Goal: Task Accomplishment & Management: Use online tool/utility

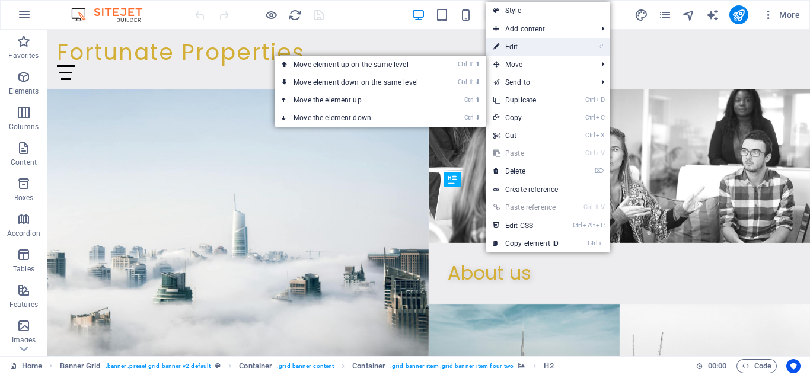
drag, startPoint x: 537, startPoint y: 47, endPoint x: 289, endPoint y: 29, distance: 248.5
click at [537, 47] on link "⏎ Edit" at bounding box center [525, 47] width 79 height 18
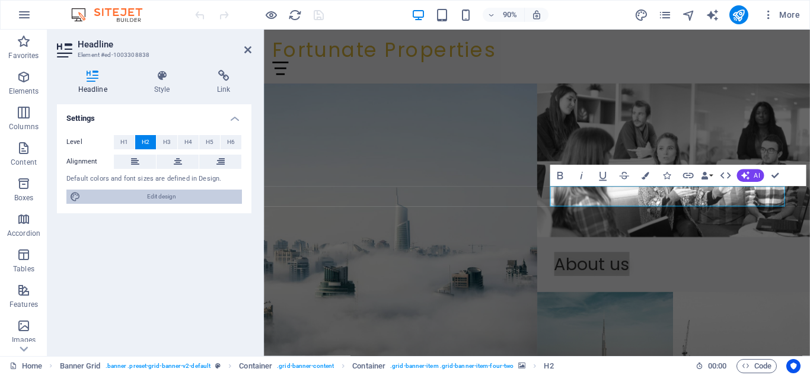
click at [153, 194] on span "Edit design" at bounding box center [161, 197] width 154 height 14
select select "px"
select select "300"
select select "px"
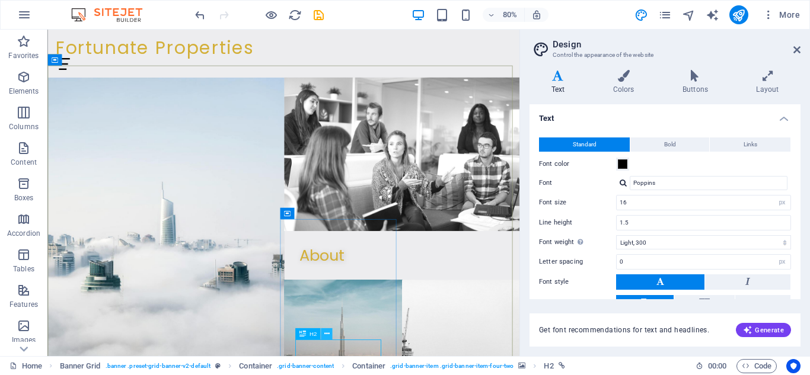
click at [327, 332] on icon at bounding box center [326, 334] width 5 height 10
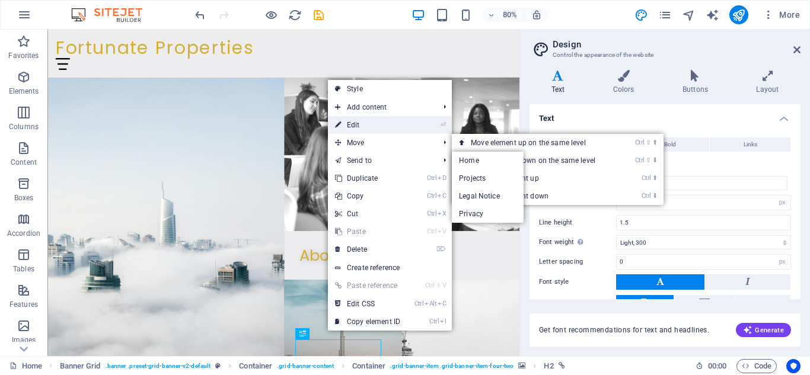
click at [369, 122] on link "⏎ Edit" at bounding box center [367, 125] width 79 height 18
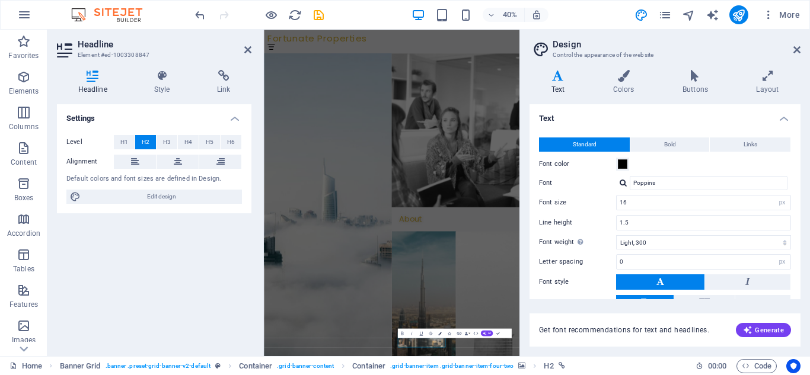
click at [438, 332] on icon "button" at bounding box center [440, 334] width 4 height 4
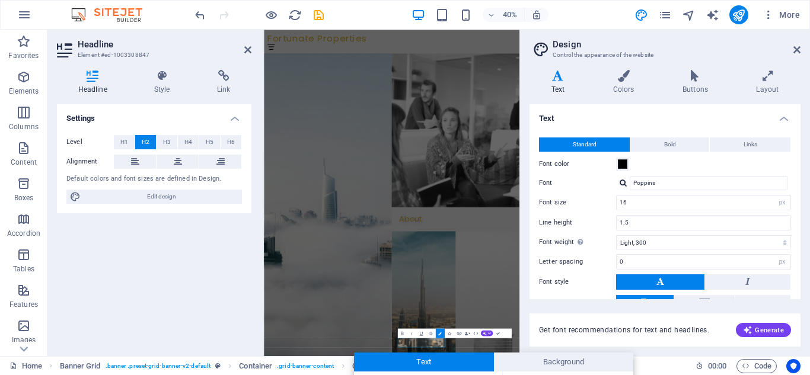
scroll to position [144, 0]
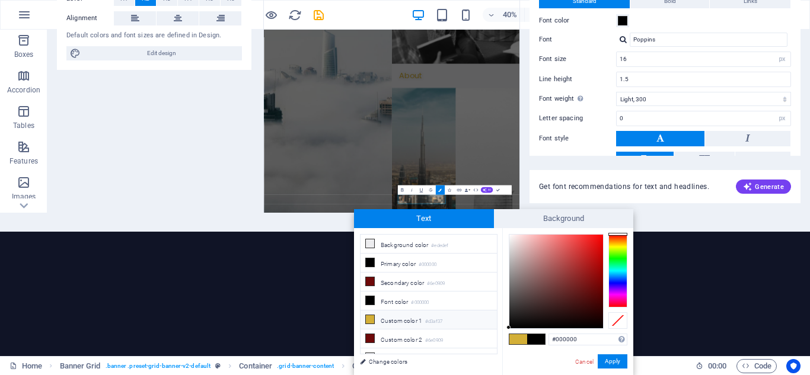
click at [520, 342] on span at bounding box center [518, 339] width 18 height 10
type input "#d3af37"
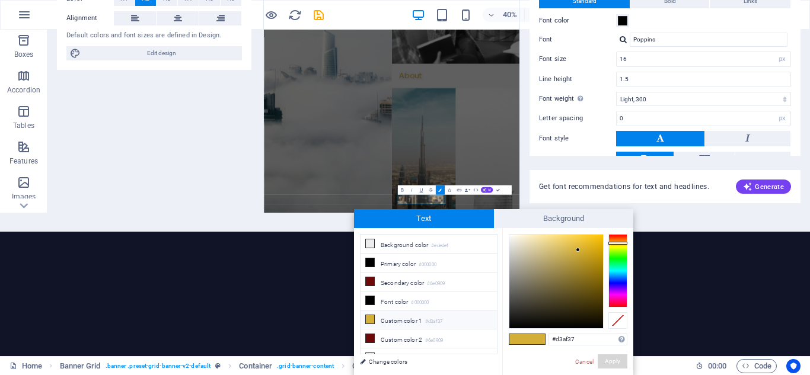
click at [620, 364] on button "Apply" at bounding box center [613, 362] width 30 height 14
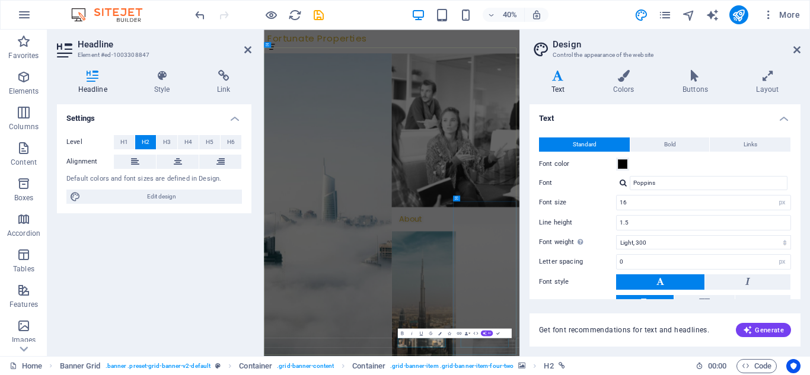
drag, startPoint x: 824, startPoint y: 814, endPoint x: 814, endPoint y: 423, distance: 390.9
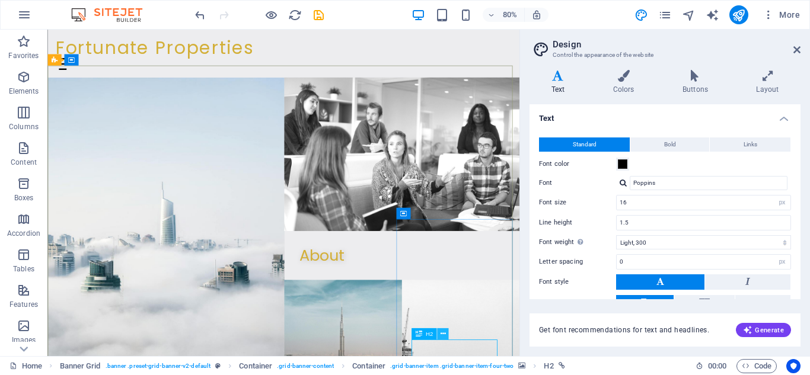
click at [444, 335] on icon at bounding box center [442, 334] width 5 height 10
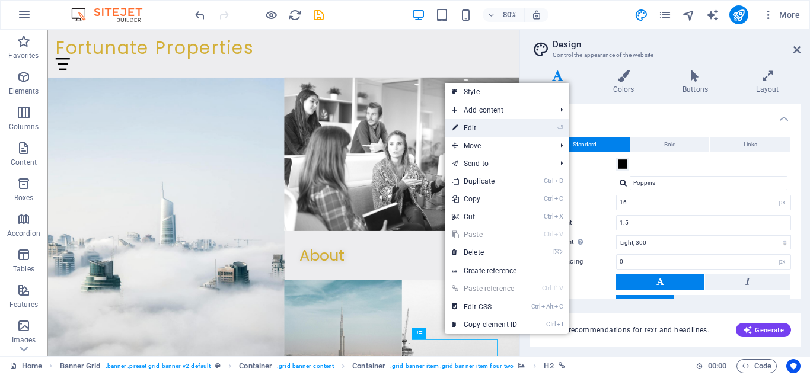
drag, startPoint x: 476, startPoint y: 135, endPoint x: 529, endPoint y: 262, distance: 137.7
click at [476, 135] on link "⏎ Edit" at bounding box center [484, 128] width 79 height 18
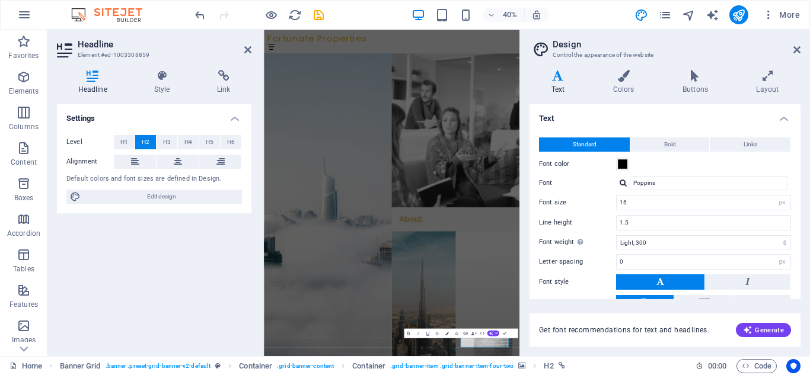
click at [445, 333] on icon "button" at bounding box center [447, 334] width 4 height 4
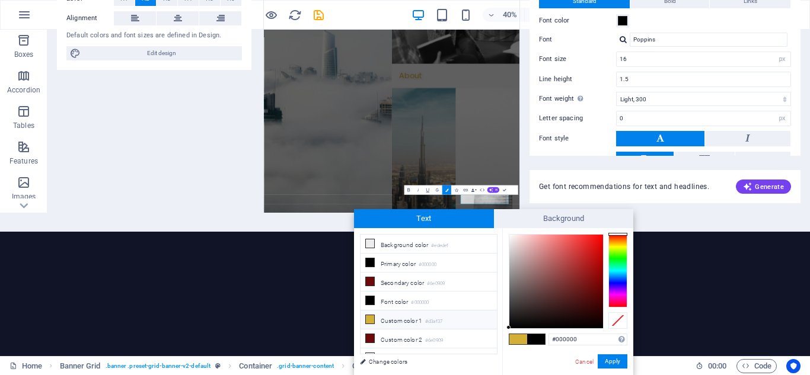
click at [519, 338] on span at bounding box center [518, 339] width 18 height 10
type input "#d3af37"
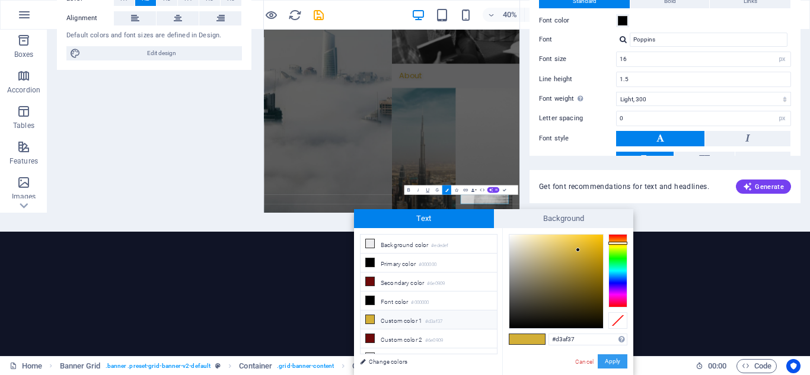
click at [610, 360] on button "Apply" at bounding box center [613, 362] width 30 height 14
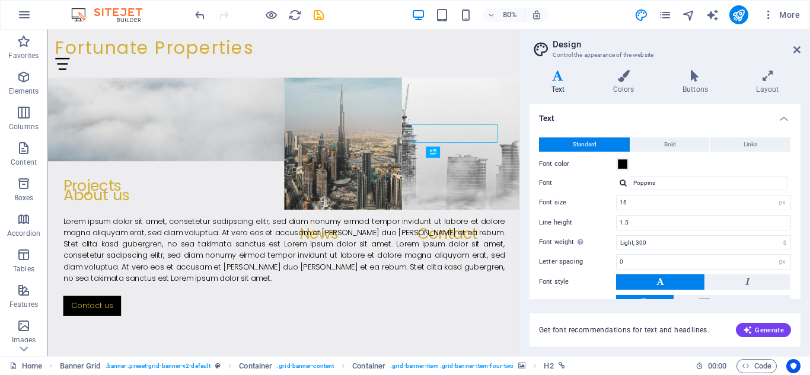
scroll to position [284, 0]
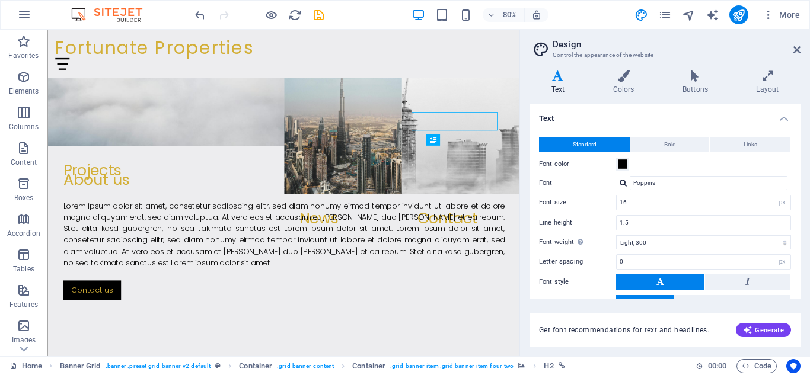
drag, startPoint x: 570, startPoint y: 165, endPoint x: 635, endPoint y: 146, distance: 67.5
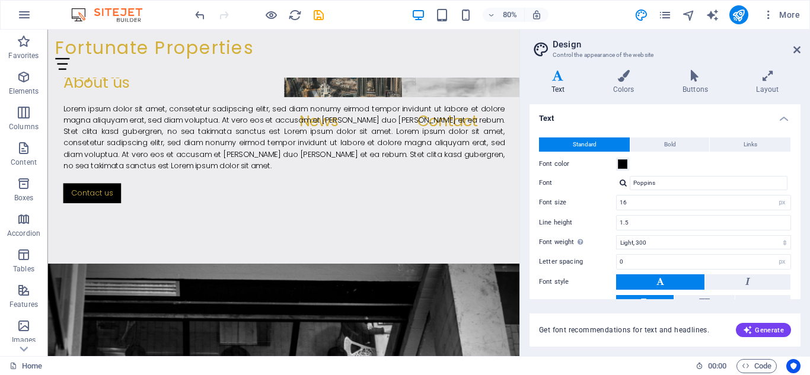
scroll to position [396, 0]
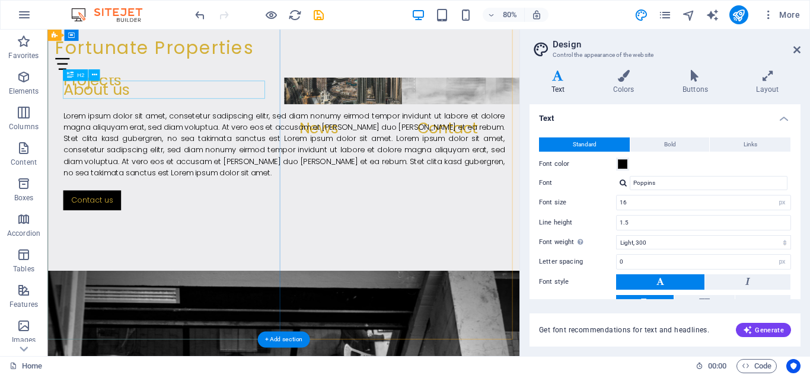
click at [153, 104] on div "About us" at bounding box center [342, 105] width 552 height 23
click at [146, 104] on div "About us" at bounding box center [342, 105] width 552 height 23
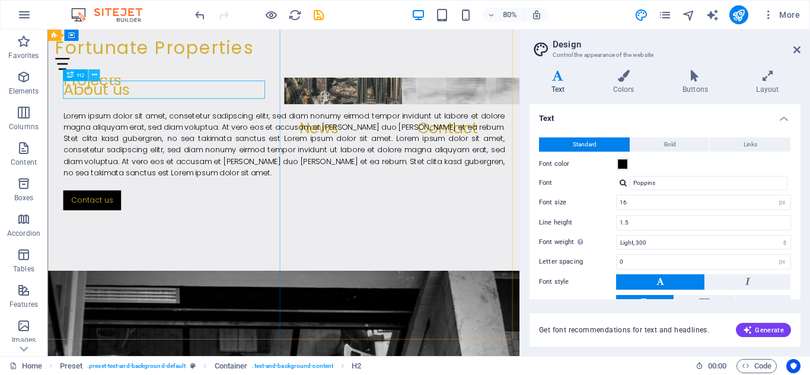
click at [97, 74] on button at bounding box center [93, 74] width 11 height 11
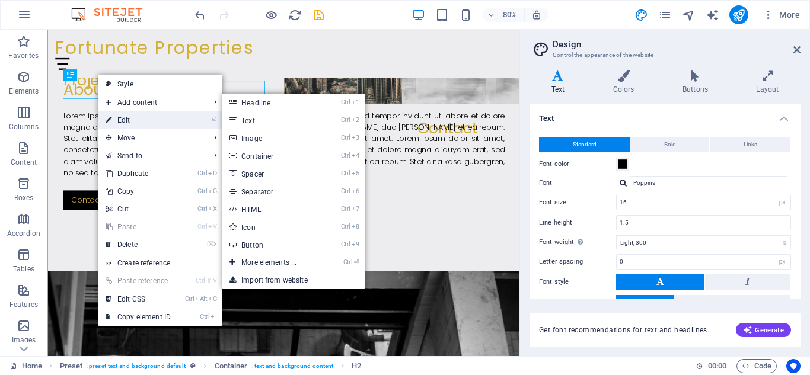
click at [133, 118] on link "⏎ Edit" at bounding box center [137, 120] width 79 height 18
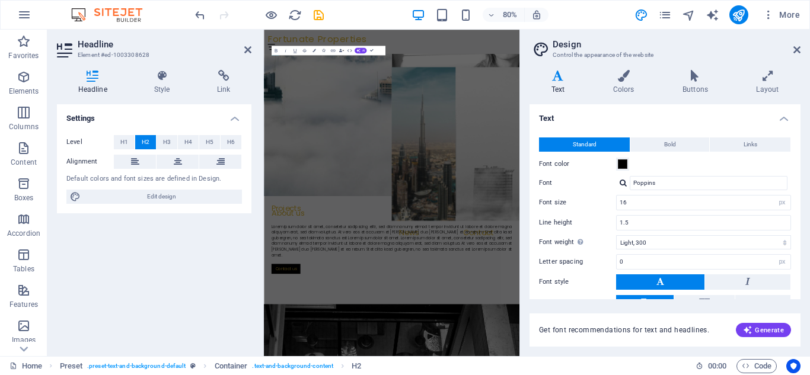
scroll to position [780, 0]
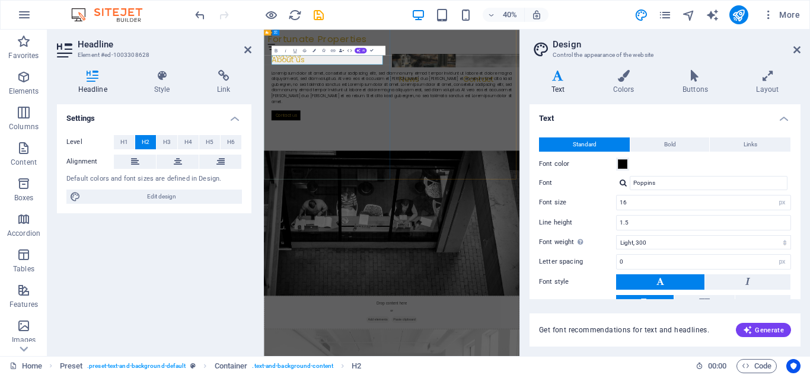
click at [375, 113] on h2 "About us" at bounding box center [583, 105] width 601 height 23
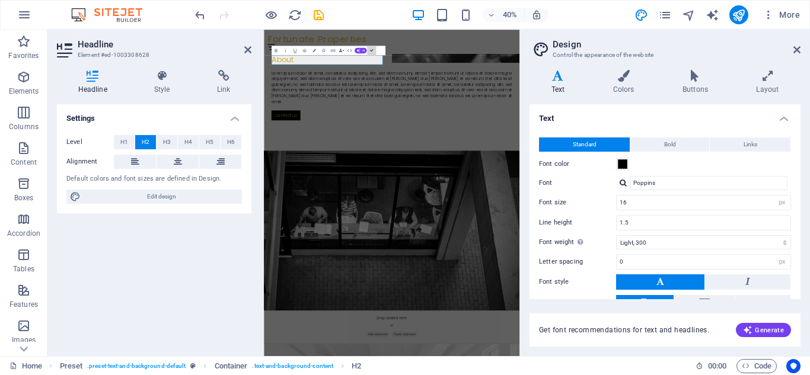
scroll to position [396, 0]
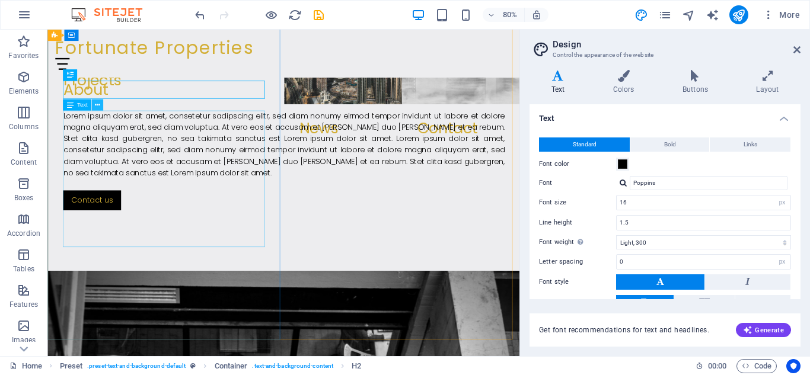
click at [97, 109] on icon at bounding box center [97, 105] width 5 height 10
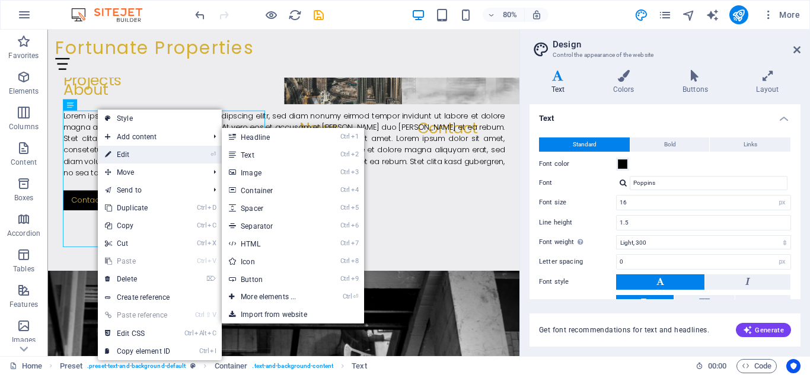
click at [132, 155] on link "⏎ Edit" at bounding box center [137, 155] width 79 height 18
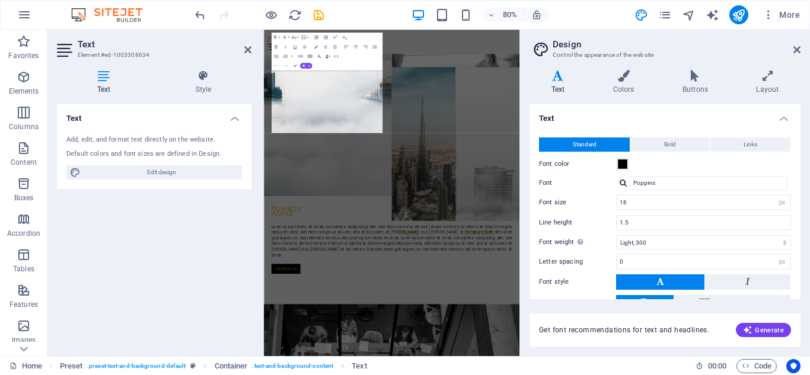
scroll to position [780, 0]
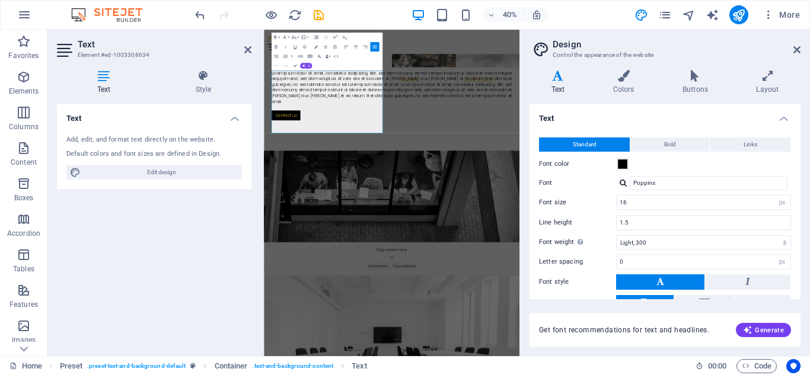
drag, startPoint x: 379, startPoint y: 20, endPoint x: 310, endPoint y: 8, distance: 70.4
click at [377, 18] on div "40% More" at bounding box center [499, 14] width 612 height 19
click at [256, 46] on aside "Text Element #ed-1003308634 Text Style Text Add, edit, and format text directly…" at bounding box center [155, 193] width 216 height 327
click at [248, 50] on icon at bounding box center [247, 49] width 7 height 9
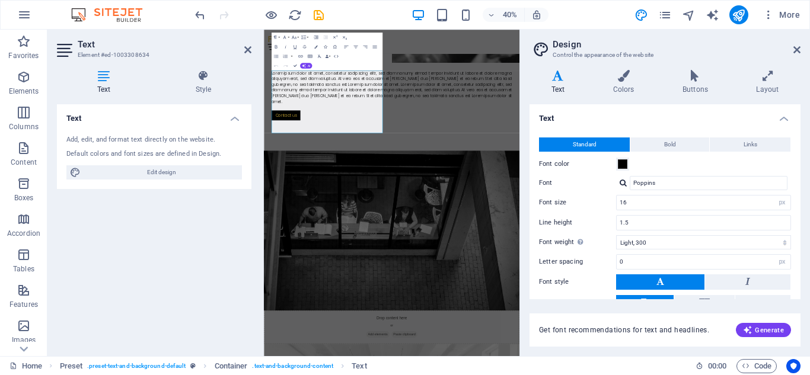
scroll to position [396, 0]
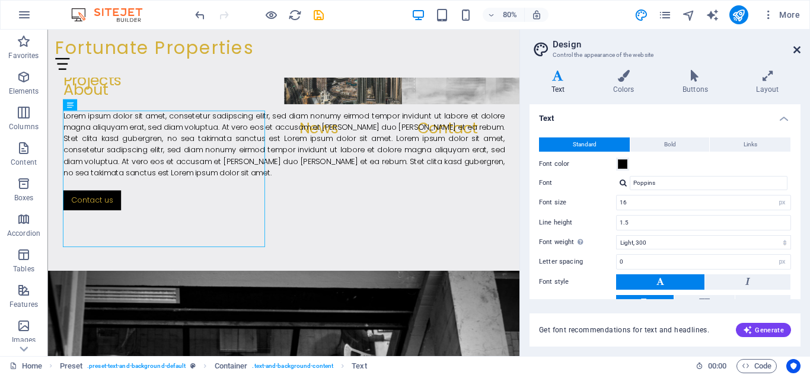
click at [797, 49] on icon at bounding box center [796, 49] width 7 height 9
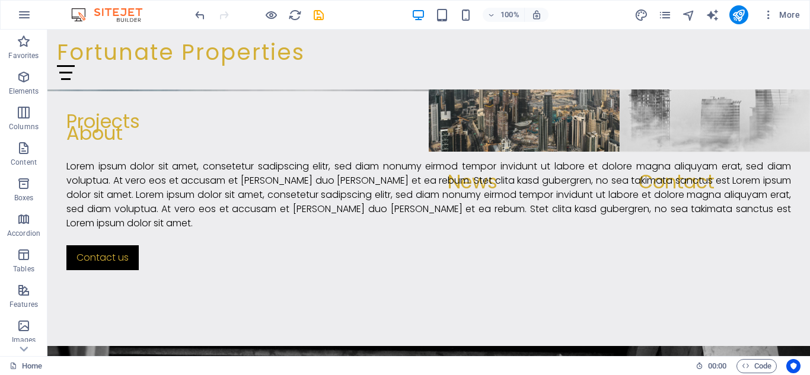
scroll to position [298, 0]
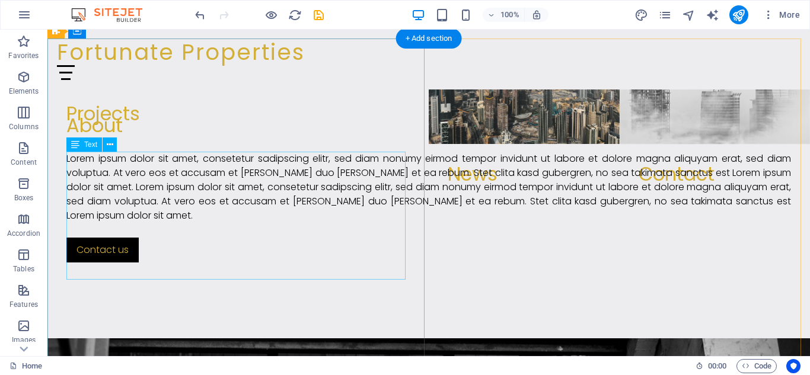
click at [70, 158] on div "Lorem ipsum dolor sit amet, consetetur sadipscing elitr, sed diam nonumy eirmod…" at bounding box center [428, 187] width 725 height 71
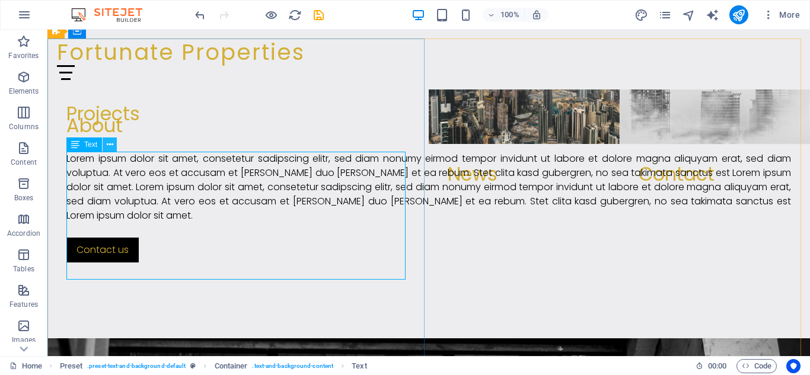
click at [106, 146] on button at bounding box center [110, 145] width 14 height 14
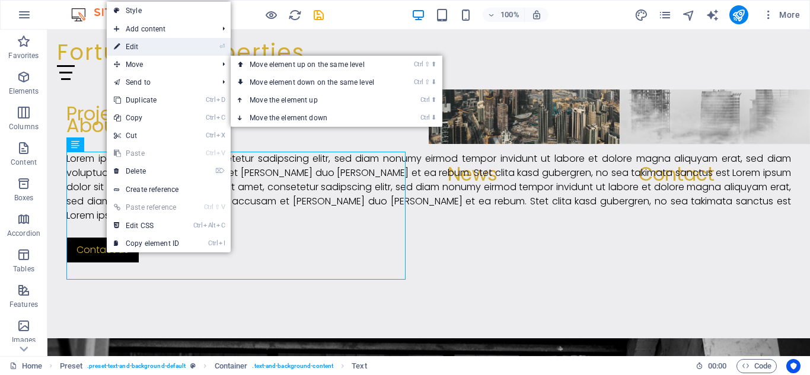
click at [168, 49] on link "⏎ Edit" at bounding box center [146, 47] width 79 height 18
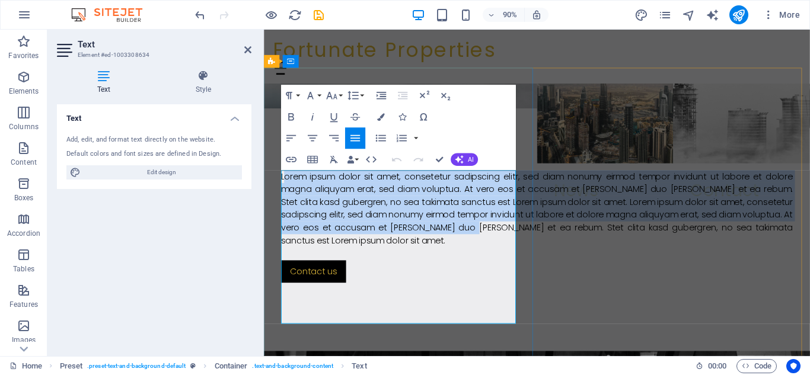
drag, startPoint x: 286, startPoint y: 189, endPoint x: 512, endPoint y: 328, distance: 265.1
click at [512, 272] on p "Lorem ipsum dolor sit amet, consetetur sadipscing elitr, sed diam nonumy eirmod…" at bounding box center [567, 228] width 569 height 85
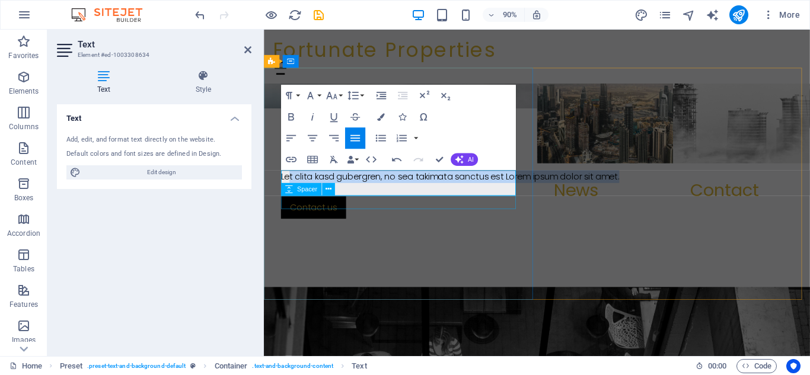
drag, startPoint x: 292, startPoint y: 192, endPoint x: 481, endPoint y: 223, distance: 191.8
click at [481, 223] on div "About Let clita kasd gubergren, no sea takimata sanctus est Lorem ipsum dolor s…" at bounding box center [567, 193] width 607 height 243
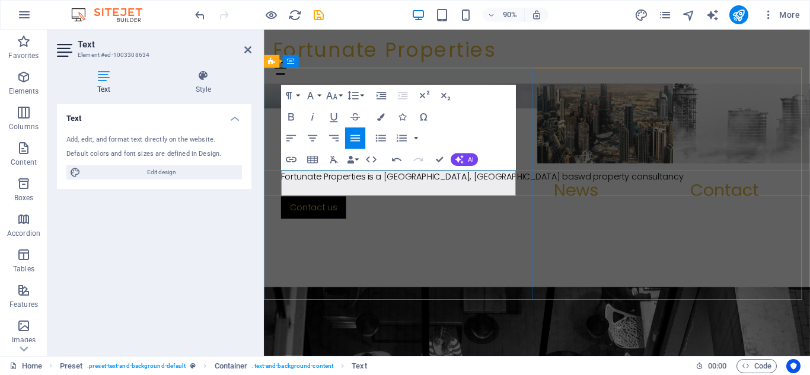
click at [498, 196] on p "​Fortunate Properties is a Dubai, UAE baswd property consultancy" at bounding box center [567, 193] width 569 height 14
click at [355, 200] on p "Fortunate Properties is a Dubai, UAE based property consultancy" at bounding box center [567, 193] width 569 height 14
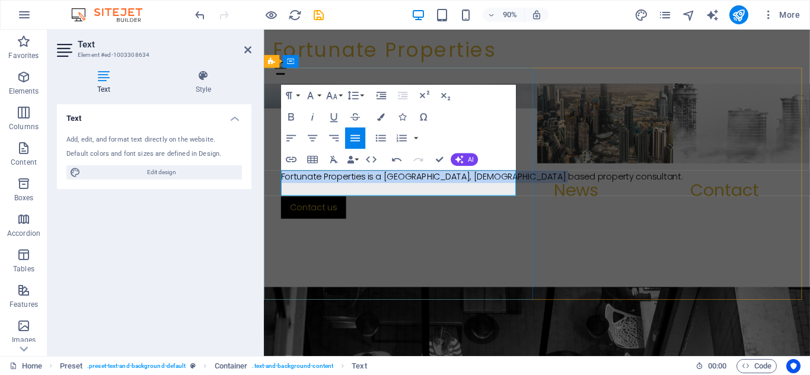
drag, startPoint x: 284, startPoint y: 194, endPoint x: 351, endPoint y: 203, distance: 67.6
click at [351, 200] on p "Fortunate Properties is a Dubai, UAE based property consultant." at bounding box center [567, 193] width 569 height 14
click at [364, 200] on p "Fortunate Properties is a Dubai, UAE based property consultant." at bounding box center [567, 193] width 569 height 14
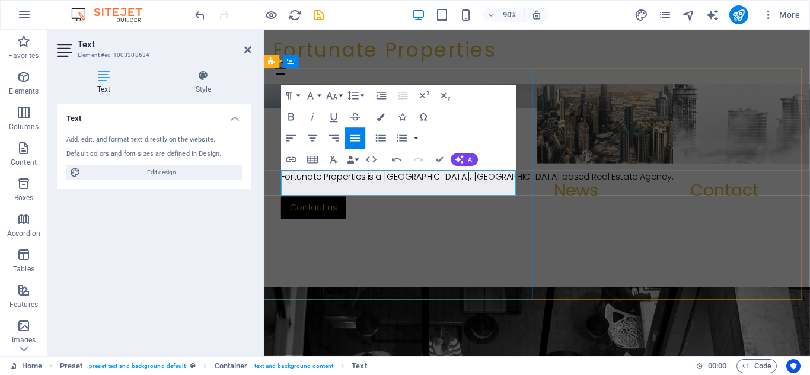
click at [397, 195] on p "Fortunate Properties is a Dubai, UAE based Real Estate Agency." at bounding box center [567, 193] width 569 height 14
drag, startPoint x: 384, startPoint y: 206, endPoint x: 380, endPoint y: 211, distance: 6.8
click at [381, 200] on p "Fortunate Properties is a licensed [GEOGRAPHIC_DATA], [GEOGRAPHIC_DATA] based R…" at bounding box center [567, 193] width 569 height 14
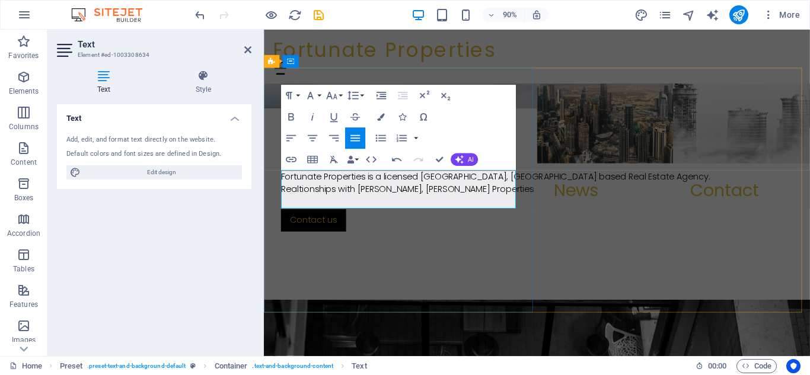
click at [368, 215] on p "​Realtionships with Emaar, Ellington Properties" at bounding box center [567, 207] width 569 height 14
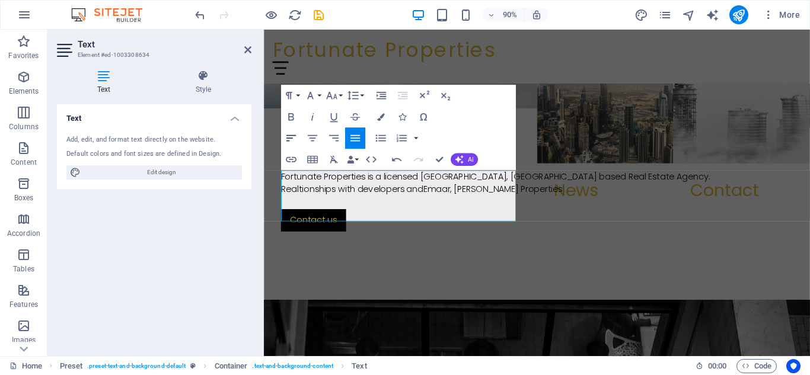
click at [290, 136] on icon "button" at bounding box center [290, 138] width 9 height 7
click at [346, 215] on p "Realtionships with developers like Emaar, Ellington Properties" at bounding box center [567, 207] width 569 height 14
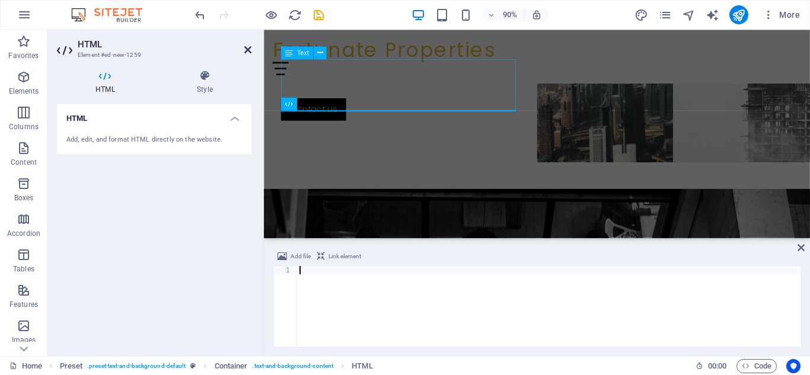
click at [247, 53] on icon at bounding box center [247, 49] width 7 height 9
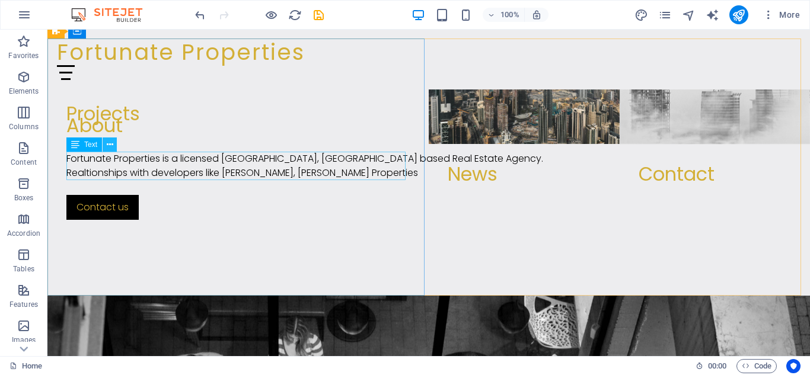
click at [107, 147] on icon at bounding box center [110, 145] width 7 height 12
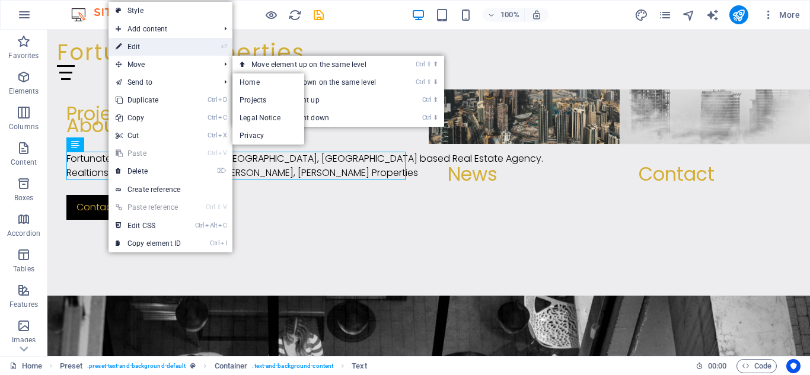
click at [167, 48] on link "⏎ Edit" at bounding box center [148, 47] width 79 height 18
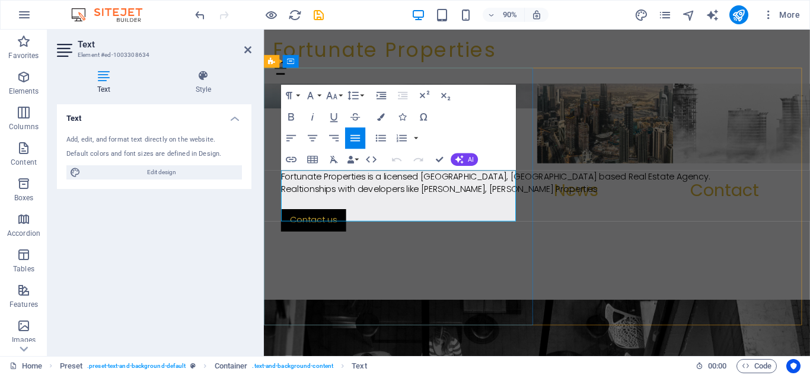
click at [331, 215] on p "Realtionships with developers like Emaar, Ellington Properties" at bounding box center [567, 207] width 569 height 14
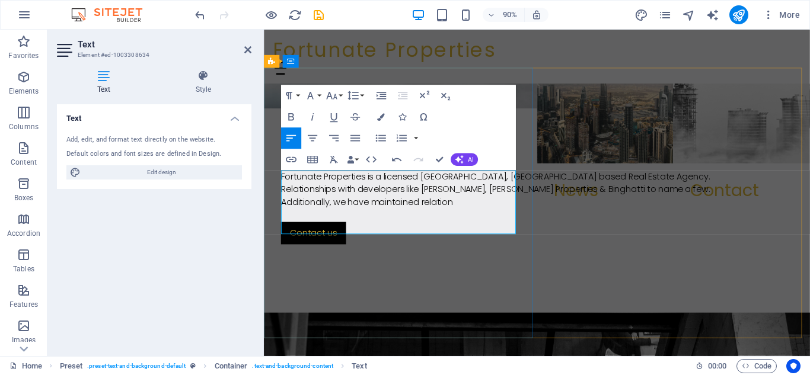
click at [444, 229] on p "​Additionally, we have maintained relation" at bounding box center [567, 222] width 569 height 14
click at [487, 229] on p "Additionally, we have maintained Relation" at bounding box center [567, 222] width 569 height 14
click at [447, 229] on p "Additionally, we have maintained Relationships" at bounding box center [567, 222] width 569 height 14
click at [503, 229] on p "Additionally, we have maintained relationships" at bounding box center [567, 222] width 569 height 14
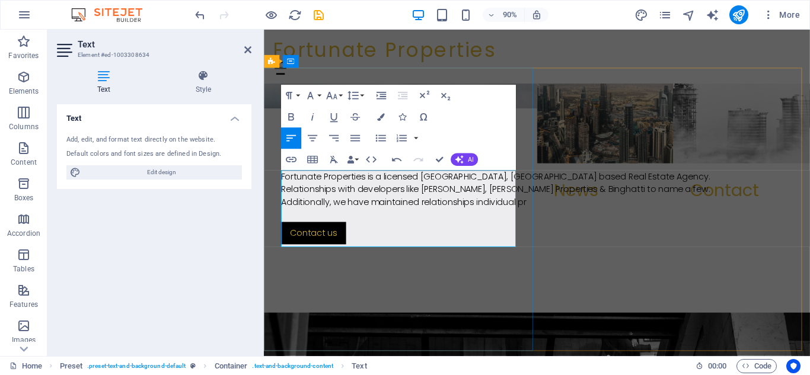
click at [368, 229] on p "Additionally, we have maintained relationships individual pr" at bounding box center [567, 222] width 569 height 14
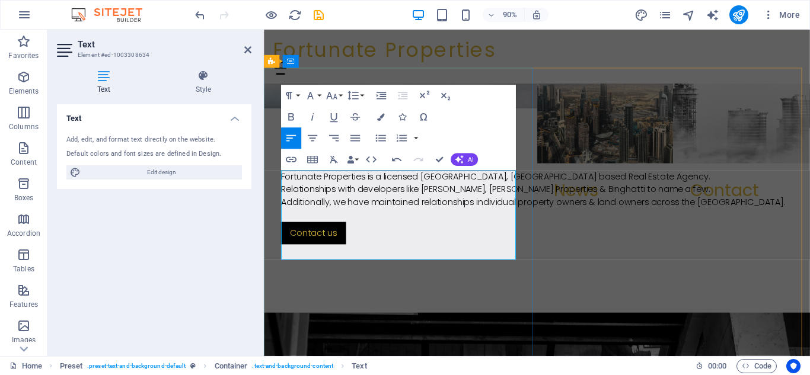
click at [461, 215] on p "Relationships with developers like Emaar, Ellington Properties & Binghatti to n…" at bounding box center [567, 207] width 569 height 14
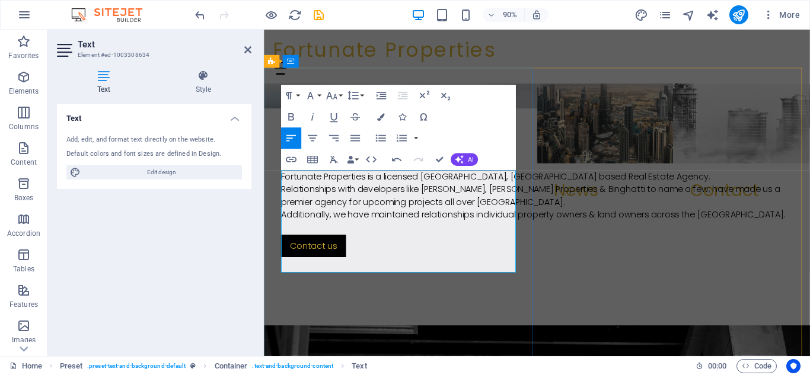
drag, startPoint x: 285, startPoint y: 194, endPoint x: 295, endPoint y: 224, distance: 30.8
click at [295, 224] on div "Fortunate Properties is a licensed Dubai, UAE based Real Estate Agency. Relatio…" at bounding box center [567, 214] width 569 height 57
click at [171, 174] on span "Edit design" at bounding box center [161, 172] width 154 height 14
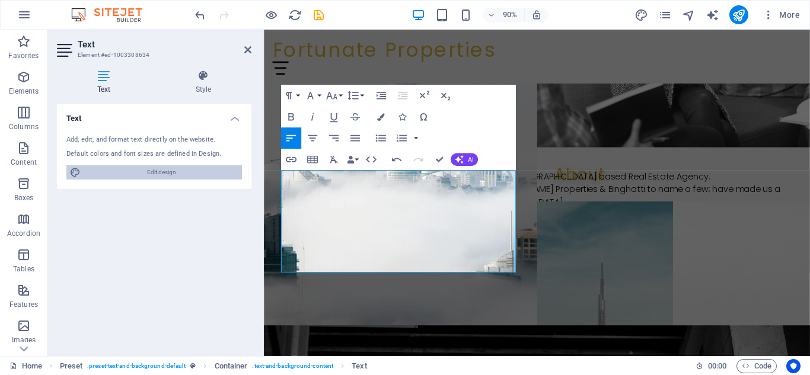
select select "px"
select select "300"
select select "px"
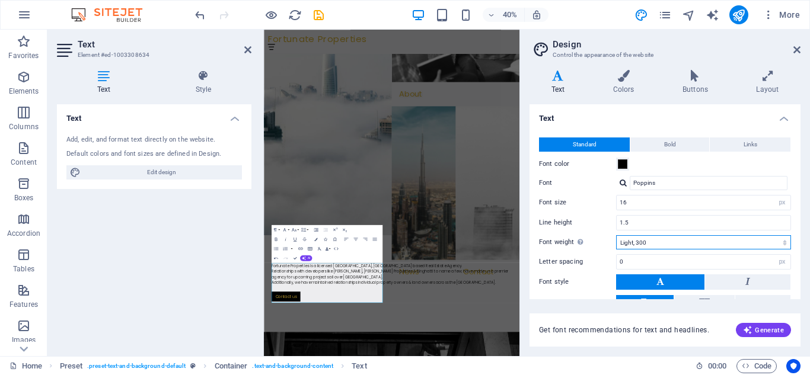
click at [785, 245] on select "Thin, 100 Extra-light, 200 Light, 300 Regular, 400 Medium, 500 Semi-bold, 600 B…" at bounding box center [703, 242] width 175 height 14
select select "500"
click at [616, 235] on select "Thin, 100 Extra-light, 200 Light, 300 Regular, 400 Medium, 500 Semi-bold, 600 B…" at bounding box center [703, 242] width 175 height 14
drag, startPoint x: 801, startPoint y: 192, endPoint x: 802, endPoint y: 237, distance: 45.7
click at [802, 237] on div "Variants Text Colors Buttons Layout Text Standard Bold Links Font color Font Po…" at bounding box center [665, 208] width 290 height 296
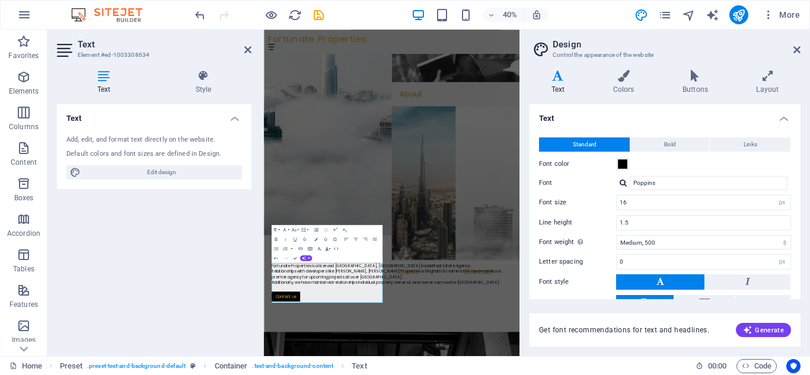
drag, startPoint x: 798, startPoint y: 57, endPoint x: 780, endPoint y: 58, distance: 18.4
click at [798, 56] on header "Design Control the appearance of the website" at bounding box center [666, 45] width 269 height 31
click at [801, 51] on aside "Design Control the appearance of the website Variants Text Colors Buttons Layou…" at bounding box center [664, 193] width 291 height 327
click at [798, 51] on icon at bounding box center [796, 49] width 7 height 9
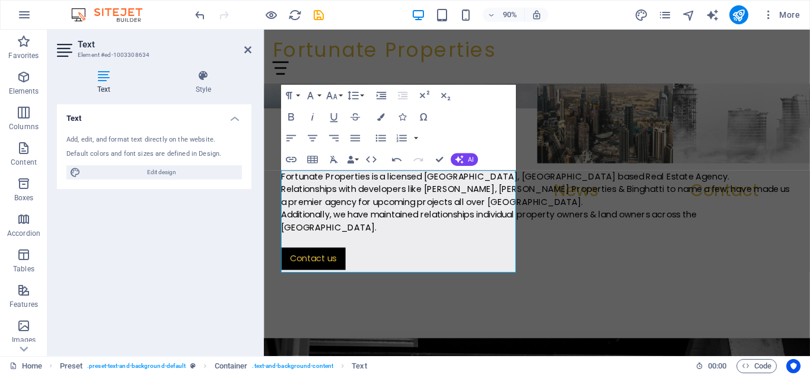
click at [241, 52] on header "Text Element #ed-1003308634" at bounding box center [154, 45] width 194 height 31
click at [245, 53] on icon at bounding box center [247, 49] width 7 height 9
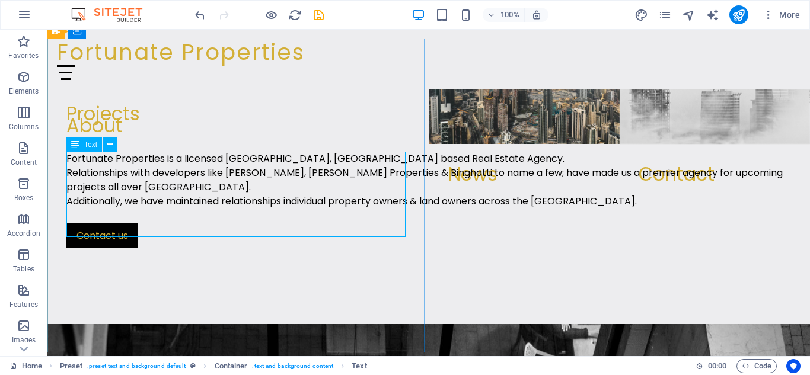
drag, startPoint x: 110, startPoint y: 149, endPoint x: 95, endPoint y: 148, distance: 15.4
click at [106, 149] on button at bounding box center [110, 145] width 14 height 14
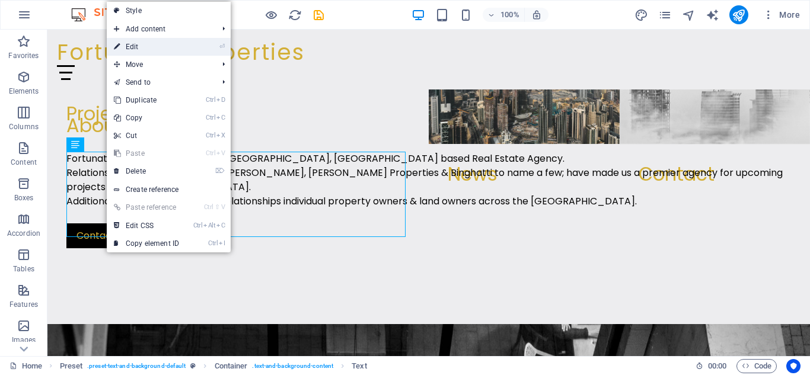
click at [167, 52] on link "⏎ Edit" at bounding box center [146, 47] width 79 height 18
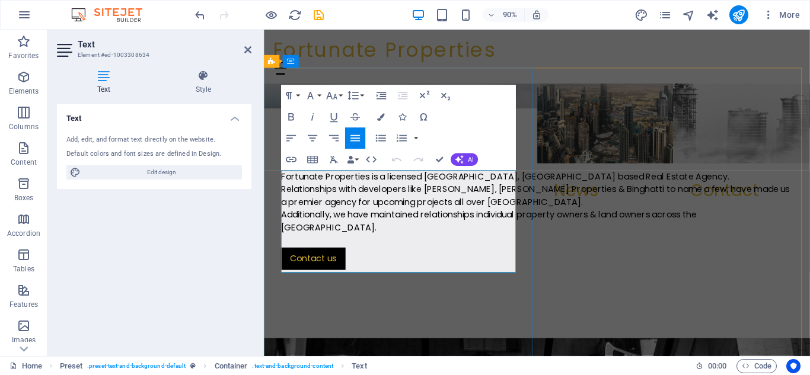
click at [325, 257] on p "Additionally, we have maintained relationships individual property owners & lan…" at bounding box center [567, 243] width 569 height 28
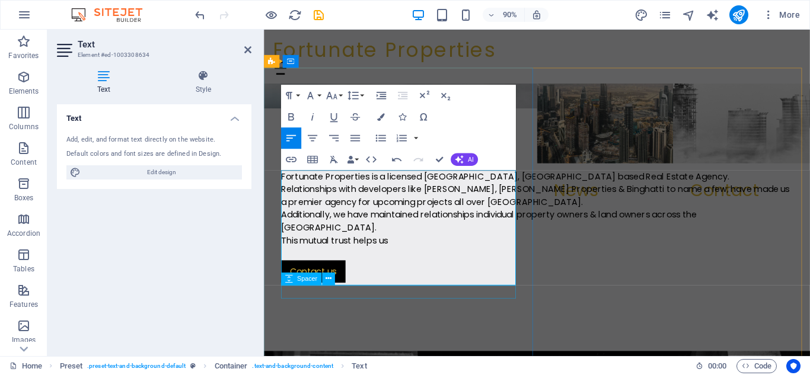
click at [419, 313] on div "About Fortunate Properties is a licensed Dubai, UAE based Real Estate Agency. R…" at bounding box center [567, 229] width 607 height 314
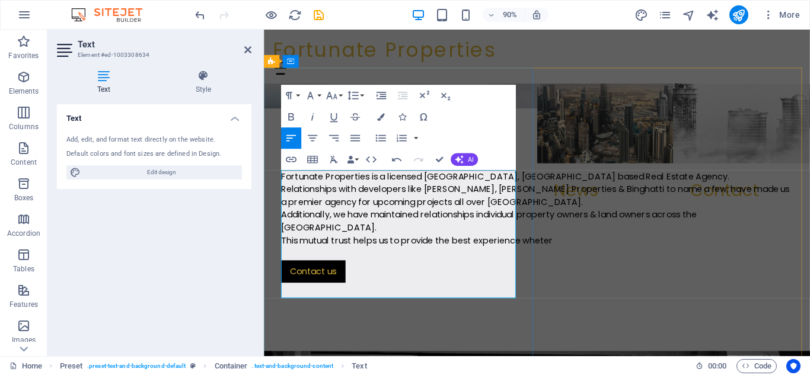
drag, startPoint x: 362, startPoint y: 327, endPoint x: 344, endPoint y: 321, distance: 18.9
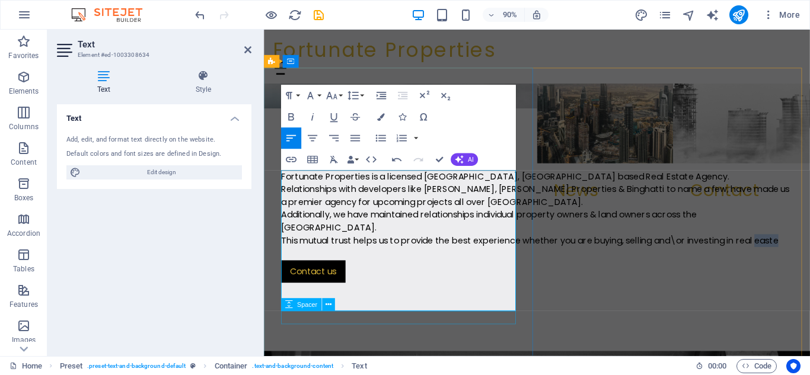
drag, startPoint x: 376, startPoint y: 337, endPoint x: 577, endPoint y: 307, distance: 203.4
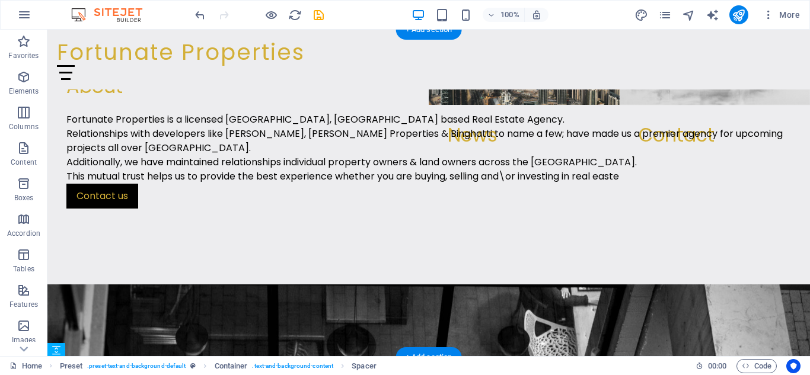
scroll to position [479, 0]
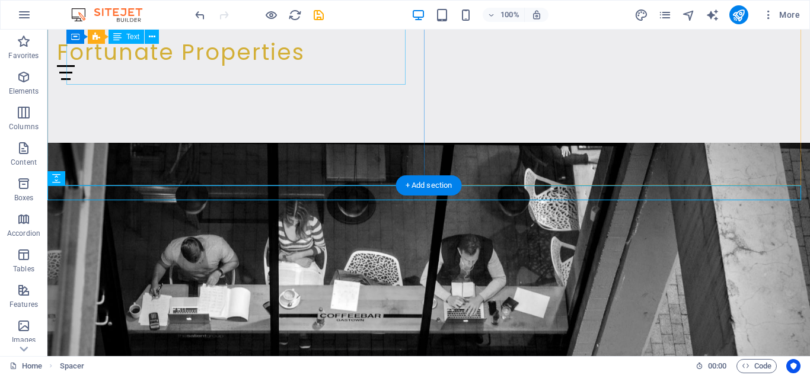
click at [263, 42] on div "Fortunate Properties is a licensed Dubai, UAE based Real Estate Agency. Relatio…" at bounding box center [428, 6] width 725 height 71
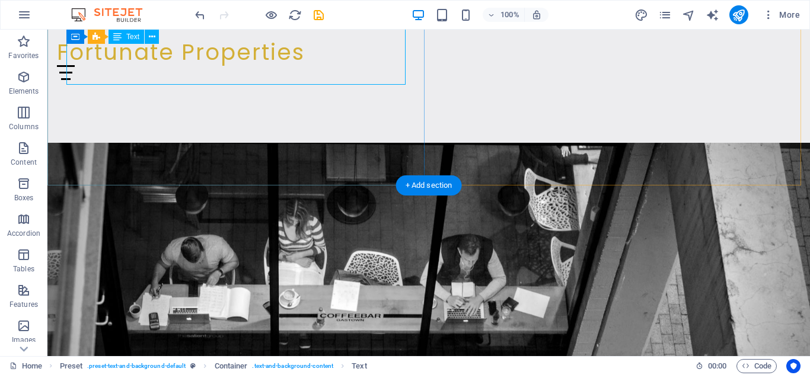
click at [271, 42] on div "Fortunate Properties is a licensed Dubai, UAE based Real Estate Agency. Relatio…" at bounding box center [428, 6] width 725 height 71
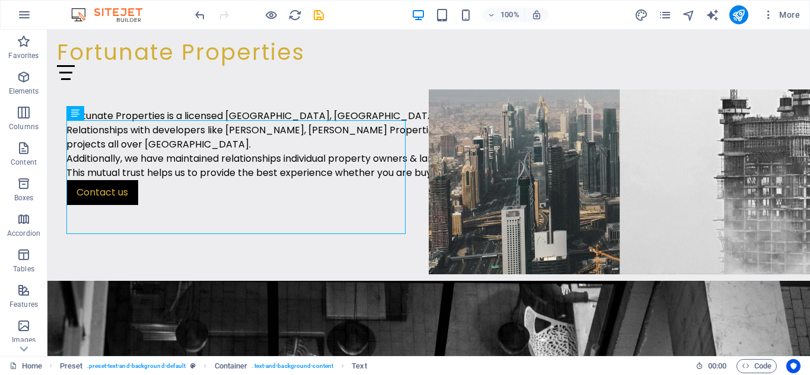
scroll to position [330, 0]
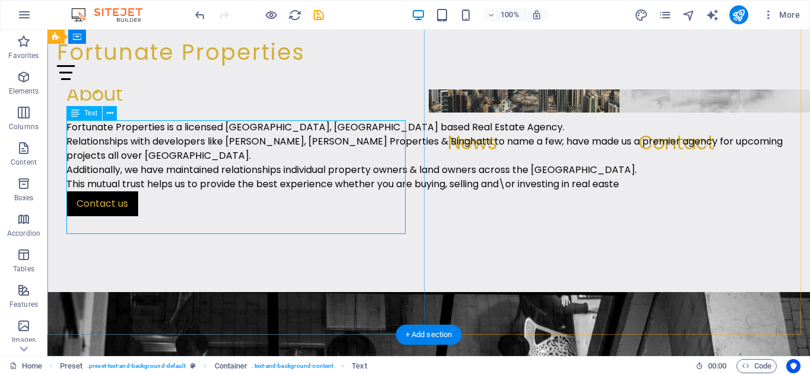
click at [289, 192] on div "Fortunate Properties is a licensed Dubai, UAE based Real Estate Agency. Relatio…" at bounding box center [428, 155] width 725 height 71
click at [110, 111] on icon at bounding box center [110, 113] width 7 height 12
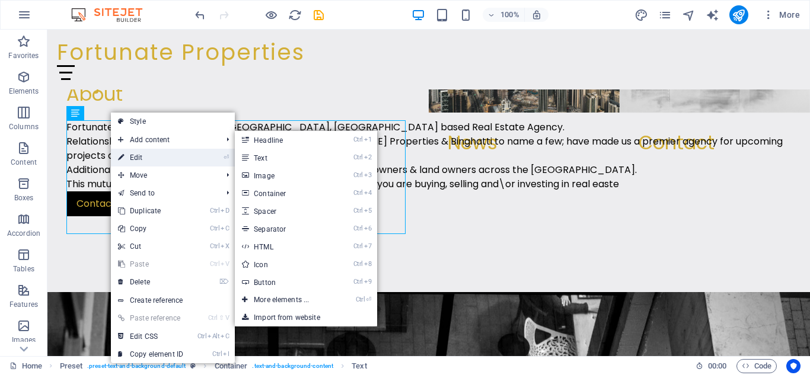
click at [164, 160] on link "⏎ Edit" at bounding box center [150, 158] width 79 height 18
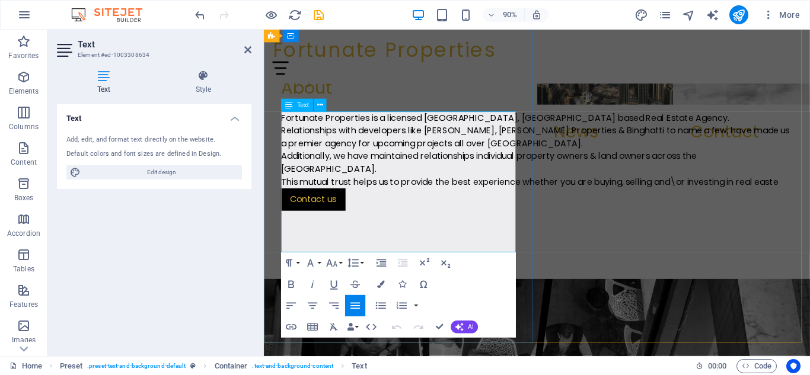
click at [391, 206] on p "This mutual trust helps us to provide the best experience whether you are buyin…" at bounding box center [567, 199] width 569 height 14
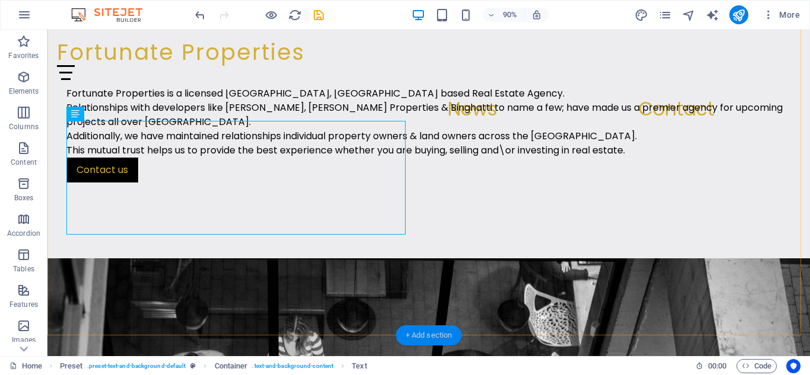
scroll to position [329, 0]
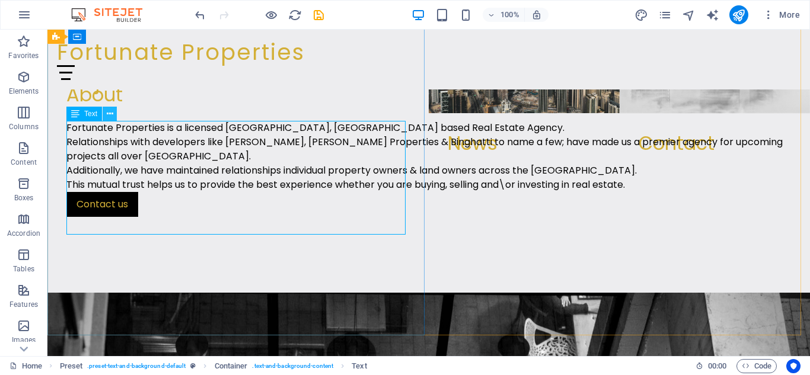
click at [111, 112] on icon at bounding box center [110, 114] width 7 height 12
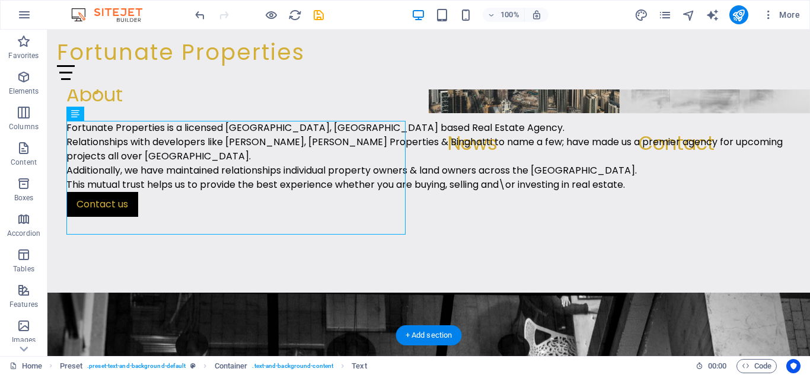
drag, startPoint x: 468, startPoint y: 155, endPoint x: 464, endPoint y: 160, distance: 6.3
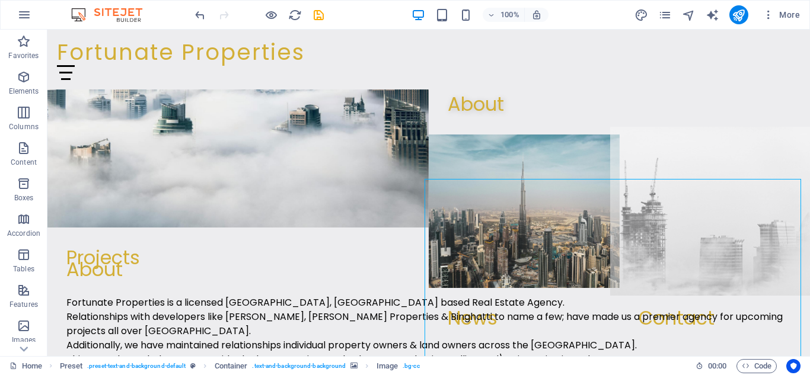
scroll to position [158, 0]
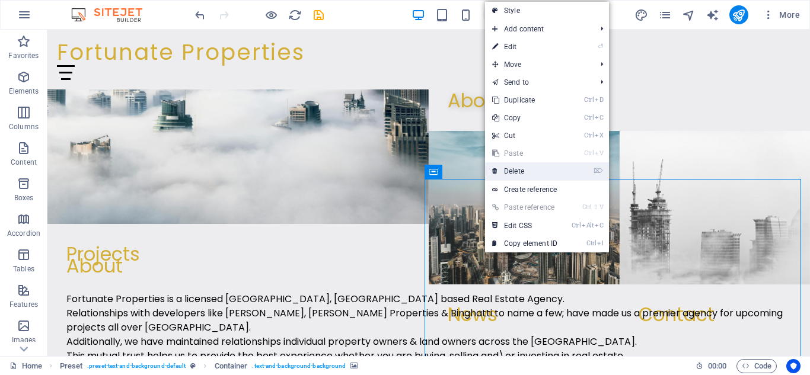
click at [507, 172] on link "⌦ Delete" at bounding box center [524, 171] width 79 height 18
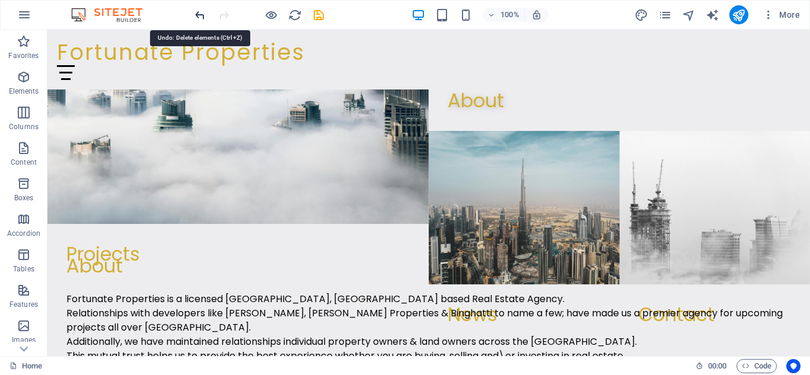
click at [203, 19] on icon "undo" at bounding box center [200, 15] width 14 height 14
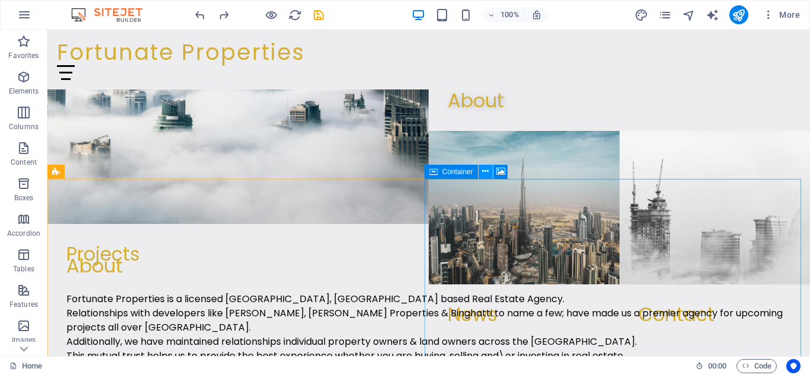
click at [485, 176] on icon at bounding box center [485, 171] width 7 height 12
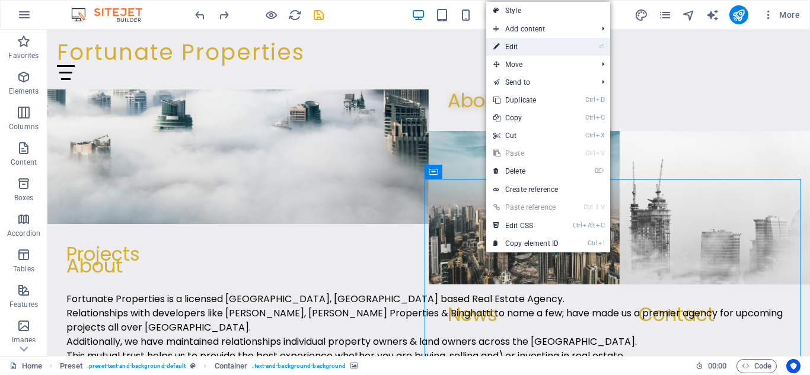
click at [538, 50] on link "⏎ Edit" at bounding box center [525, 47] width 79 height 18
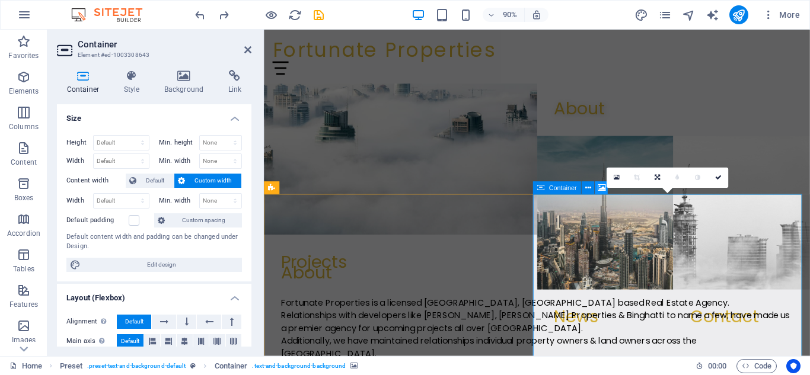
click at [603, 188] on icon at bounding box center [602, 188] width 8 height 11
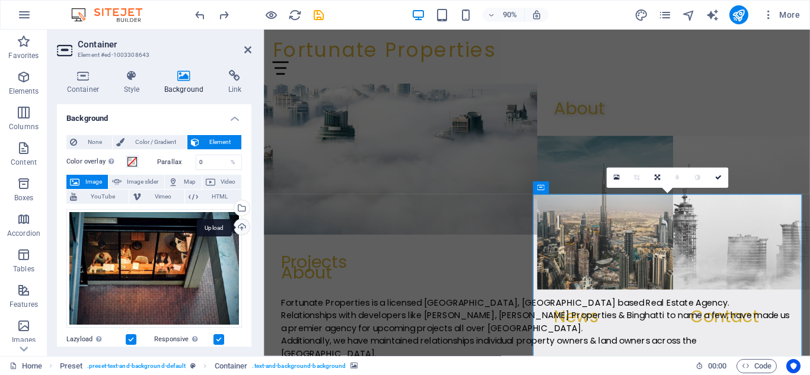
click at [235, 222] on div "Upload" at bounding box center [241, 228] width 18 height 18
click at [600, 189] on icon at bounding box center [602, 188] width 8 height 11
click at [241, 225] on div "Upload" at bounding box center [241, 228] width 18 height 18
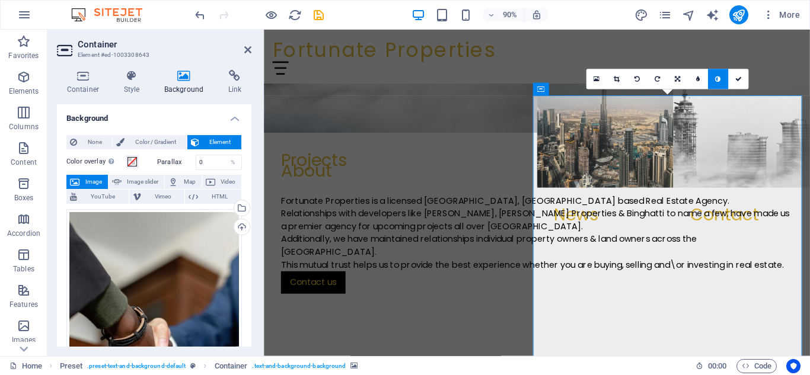
scroll to position [267, 0]
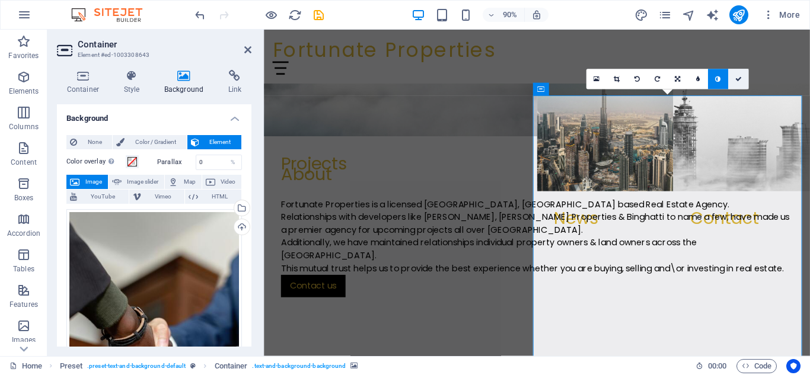
click at [744, 80] on link at bounding box center [738, 79] width 20 height 20
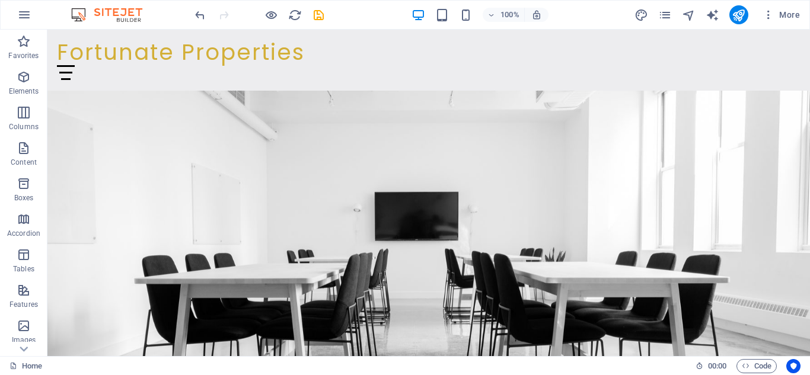
scroll to position [943, 0]
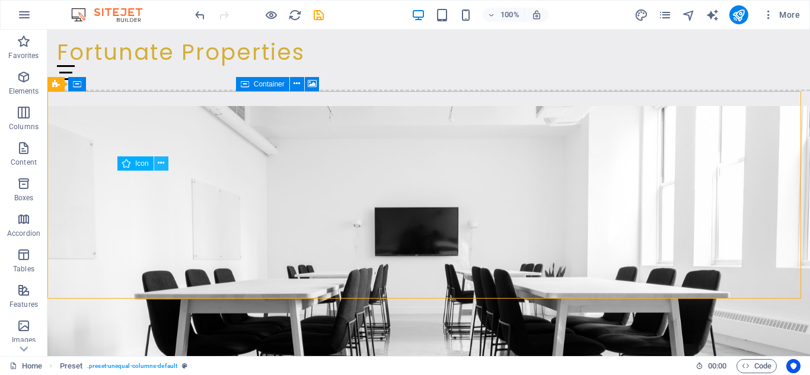
drag, startPoint x: 142, startPoint y: 165, endPoint x: 154, endPoint y: 162, distance: 12.4
click at [154, 162] on div "Icon" at bounding box center [146, 164] width 59 height 15
click at [163, 164] on icon at bounding box center [161, 163] width 7 height 12
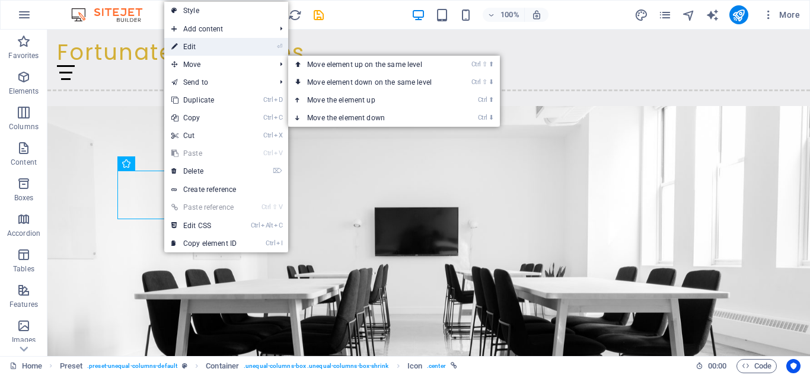
click at [211, 51] on link "⏎ Edit" at bounding box center [203, 47] width 79 height 18
select select "xMidYMid"
select select "px"
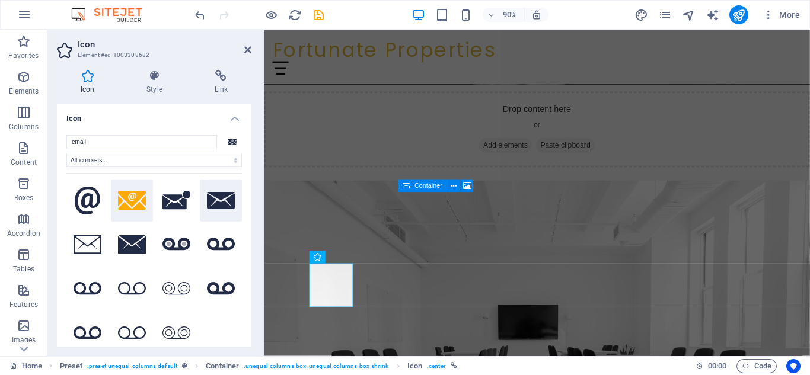
click at [223, 203] on icon at bounding box center [221, 200] width 28 height 17
click at [219, 79] on icon at bounding box center [221, 76] width 60 height 12
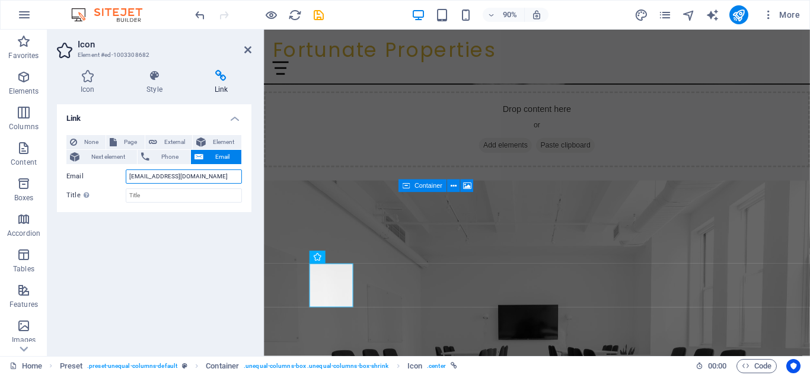
click at [181, 176] on input "cubicle@sitejet.io" at bounding box center [184, 177] width 116 height 14
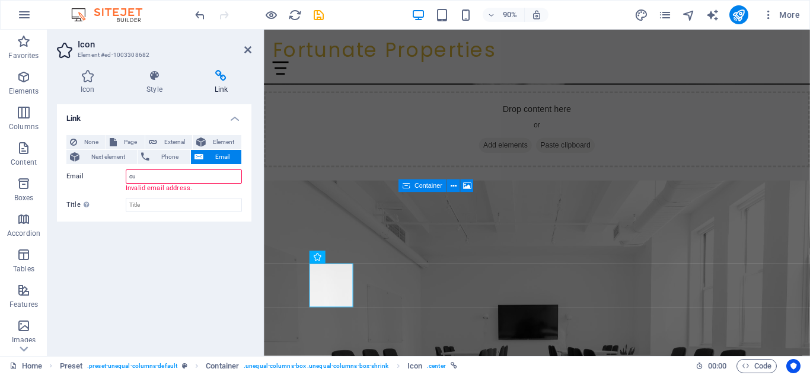
type input "c"
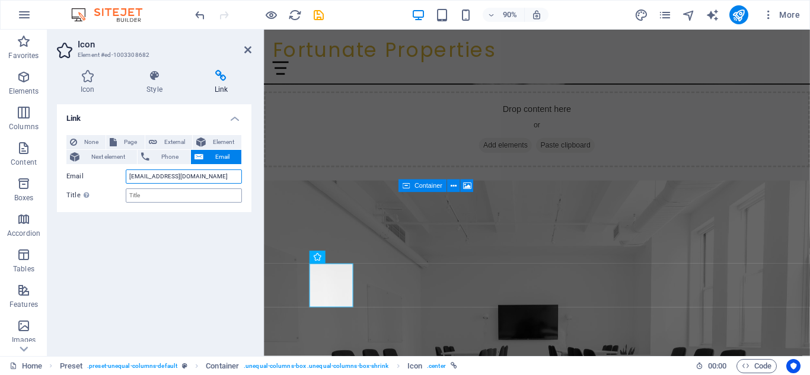
type input "[EMAIL_ADDRESS][DOMAIN_NAME]"
click at [162, 196] on input "Title Additional link description, should not be the same as the link text. The…" at bounding box center [184, 196] width 116 height 14
click at [151, 81] on icon at bounding box center [154, 76] width 63 height 12
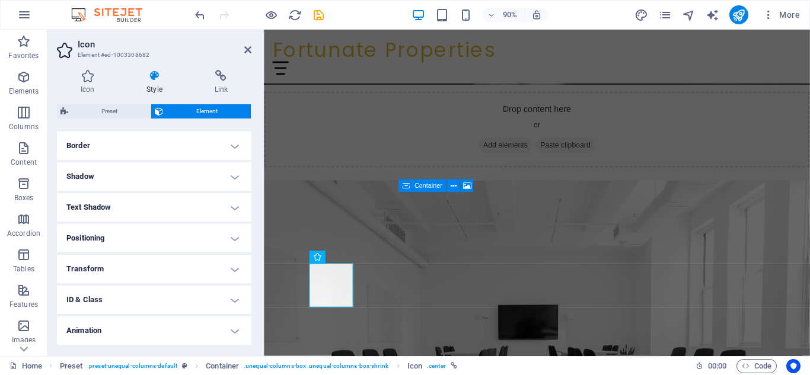
scroll to position [255, 0]
click at [347, 259] on icon at bounding box center [349, 257] width 6 height 11
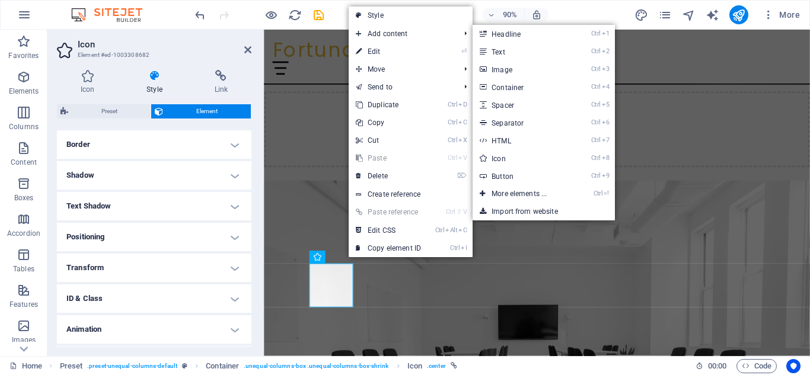
drag, startPoint x: 402, startPoint y: 17, endPoint x: 404, endPoint y: 28, distance: 12.0
click at [401, 16] on link "Style" at bounding box center [411, 16] width 124 height 18
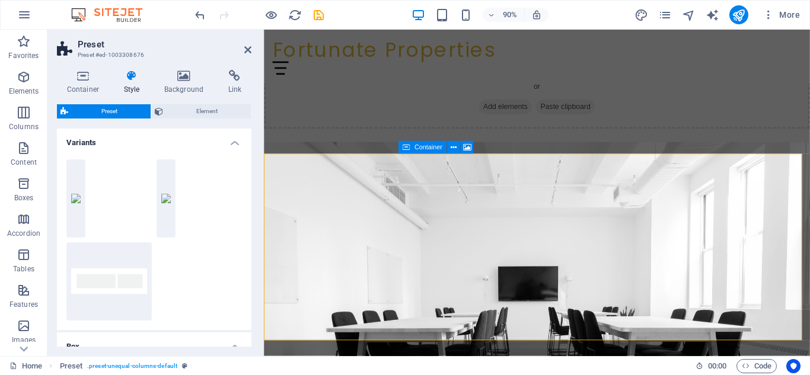
drag, startPoint x: 251, startPoint y: 177, endPoint x: 257, endPoint y: 205, distance: 27.8
click at [257, 205] on div "Container Style Background Link Size Height Default px rem % vh vw Min. height …" at bounding box center [153, 208] width 213 height 296
drag, startPoint x: 252, startPoint y: 194, endPoint x: 249, endPoint y: 206, distance: 12.2
click at [249, 206] on div "Container Style Background Link Size Height Default px rem % vh vw Min. height …" at bounding box center [153, 208] width 213 height 296
drag, startPoint x: 248, startPoint y: 207, endPoint x: 250, endPoint y: 215, distance: 8.1
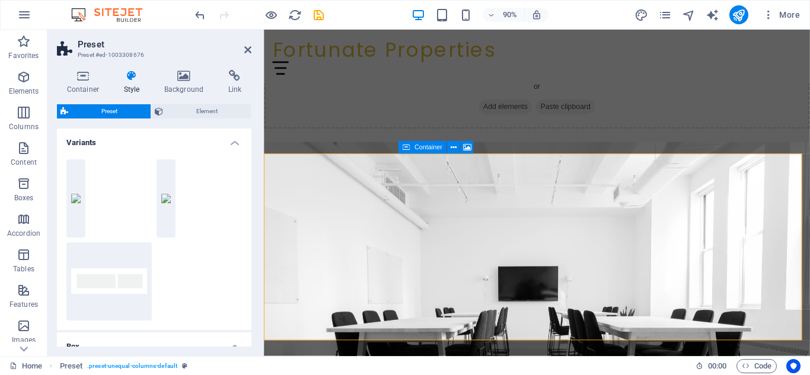
click at [250, 215] on div "Variants 20/80 30/70 Default Box Background Padding 0 rem Width (mobile) 100 % …" at bounding box center [154, 238] width 194 height 218
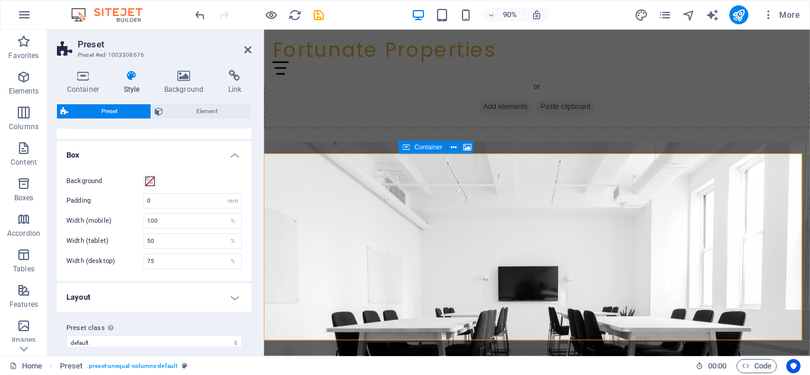
scroll to position [204, 0]
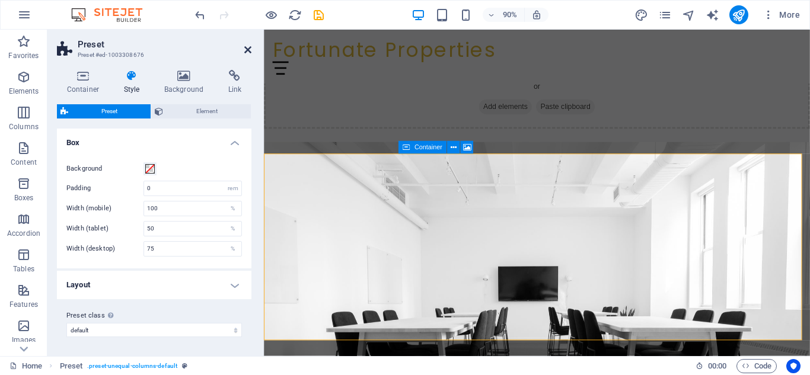
drag, startPoint x: 250, startPoint y: 46, endPoint x: 243, endPoint y: 47, distance: 6.8
click at [249, 46] on icon at bounding box center [247, 49] width 7 height 9
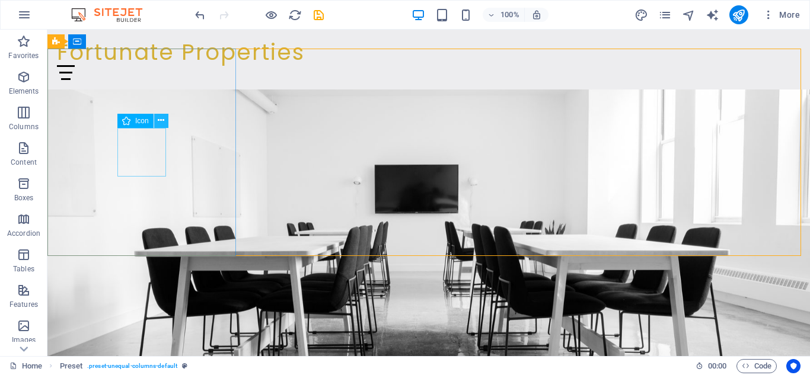
click at [161, 120] on icon at bounding box center [161, 120] width 7 height 12
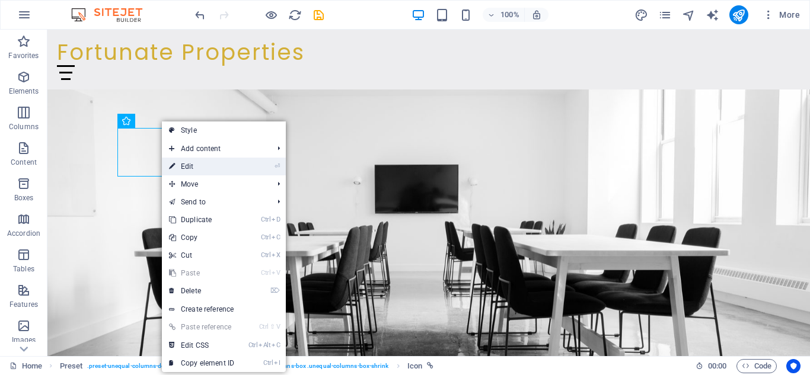
click at [197, 170] on link "⏎ Edit" at bounding box center [201, 167] width 79 height 18
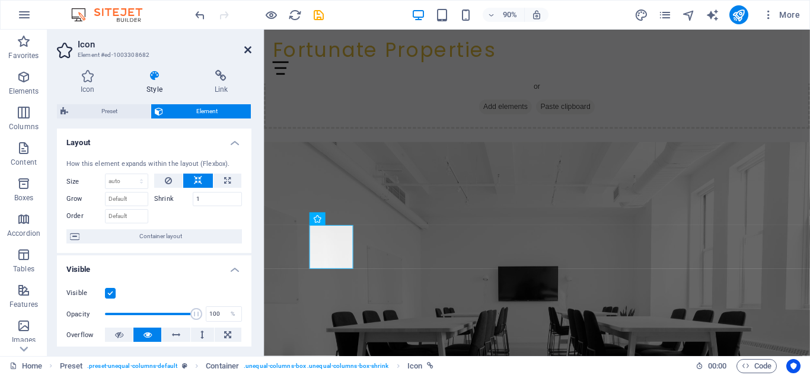
click at [245, 48] on icon at bounding box center [247, 49] width 7 height 9
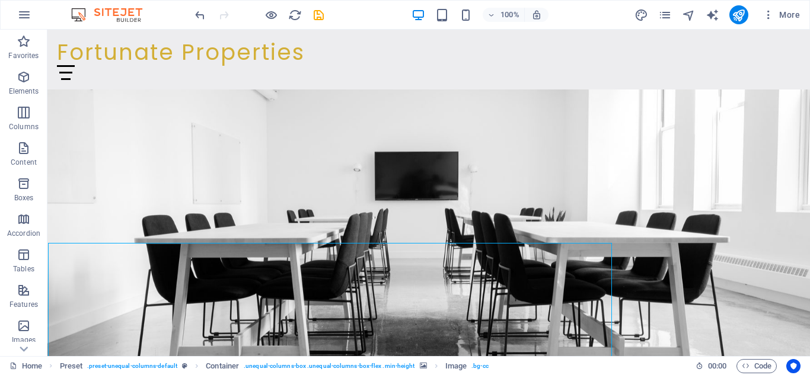
scroll to position [999, 0]
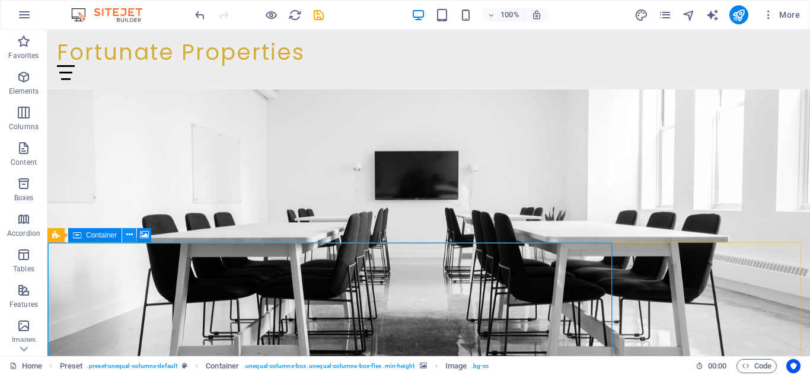
click at [130, 241] on icon at bounding box center [129, 235] width 7 height 12
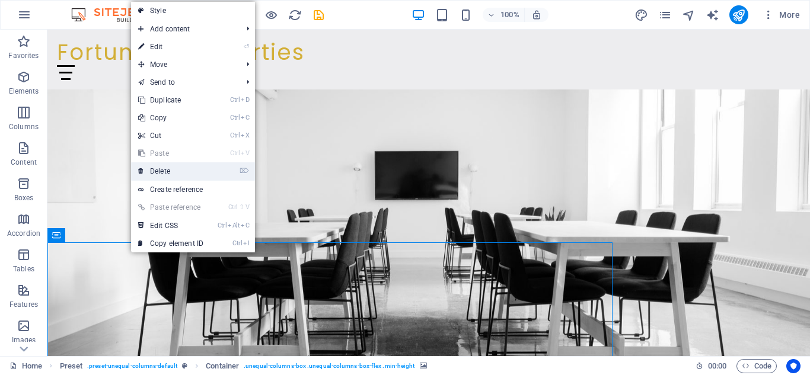
click at [165, 173] on link "⌦ Delete" at bounding box center [170, 171] width 79 height 18
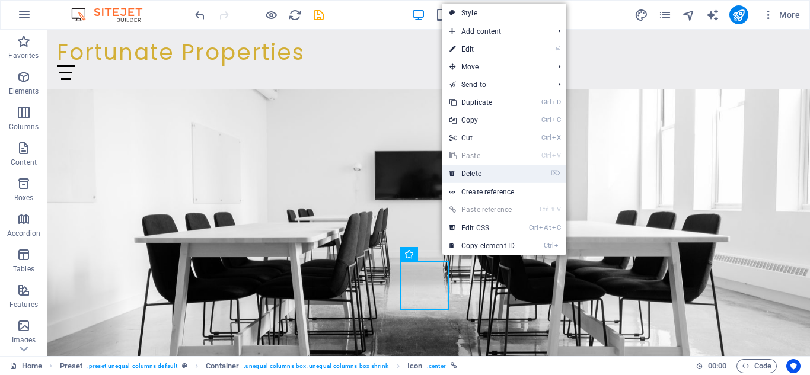
click at [490, 176] on link "⌦ Delete" at bounding box center [481, 174] width 79 height 18
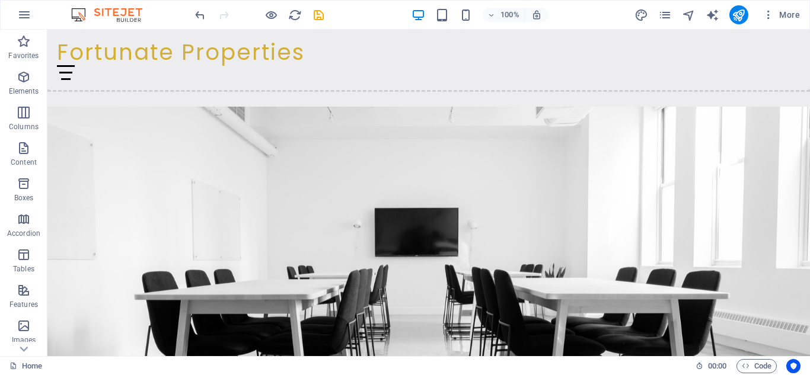
scroll to position [924, 0]
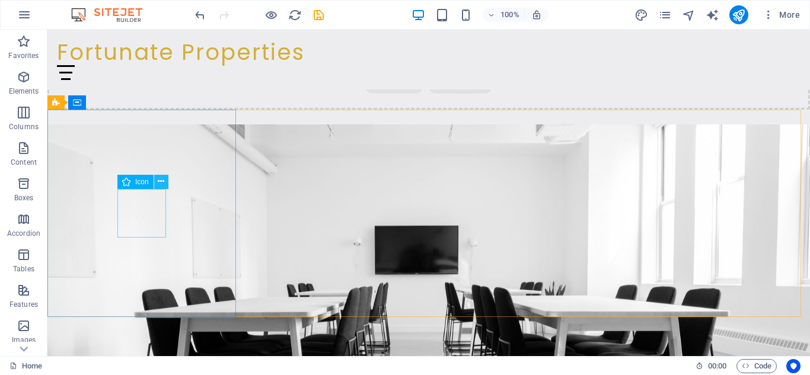
click at [160, 184] on icon at bounding box center [161, 182] width 7 height 12
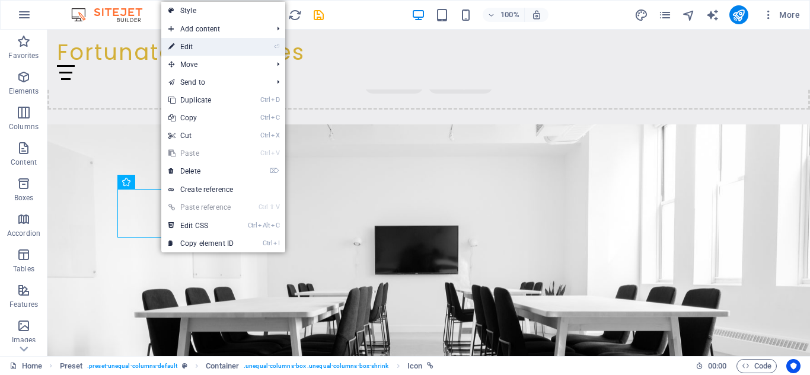
click at [178, 50] on link "⏎ Edit" at bounding box center [200, 47] width 79 height 18
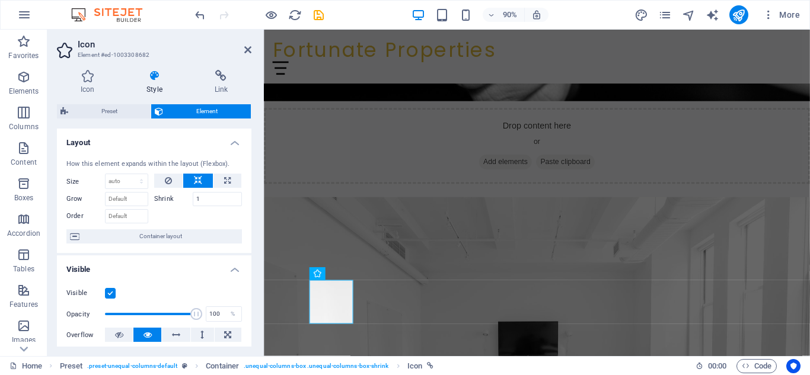
drag, startPoint x: 252, startPoint y: 160, endPoint x: 251, endPoint y: 188, distance: 27.9
click at [253, 188] on div "Icon Style Link Icon email All icon sets... IcoFont Ionicons FontAwesome Brands…" at bounding box center [153, 208] width 213 height 296
drag, startPoint x: 251, startPoint y: 188, endPoint x: 247, endPoint y: 204, distance: 16.7
click at [247, 204] on div "Icon Style Link Icon email All icon sets... IcoFont Ionicons FontAwesome Brands…" at bounding box center [153, 208] width 213 height 296
click at [252, 196] on div "Icon Style Link Icon email All icon sets... IcoFont Ionicons FontAwesome Brands…" at bounding box center [153, 208] width 213 height 296
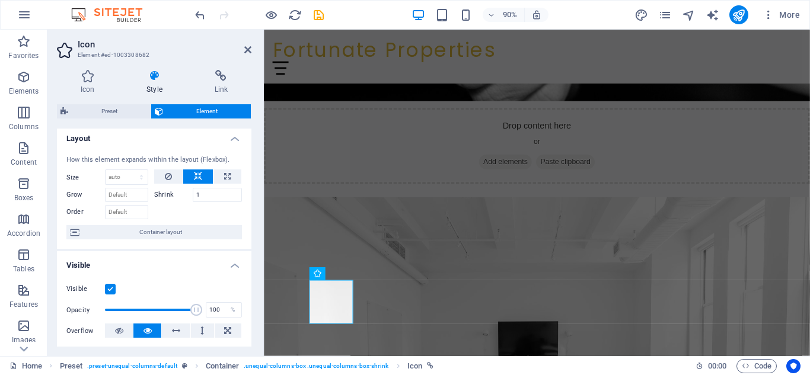
scroll to position [0, 0]
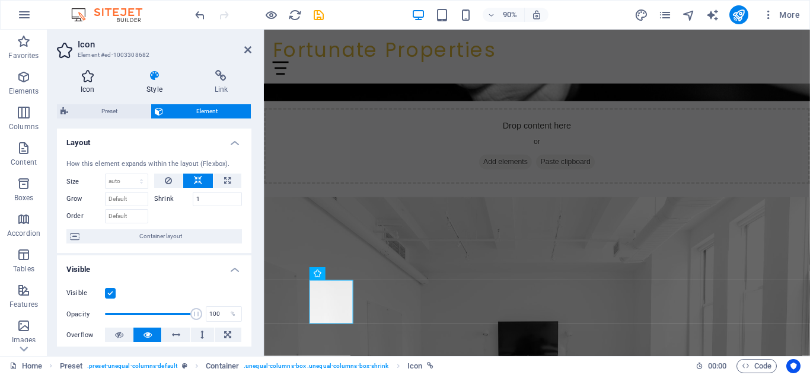
click at [84, 81] on icon at bounding box center [87, 76] width 61 height 12
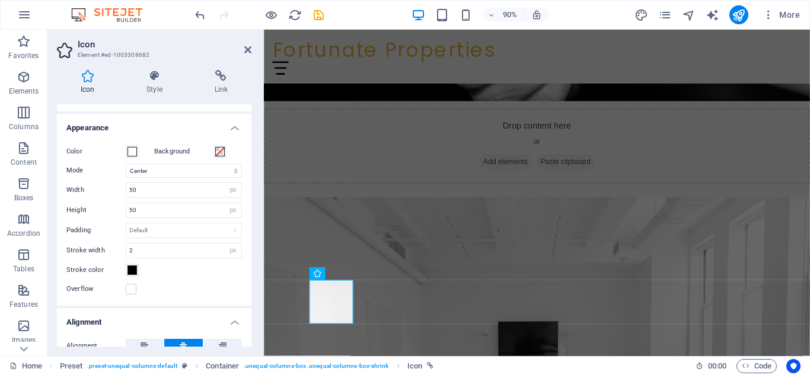
scroll to position [246, 0]
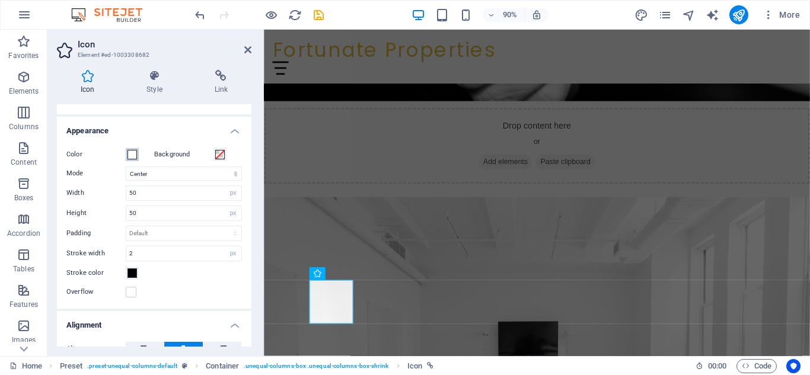
click at [127, 155] on button "Color" at bounding box center [132, 154] width 13 height 13
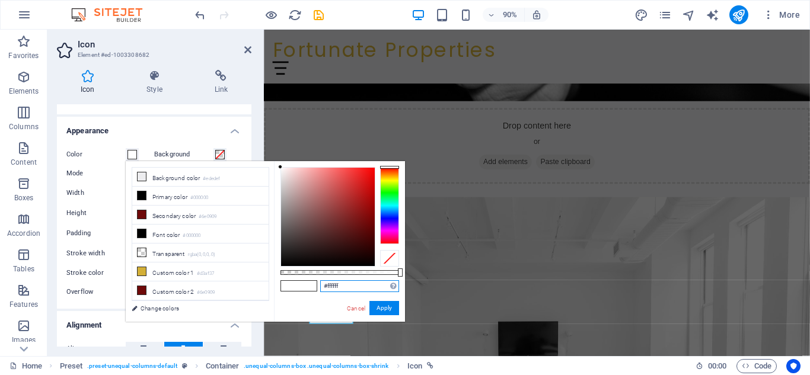
click at [340, 283] on input "#ffffff" at bounding box center [359, 286] width 79 height 12
type input "#d3af37"
click at [388, 303] on button "Apply" at bounding box center [384, 308] width 30 height 14
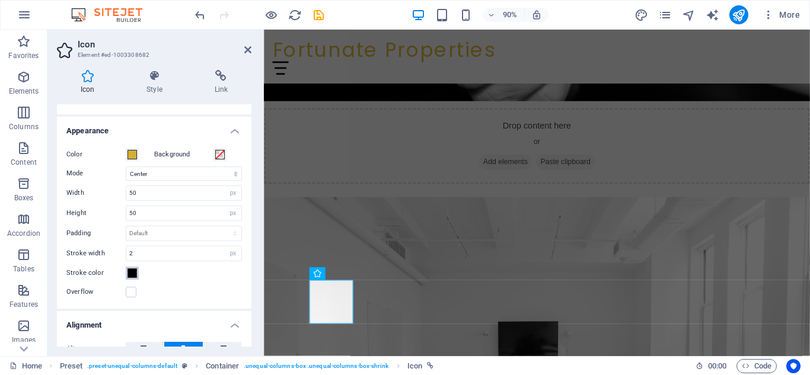
click at [127, 273] on span at bounding box center [131, 273] width 9 height 9
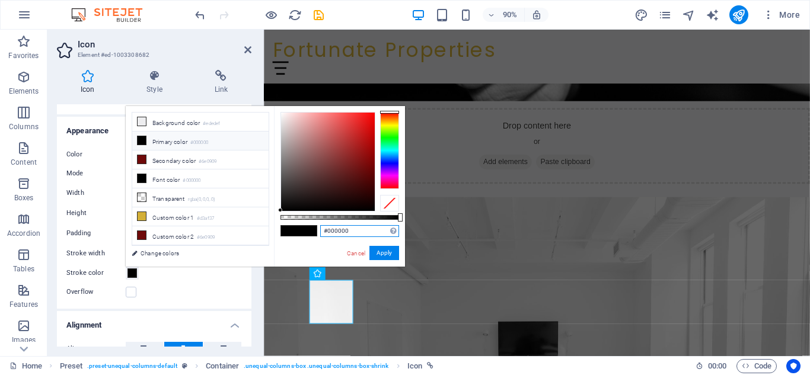
click at [356, 231] on input "#000000" at bounding box center [359, 231] width 79 height 12
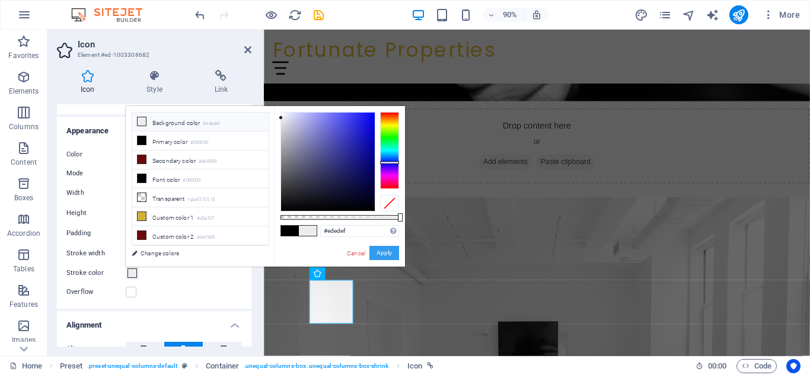
drag, startPoint x: 386, startPoint y: 252, endPoint x: 136, endPoint y: 247, distance: 250.3
click at [386, 252] on button "Apply" at bounding box center [384, 253] width 30 height 14
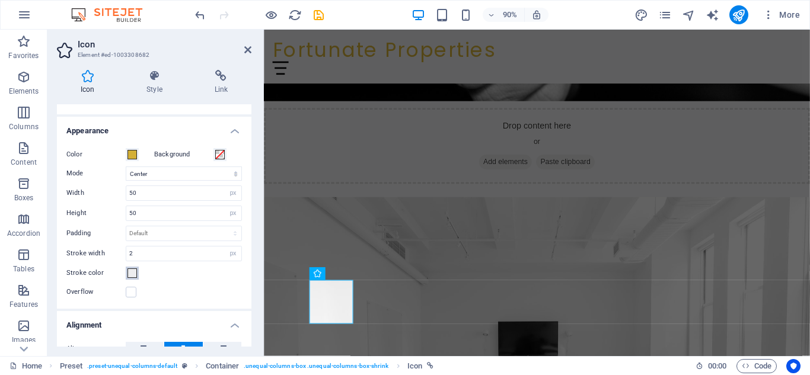
click at [133, 276] on span at bounding box center [131, 273] width 9 height 9
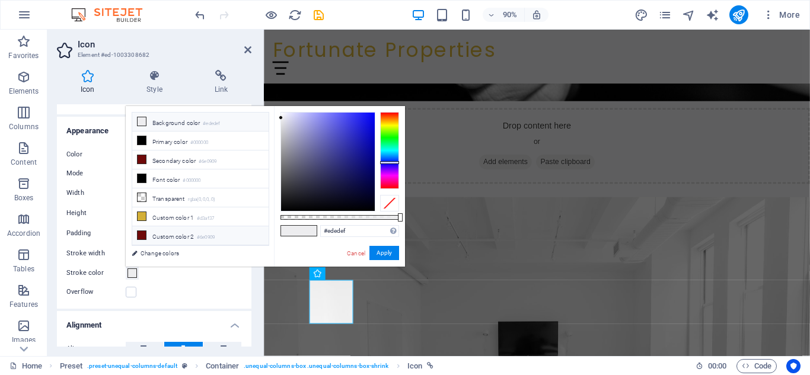
click at [143, 233] on icon at bounding box center [142, 235] width 8 height 8
type input "#6e0909"
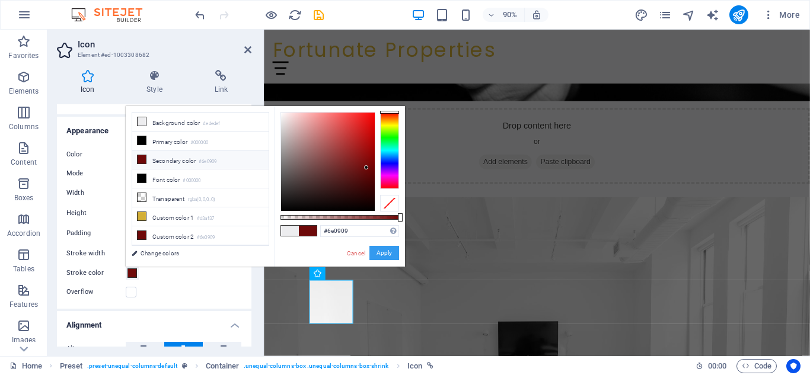
click at [375, 253] on button "Apply" at bounding box center [384, 253] width 30 height 14
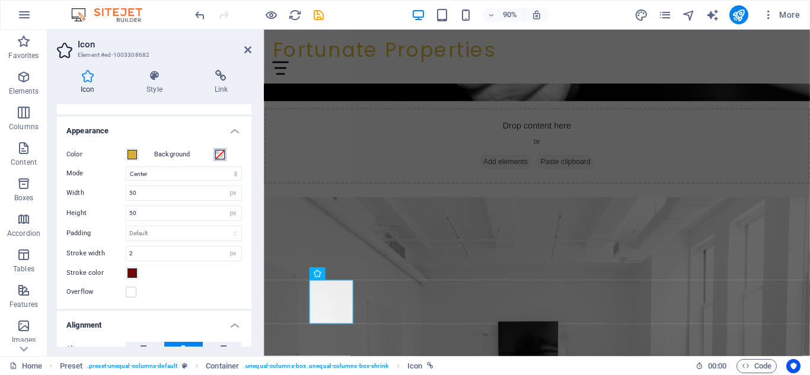
click at [224, 157] on button "Background" at bounding box center [219, 154] width 13 height 13
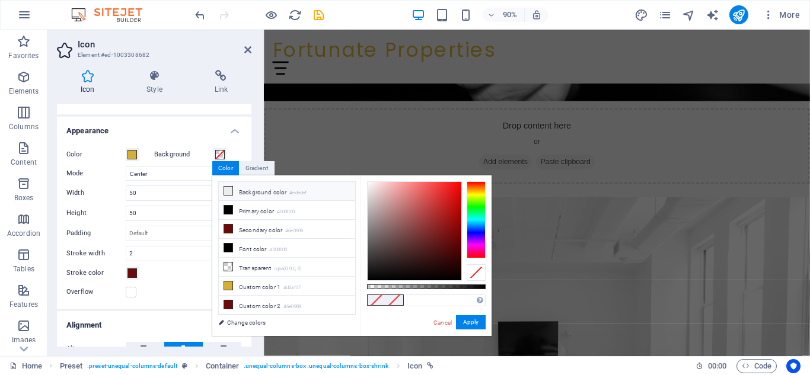
click at [225, 188] on icon at bounding box center [228, 191] width 8 height 8
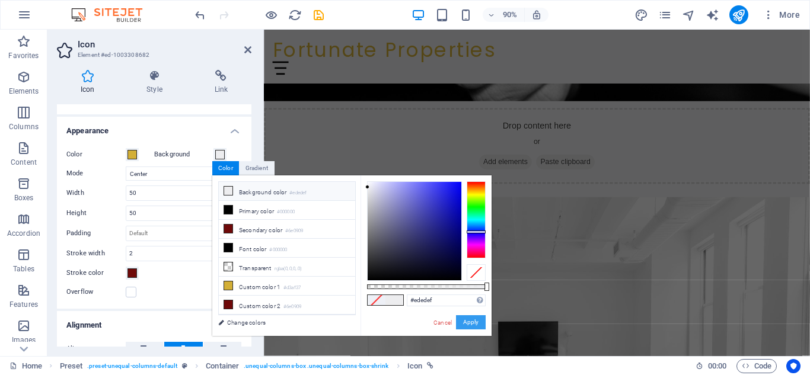
click at [468, 323] on button "Apply" at bounding box center [471, 322] width 30 height 14
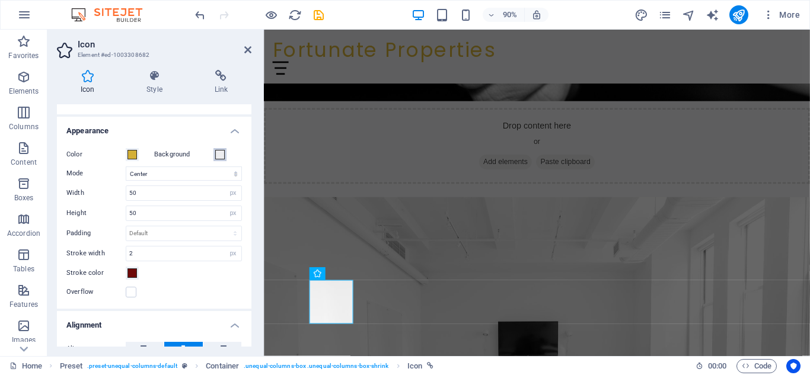
click at [219, 154] on span at bounding box center [219, 154] width 9 height 9
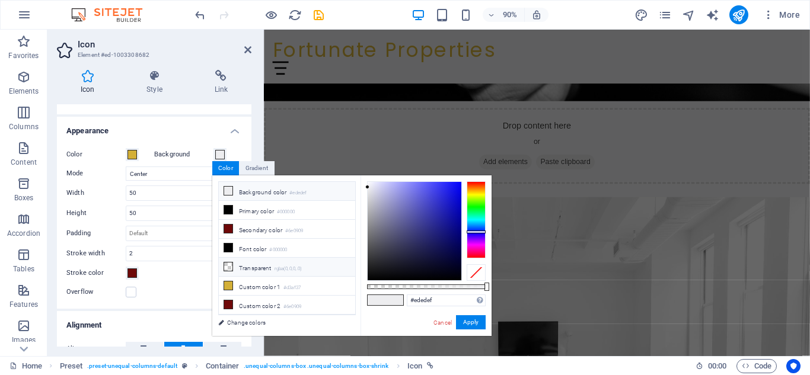
click at [253, 269] on li "Transparent rgba(0,0,0,.0)" at bounding box center [287, 267] width 136 height 19
type input "rgba(0, 0, 0, 0)"
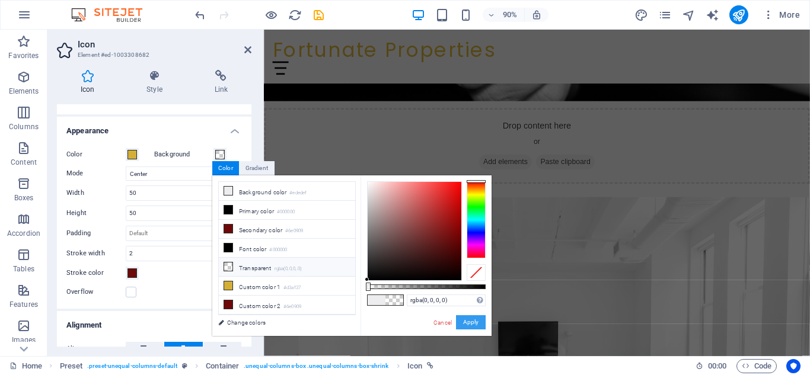
click at [468, 321] on button "Apply" at bounding box center [471, 322] width 30 height 14
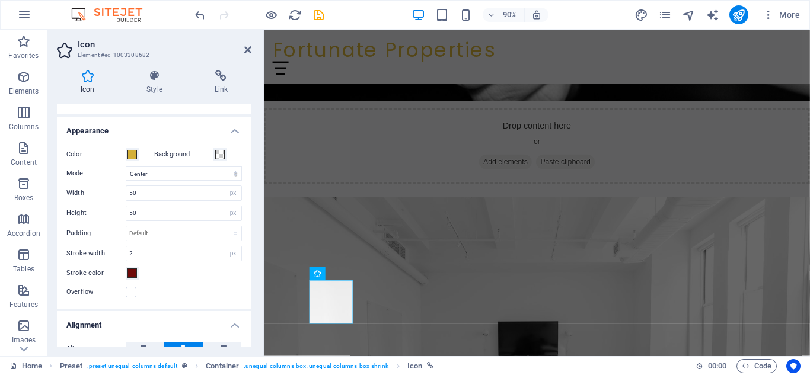
drag, startPoint x: 253, startPoint y: 271, endPoint x: 255, endPoint y: 288, distance: 17.4
click at [255, 292] on div "Icon Style Link Icon email All icon sets... IcoFont Ionicons FontAwesome Brands…" at bounding box center [153, 208] width 213 height 296
drag, startPoint x: 250, startPoint y: 285, endPoint x: 251, endPoint y: 302, distance: 17.3
click at [251, 302] on div "Icon Style Link Icon email All icon sets... IcoFont Ionicons FontAwesome Brands…" at bounding box center [153, 208] width 213 height 296
drag, startPoint x: 254, startPoint y: 288, endPoint x: 234, endPoint y: 298, distance: 23.1
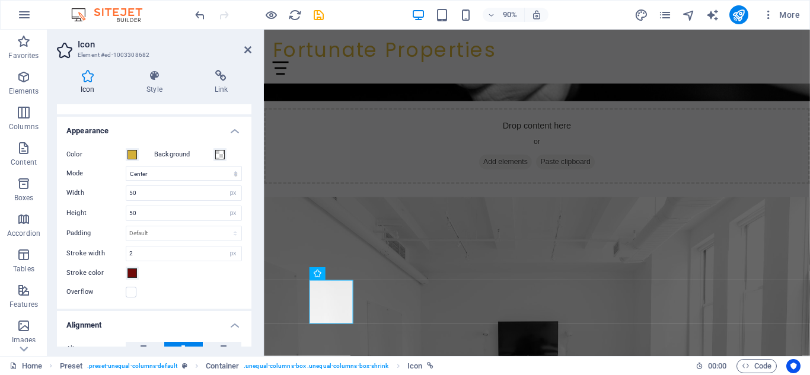
click at [234, 298] on div "Icon Style Link Icon email All icon sets... IcoFont Ionicons FontAwesome Brands…" at bounding box center [153, 208] width 213 height 296
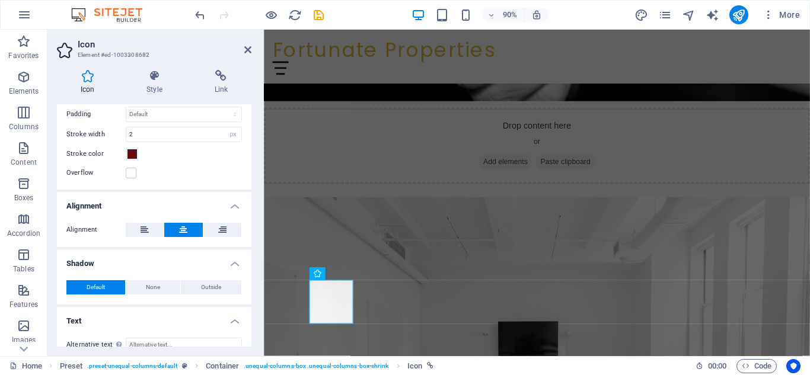
scroll to position [380, 0]
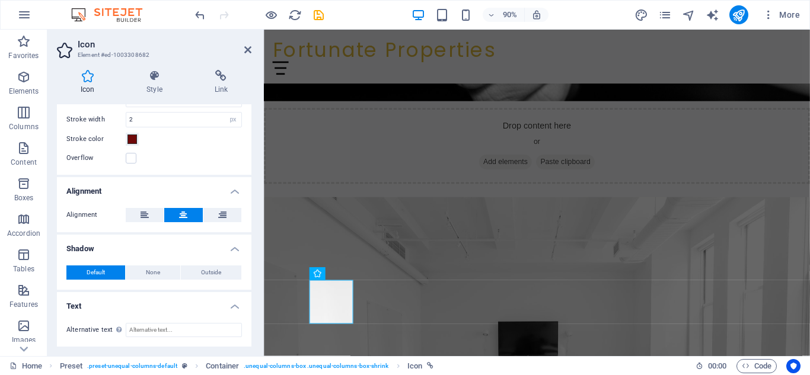
click at [243, 50] on header "Icon Element #ed-1003308682" at bounding box center [154, 45] width 194 height 31
click at [248, 53] on icon at bounding box center [247, 49] width 7 height 9
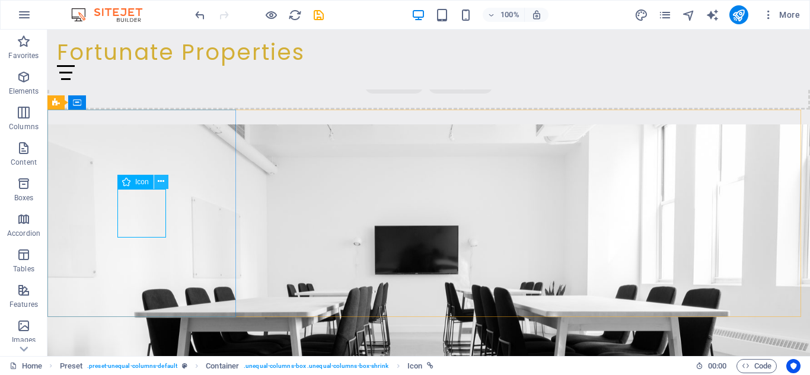
click at [162, 183] on icon at bounding box center [161, 182] width 7 height 12
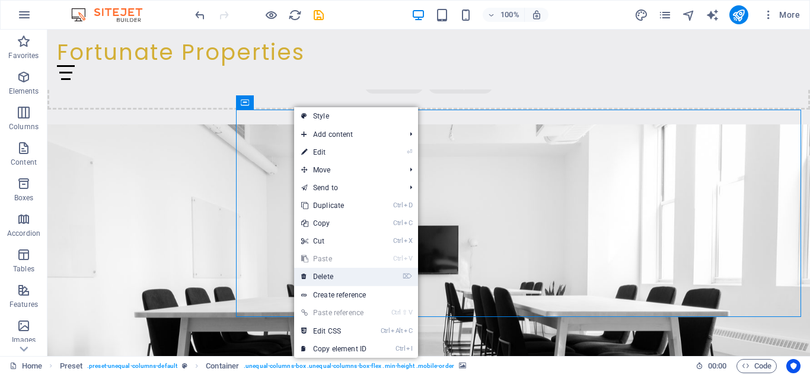
click at [329, 282] on link "⌦ Delete" at bounding box center [333, 277] width 79 height 18
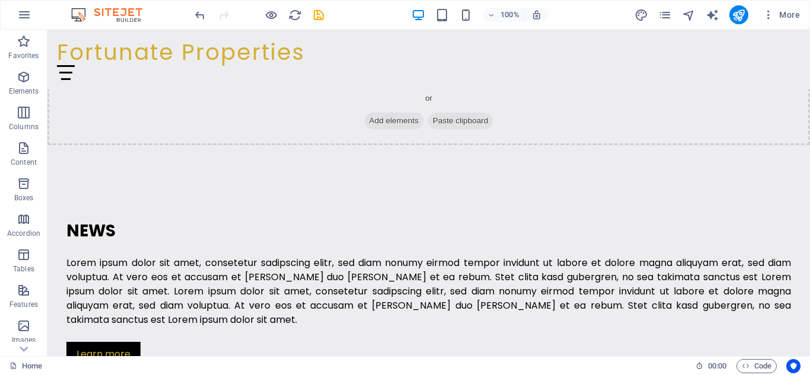
scroll to position [1385, 0]
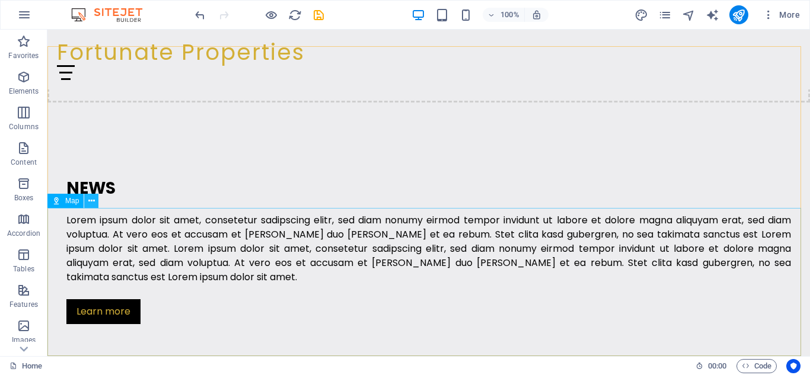
click at [88, 202] on icon at bounding box center [91, 201] width 7 height 12
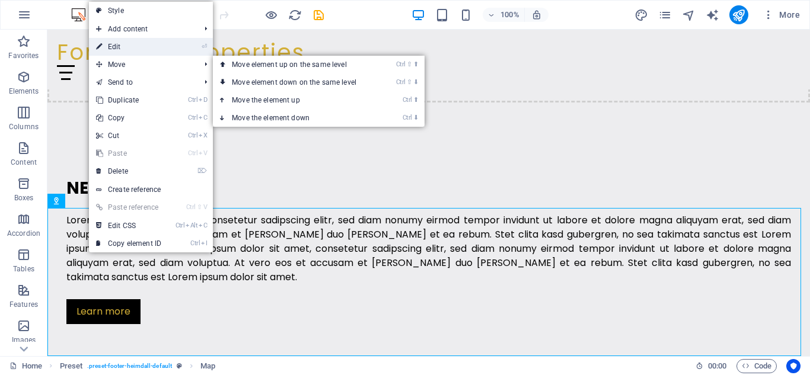
click at [141, 54] on link "⏎ Edit" at bounding box center [128, 47] width 79 height 18
select select "1"
select select "px"
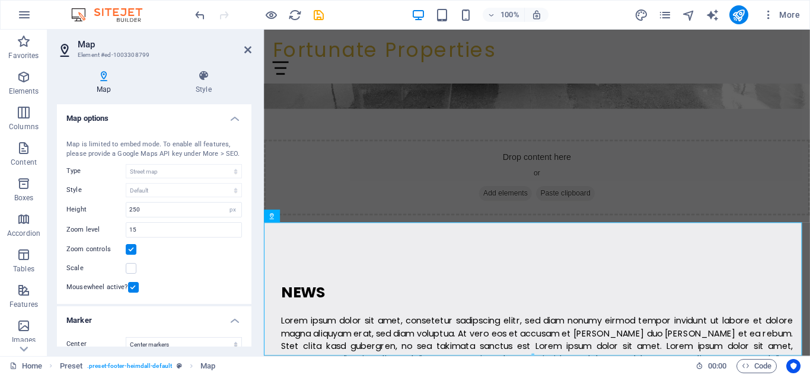
scroll to position [1430, 0]
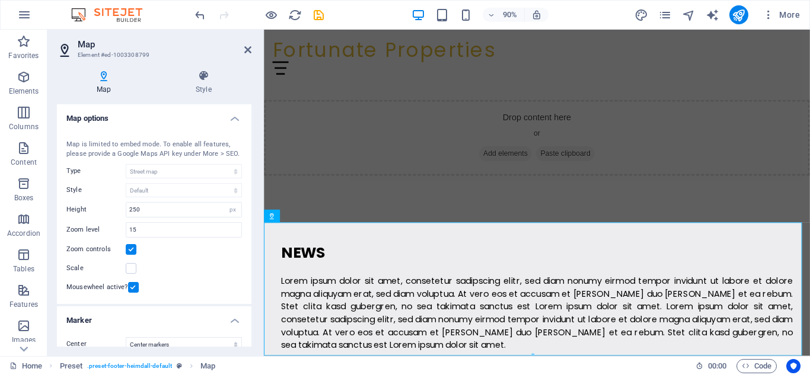
drag, startPoint x: 248, startPoint y: 160, endPoint x: 248, endPoint y: 172, distance: 11.9
click at [248, 172] on div "Map center 3141 Chestnut St, 19104 Philadelphia, PA Map is limited to embed mod…" at bounding box center [154, 215] width 194 height 178
drag, startPoint x: 246, startPoint y: 189, endPoint x: 250, endPoint y: 197, distance: 9.0
click at [245, 198] on div "Map center 3141 Chestnut St, 19104 Philadelphia, PA Map is limited to embed mod…" at bounding box center [154, 215] width 194 height 178
drag, startPoint x: 245, startPoint y: 188, endPoint x: 247, endPoint y: 199, distance: 10.8
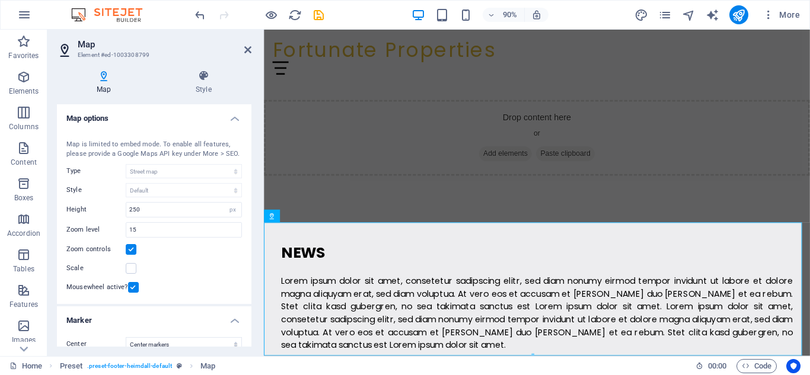
click at [247, 199] on div "Map center 3141 Chestnut St, 19104 Philadelphia, PA Map is limited to embed mod…" at bounding box center [154, 215] width 194 height 178
drag, startPoint x: 254, startPoint y: 198, endPoint x: 249, endPoint y: 215, distance: 17.4
click at [249, 223] on div "Map Style Map options Map center [STREET_ADDRESS] Map is limited to embed mode.…" at bounding box center [153, 208] width 213 height 296
drag, startPoint x: 248, startPoint y: 209, endPoint x: 248, endPoint y: 231, distance: 21.9
click at [248, 231] on div "Map center 3141 Chestnut St, 19104 Philadelphia, PA Map is limited to embed mod…" at bounding box center [154, 215] width 194 height 178
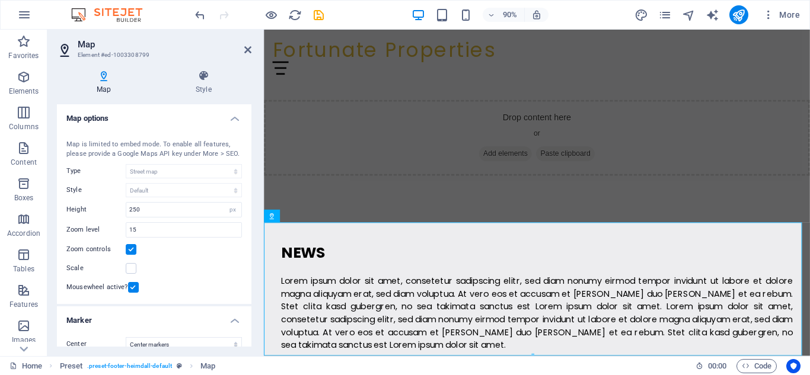
click at [259, 218] on aside "Map Element #ed-1003308799 Map Style Map options Map center 3141 Chestnut St, 1…" at bounding box center [155, 193] width 216 height 327
click at [257, 218] on div "Map Style Map options Map center [STREET_ADDRESS] Map is limited to embed mode.…" at bounding box center [153, 208] width 213 height 296
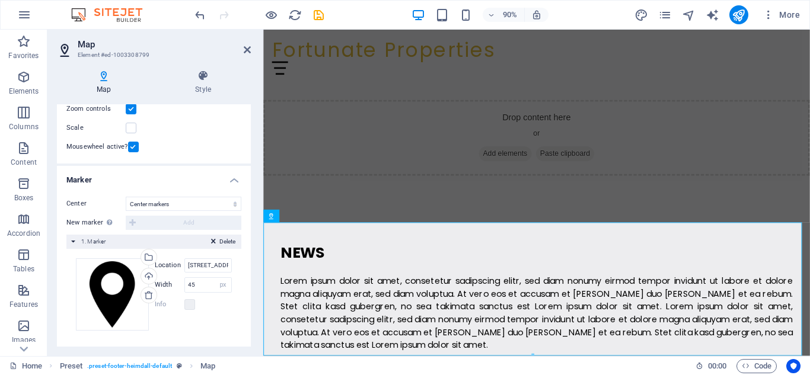
scroll to position [142, 0]
click at [248, 46] on aside "Map Element #ed-1003308799 Map Style Map options Map center 3141 Chestnut St, 1…" at bounding box center [155, 193] width 216 height 327
click at [245, 50] on icon at bounding box center [247, 49] width 7 height 9
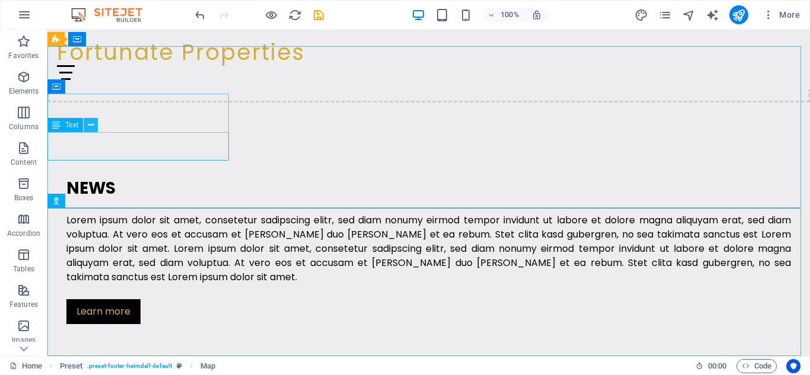
click at [90, 123] on icon at bounding box center [91, 125] width 7 height 12
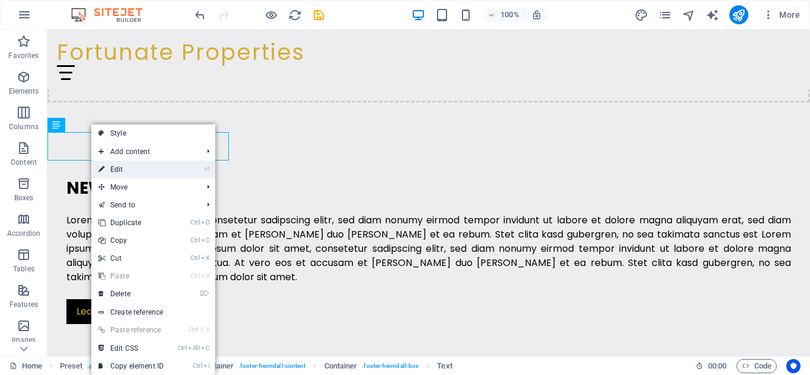
click at [121, 170] on link "⏎ Edit" at bounding box center [130, 170] width 79 height 18
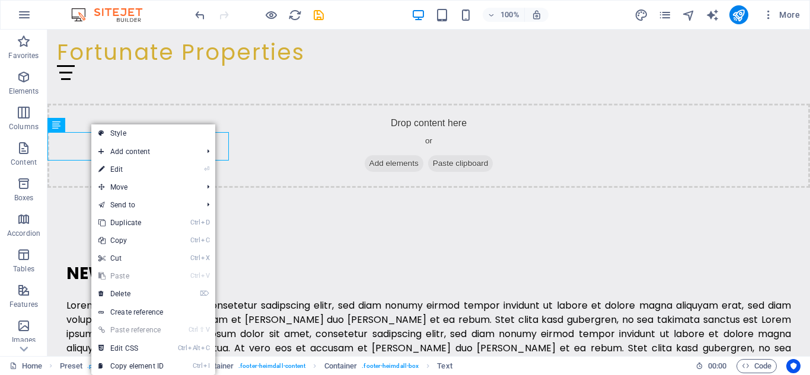
scroll to position [1430, 0]
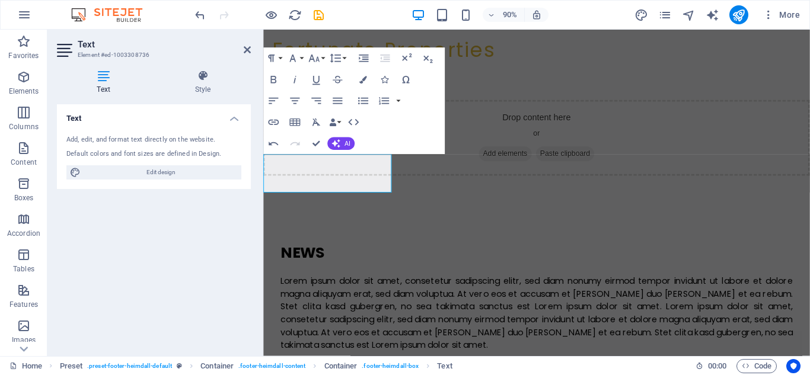
click at [251, 53] on aside "Text Element #ed-1003308736 Text Style Text Add, edit, and format text directly…" at bounding box center [155, 193] width 216 height 327
click at [248, 50] on icon at bounding box center [247, 49] width 7 height 9
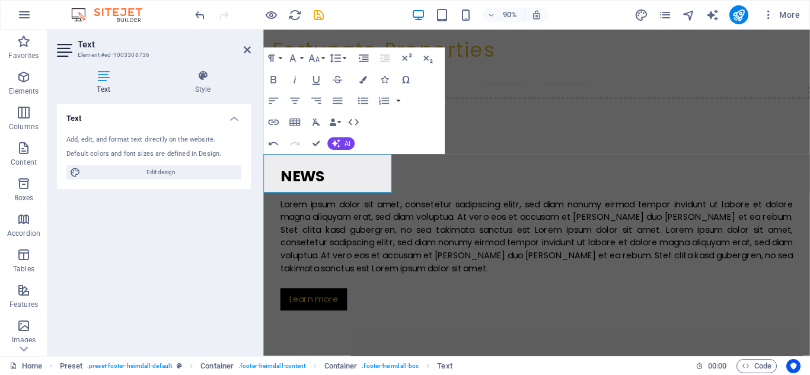
scroll to position [1310, 0]
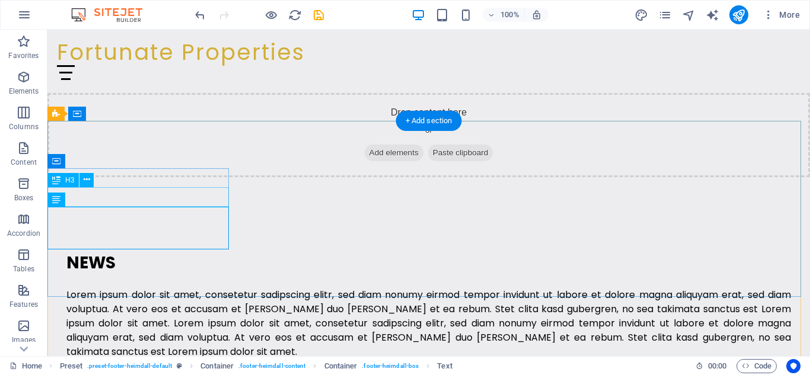
click at [82, 181] on button at bounding box center [86, 180] width 14 height 14
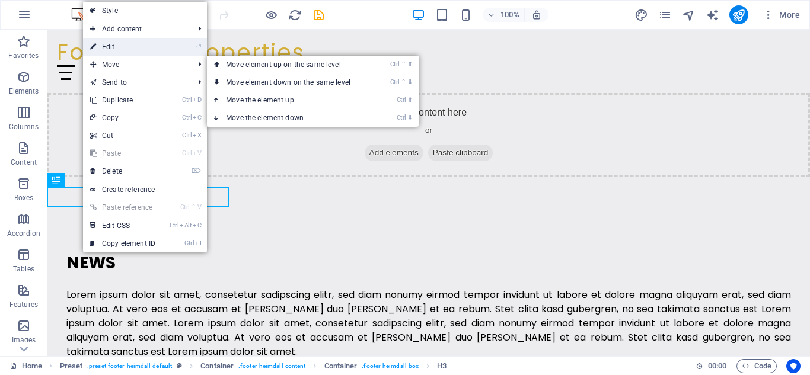
click at [141, 48] on link "⏎ Edit" at bounding box center [122, 47] width 79 height 18
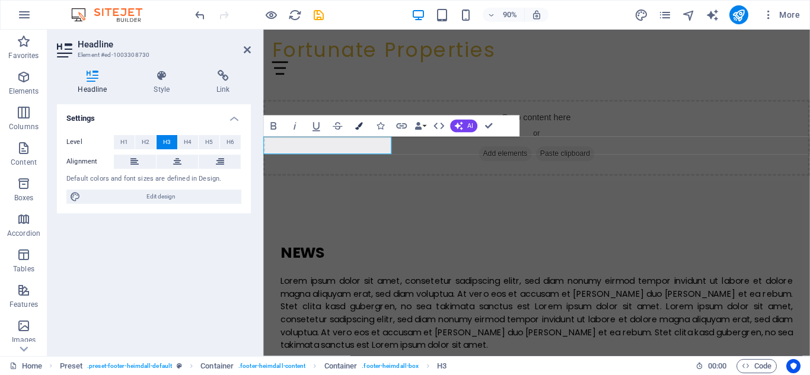
click at [367, 121] on button "Colors" at bounding box center [359, 125] width 20 height 21
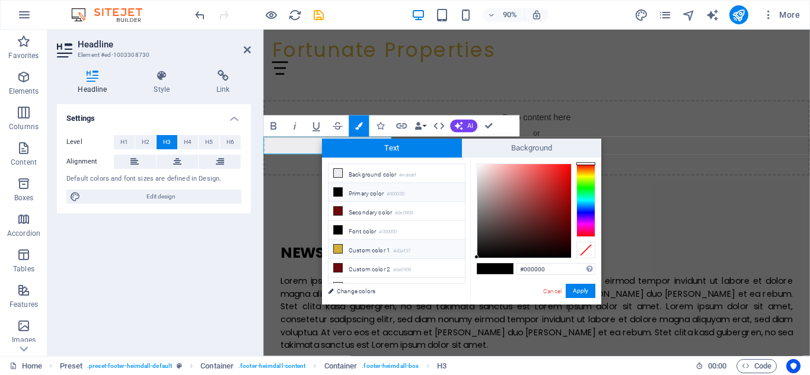
click at [335, 248] on icon at bounding box center [338, 249] width 8 height 8
type input "#d3af37"
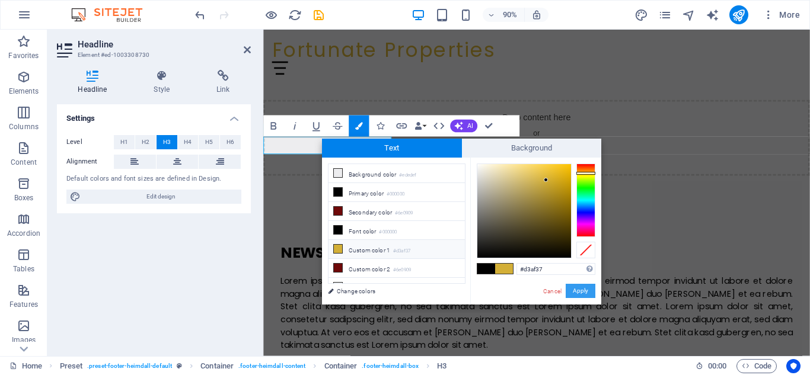
click at [583, 294] on button "Apply" at bounding box center [581, 291] width 30 height 14
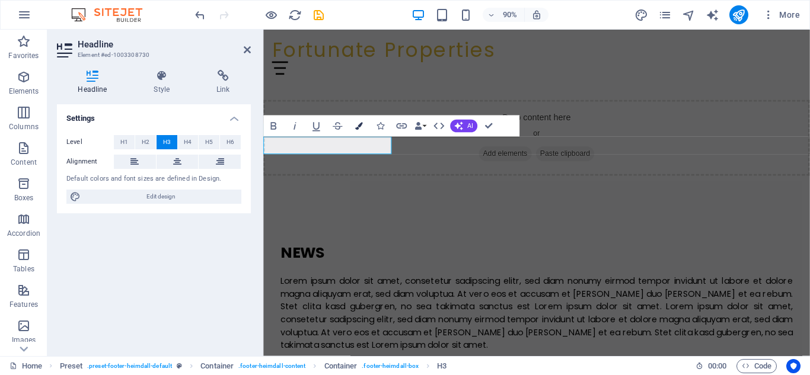
click at [359, 126] on icon "button" at bounding box center [359, 126] width 8 height 8
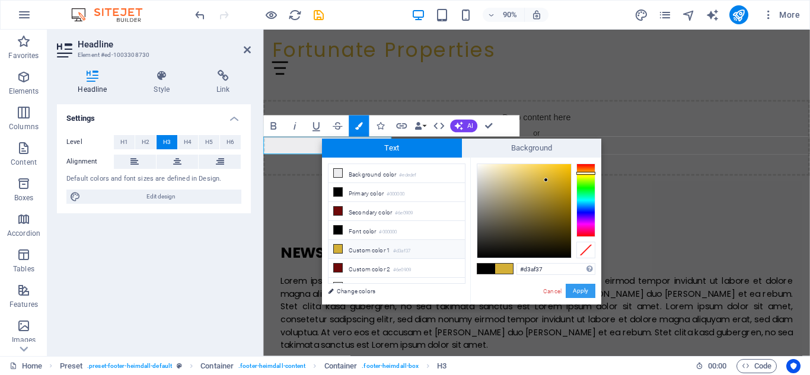
click at [569, 289] on button "Apply" at bounding box center [581, 291] width 30 height 14
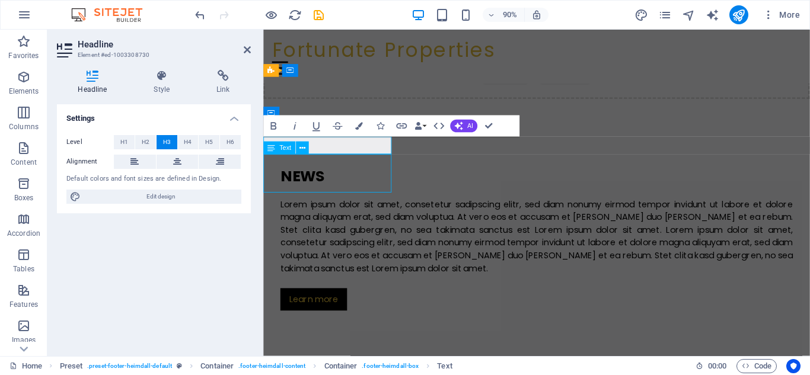
scroll to position [1310, 0]
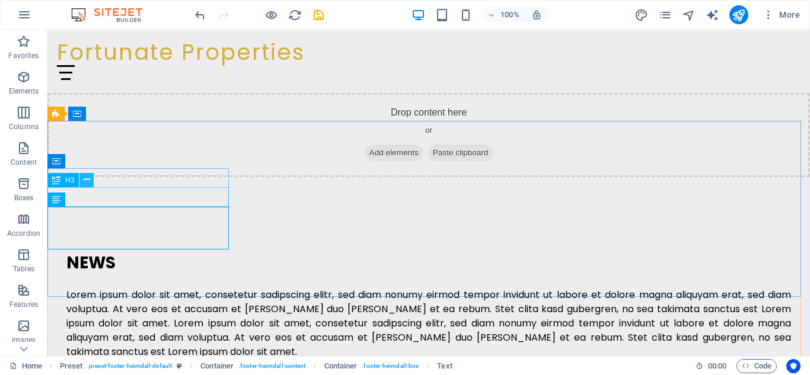
click at [88, 182] on icon at bounding box center [87, 180] width 7 height 12
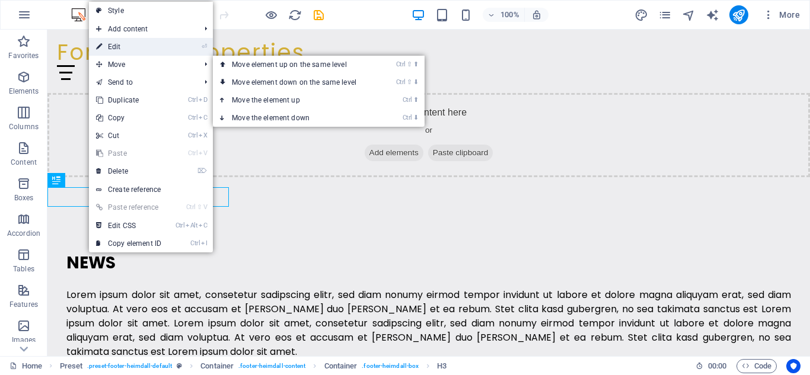
click at [123, 40] on link "⏎ Edit" at bounding box center [128, 47] width 79 height 18
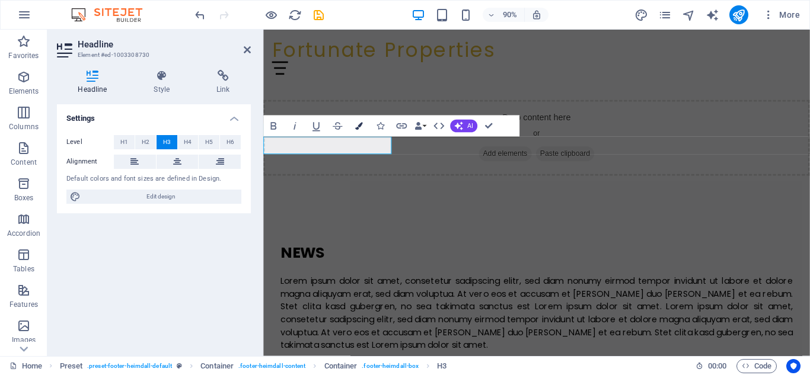
click at [358, 127] on icon "button" at bounding box center [359, 126] width 8 height 8
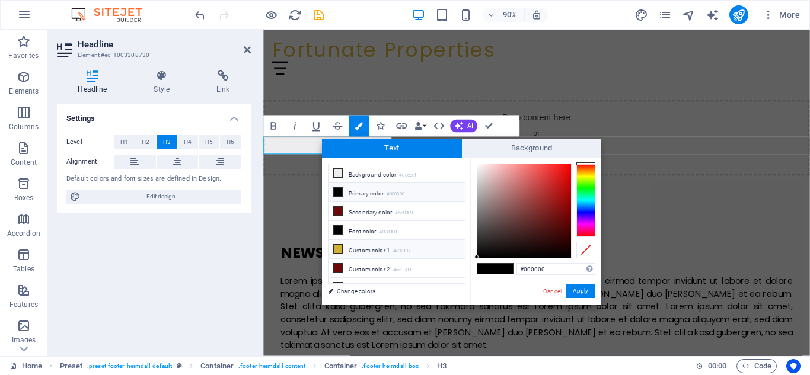
click at [333, 241] on li "Custom color 1 #d3af37" at bounding box center [397, 249] width 136 height 19
type input "#d3af37"
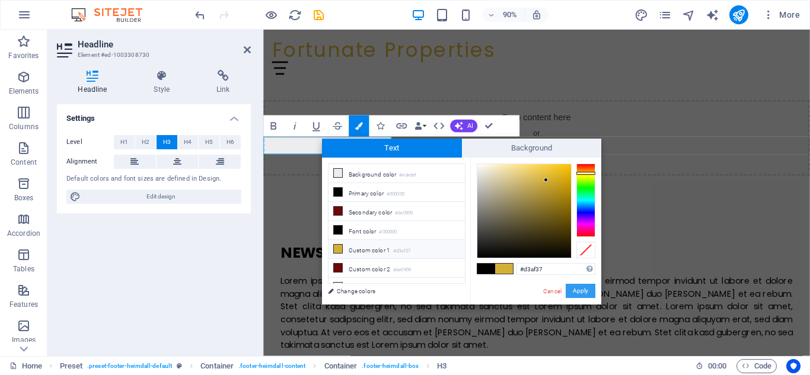
click at [579, 288] on button "Apply" at bounding box center [581, 291] width 30 height 14
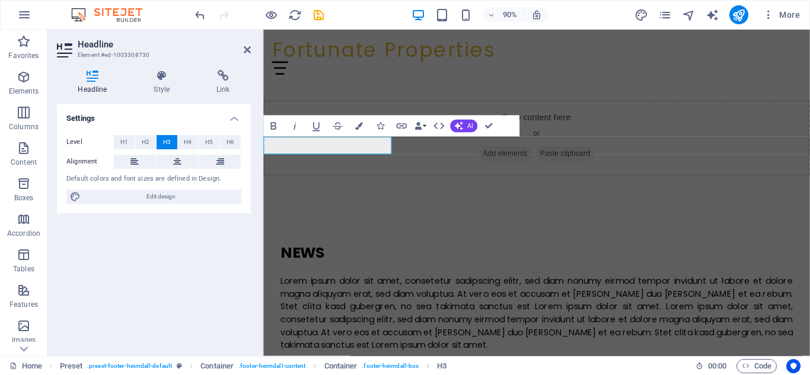
click at [221, 234] on div "Settings Level H1 H2 H3 H4 H5 H6 Alignment Default colors and font sizes are de…" at bounding box center [154, 225] width 194 height 243
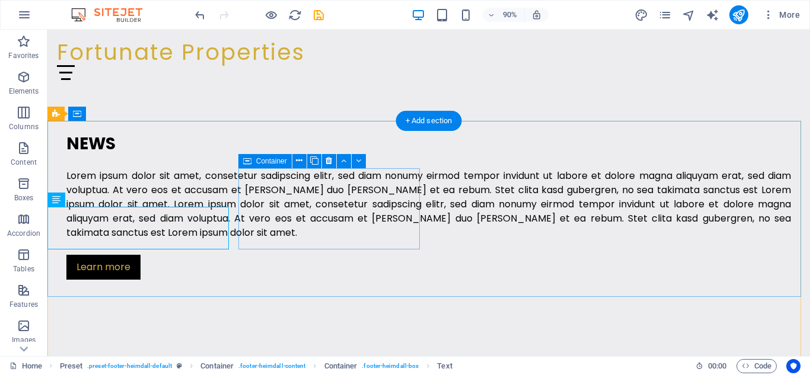
scroll to position [1310, 0]
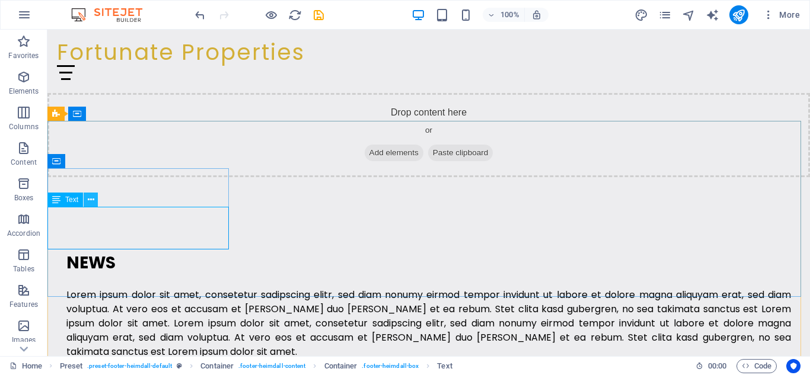
click at [89, 200] on icon at bounding box center [91, 200] width 7 height 12
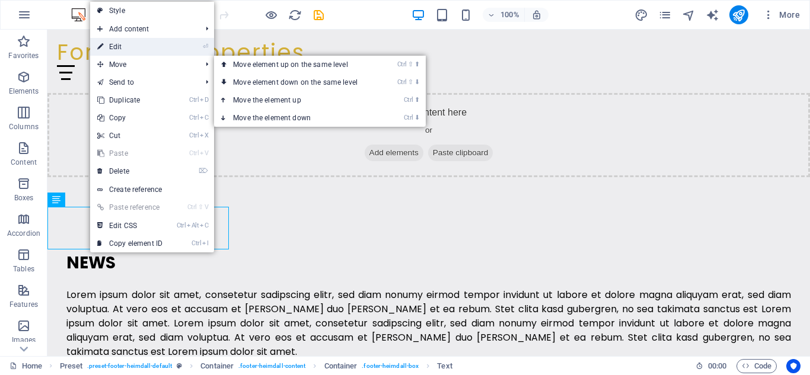
click at [135, 52] on link "⏎ Edit" at bounding box center [129, 47] width 79 height 18
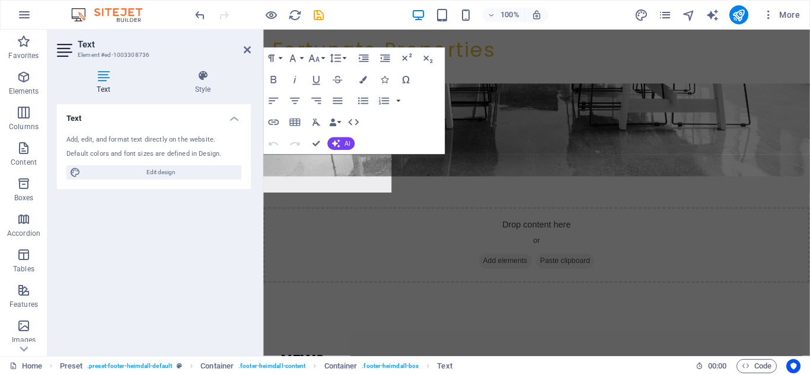
scroll to position [1430, 0]
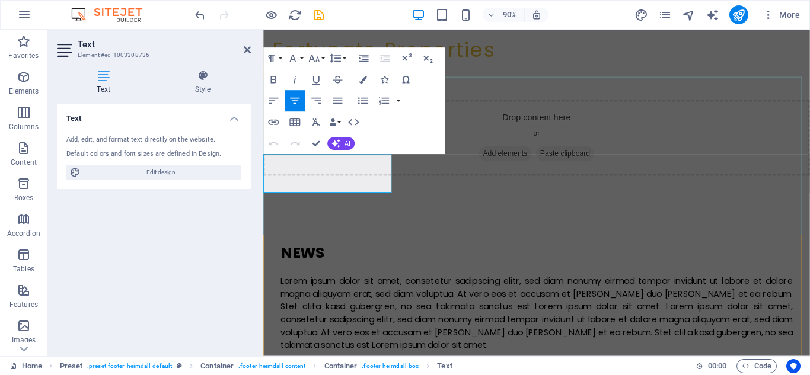
drag, startPoint x: 270, startPoint y: 176, endPoint x: 426, endPoint y: 213, distance: 160.2
drag, startPoint x: 267, startPoint y: 174, endPoint x: 413, endPoint y: 217, distance: 152.6
click at [361, 78] on icon "button" at bounding box center [363, 80] width 8 height 8
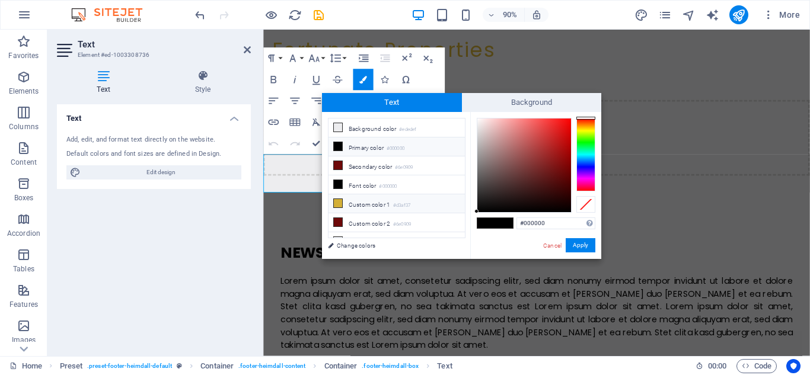
click at [340, 199] on icon at bounding box center [338, 203] width 8 height 8
type input "#d3af37"
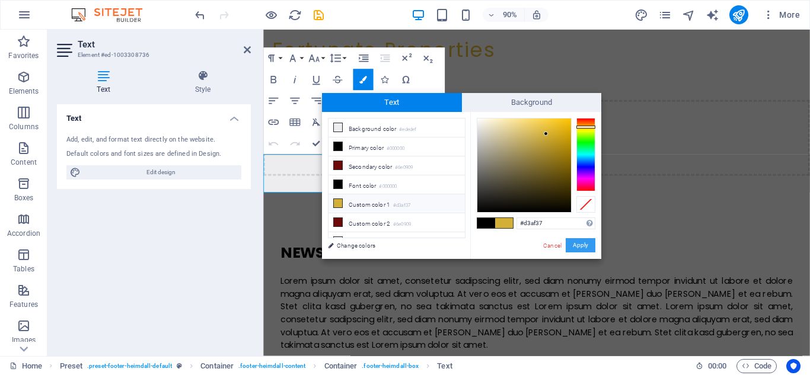
click at [569, 242] on button "Apply" at bounding box center [581, 245] width 30 height 14
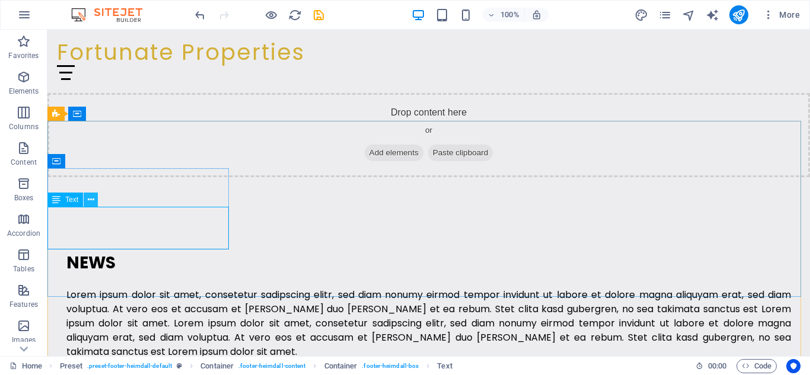
click at [90, 204] on icon at bounding box center [91, 200] width 7 height 12
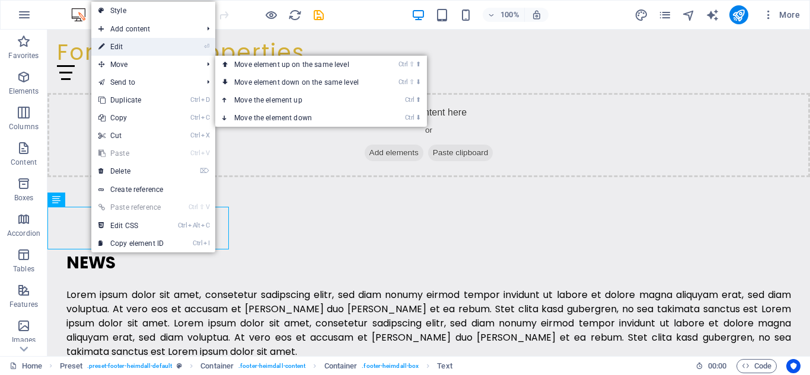
click at [127, 49] on link "⏎ Edit" at bounding box center [130, 47] width 79 height 18
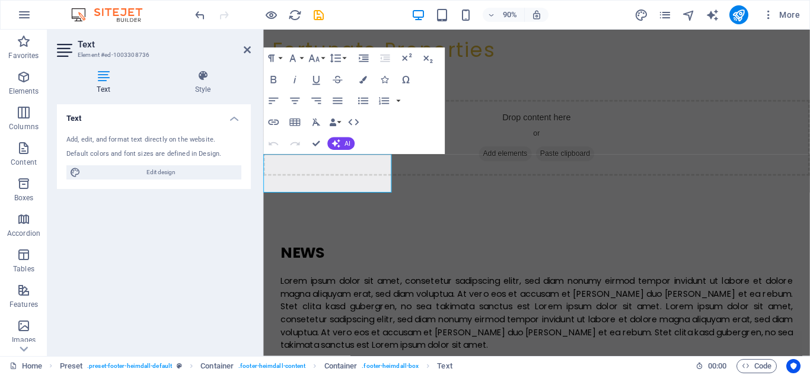
click at [263, 160] on iframe at bounding box center [536, 193] width 547 height 327
drag, startPoint x: 266, startPoint y: 176, endPoint x: 415, endPoint y: 205, distance: 152.2
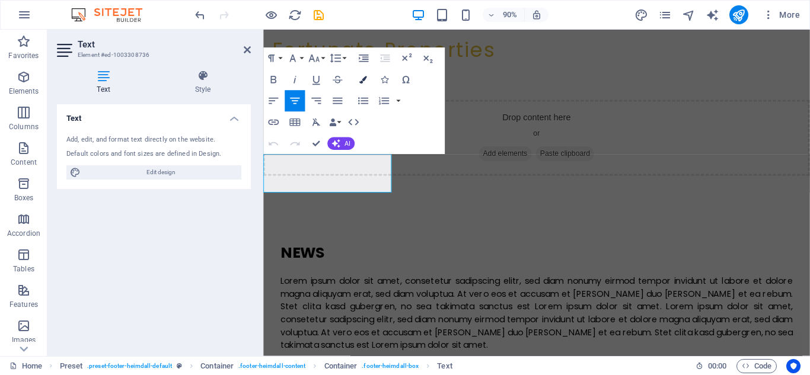
click at [363, 81] on icon "button" at bounding box center [363, 80] width 8 height 8
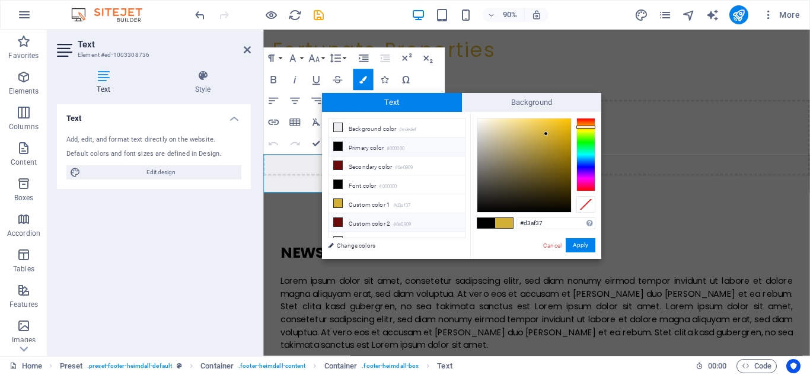
click at [337, 218] on icon at bounding box center [338, 222] width 8 height 8
type input "#6e0909"
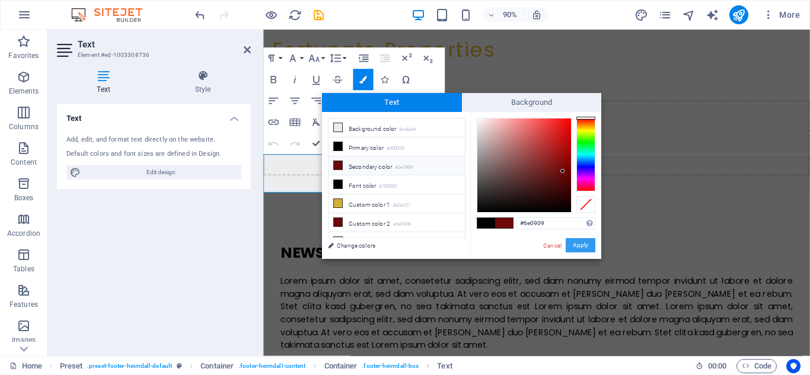
click at [572, 242] on button "Apply" at bounding box center [581, 245] width 30 height 14
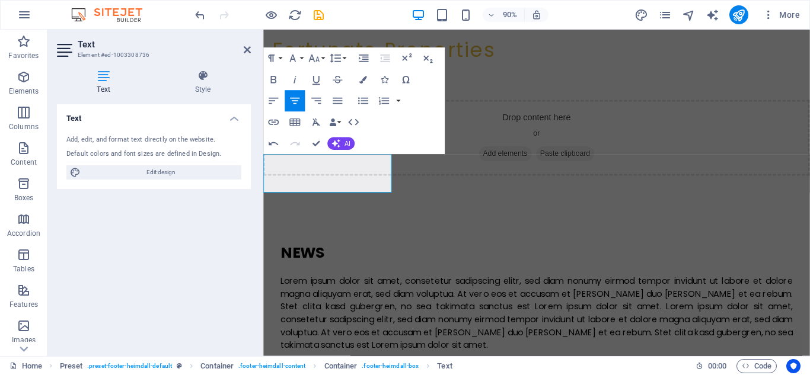
click at [172, 235] on div "Text Add, edit, and format text directly on the website. Default colors and fon…" at bounding box center [154, 225] width 194 height 243
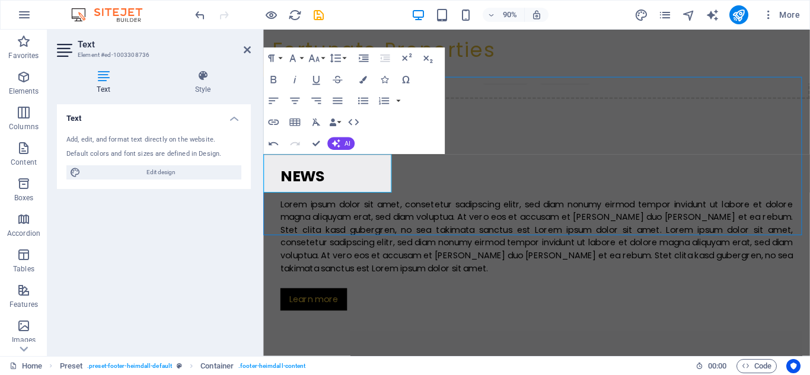
scroll to position [1310, 0]
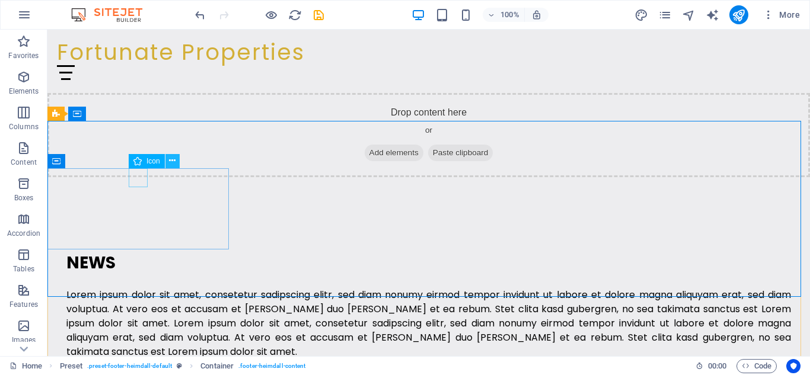
click at [173, 163] on icon at bounding box center [172, 161] width 7 height 12
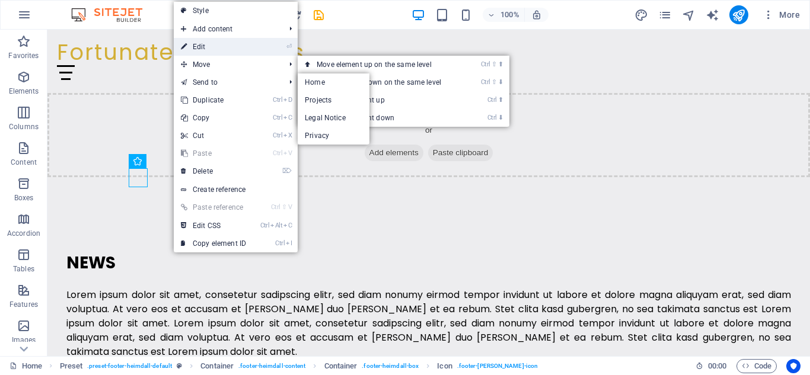
click at [226, 40] on link "⏎ Edit" at bounding box center [213, 47] width 79 height 18
select select "xMidYMid"
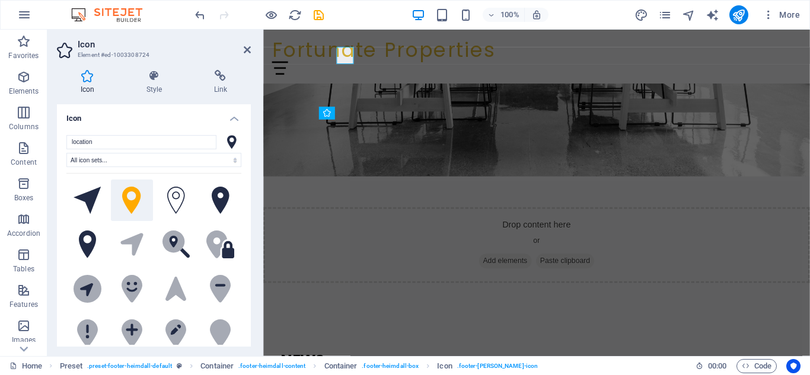
scroll to position [1430, 0]
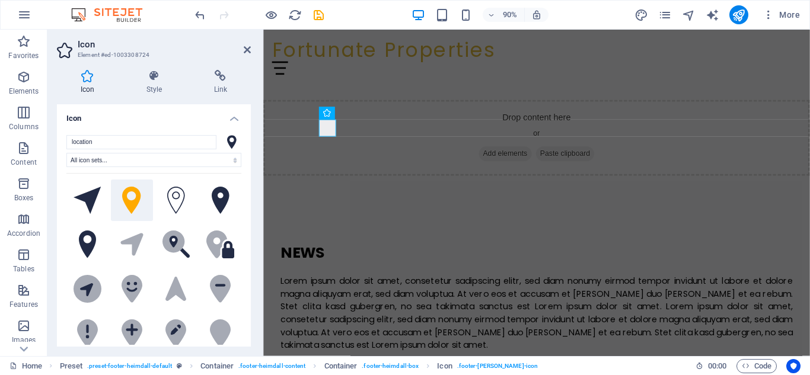
click at [125, 202] on icon at bounding box center [131, 201] width 19 height 28
click at [238, 52] on header "Icon Element #ed-1003308724" at bounding box center [154, 45] width 194 height 31
click at [246, 52] on icon at bounding box center [247, 49] width 7 height 9
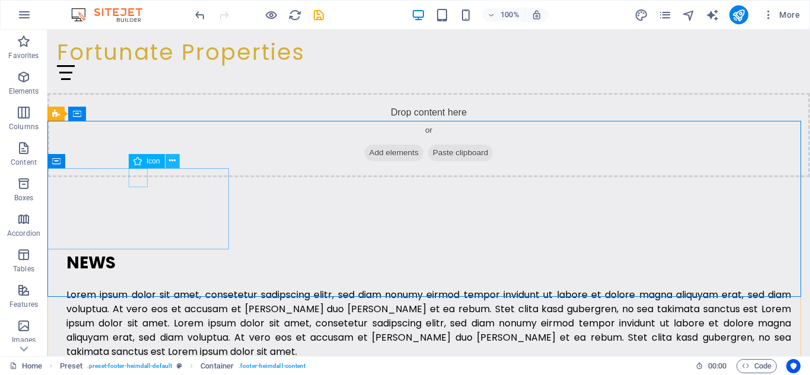
click at [179, 161] on button at bounding box center [172, 161] width 14 height 14
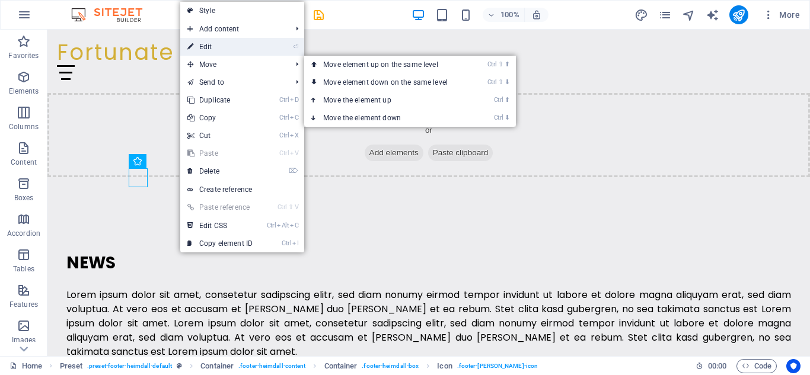
click at [222, 47] on link "⏎ Edit" at bounding box center [219, 47] width 79 height 18
select select "xMidYMid"
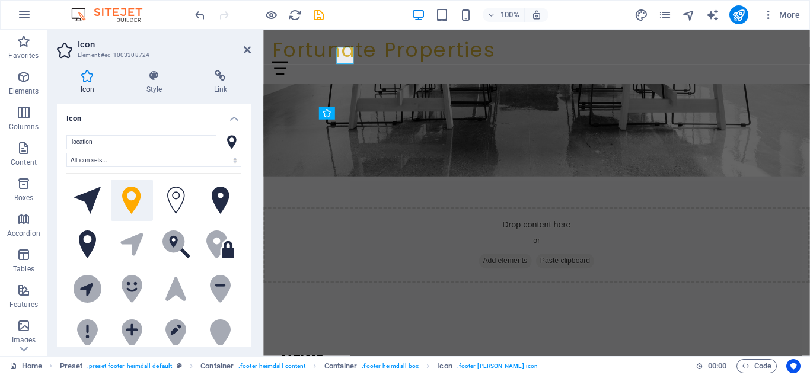
scroll to position [1430, 0]
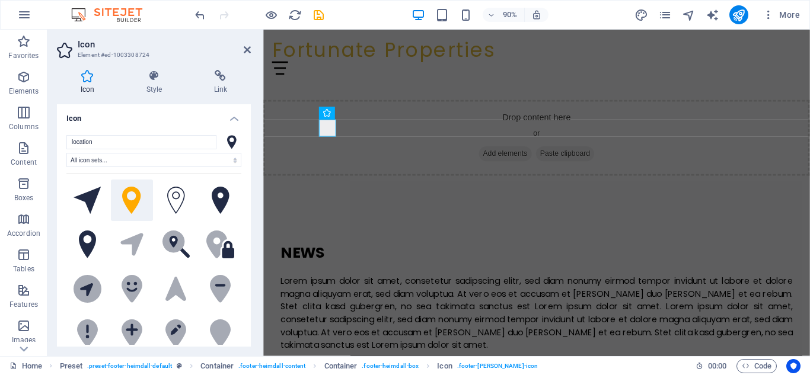
drag, startPoint x: 128, startPoint y: 213, endPoint x: 121, endPoint y: 202, distance: 13.3
click at [122, 202] on icon at bounding box center [131, 201] width 19 height 28
click at [94, 197] on icon at bounding box center [88, 201] width 28 height 28
click at [159, 86] on h4 "Style" at bounding box center [157, 82] width 68 height 25
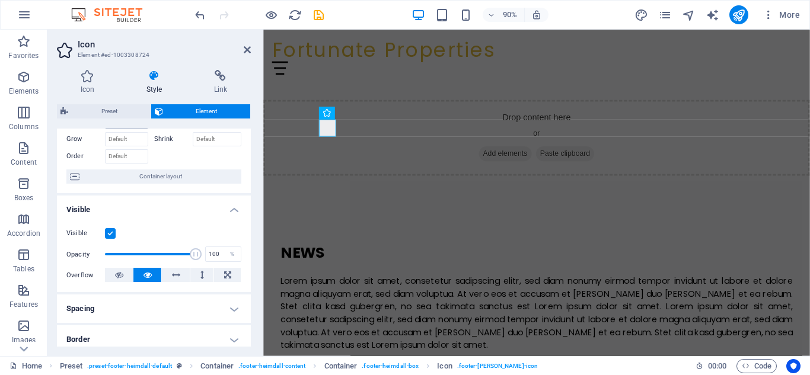
scroll to position [39, 0]
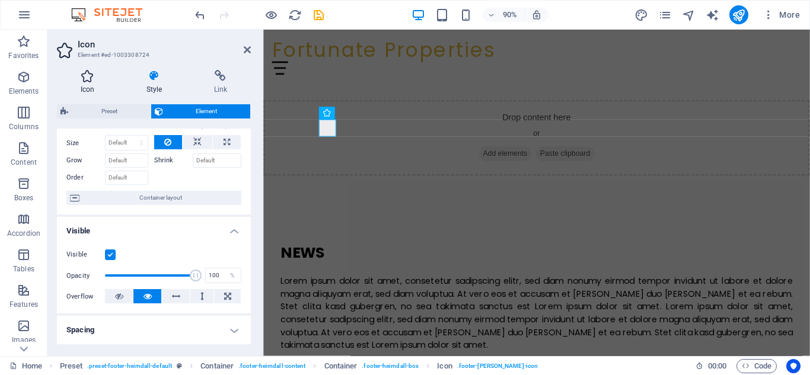
click at [90, 81] on icon at bounding box center [87, 76] width 61 height 12
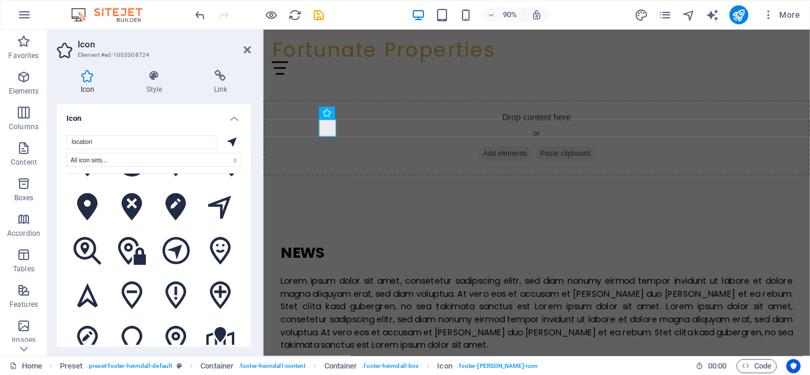
scroll to position [1383, 0]
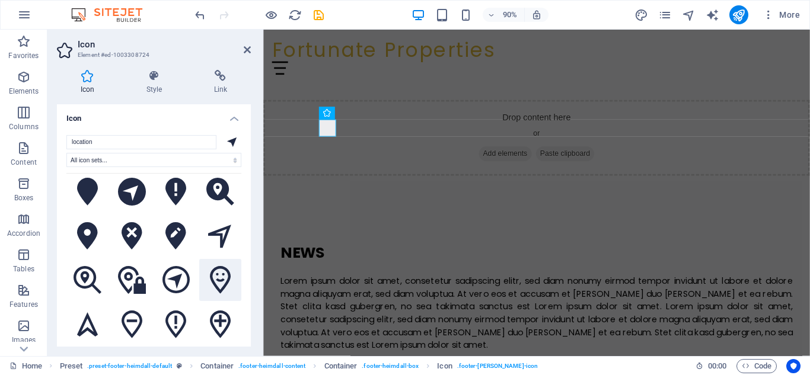
click at [218, 266] on icon at bounding box center [220, 280] width 21 height 28
click at [135, 355] on icon at bounding box center [132, 369] width 21 height 28
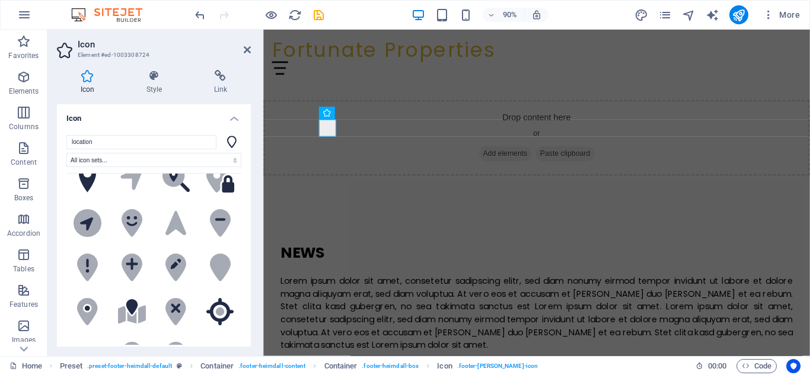
scroll to position [0, 0]
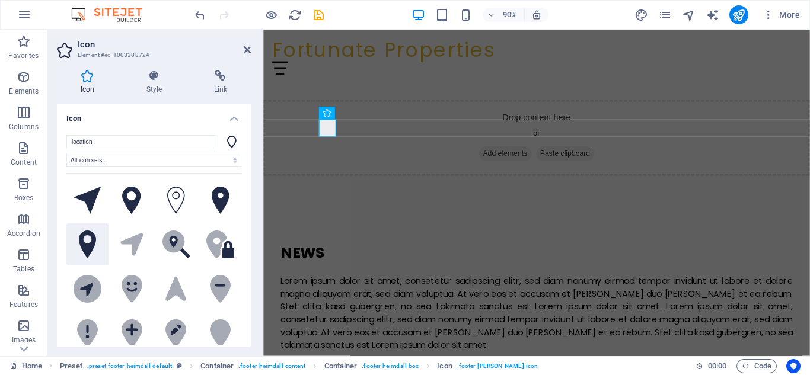
click at [87, 244] on icon at bounding box center [87, 245] width 17 height 28
click at [250, 52] on icon at bounding box center [247, 49] width 7 height 9
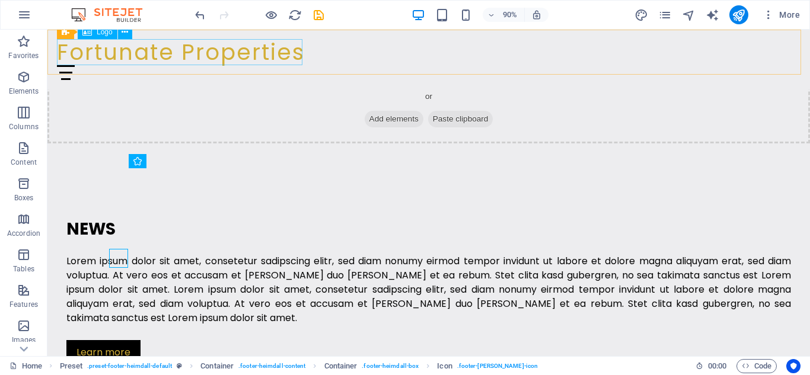
scroll to position [1310, 0]
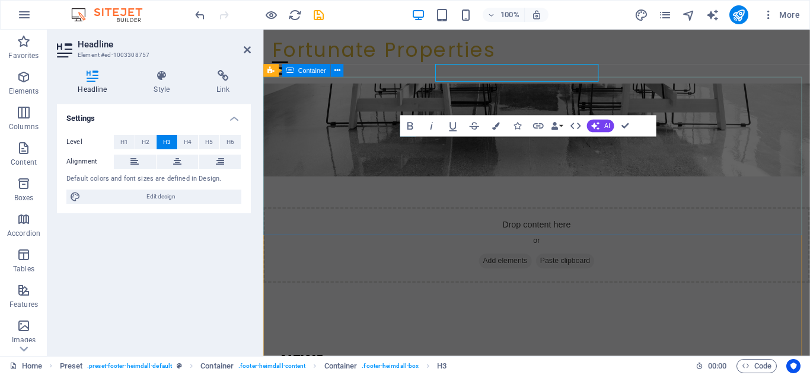
scroll to position [1430, 0]
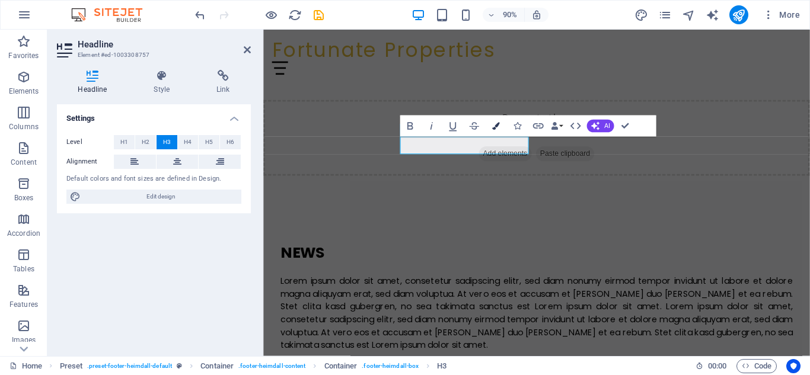
click at [495, 126] on icon "button" at bounding box center [496, 126] width 8 height 8
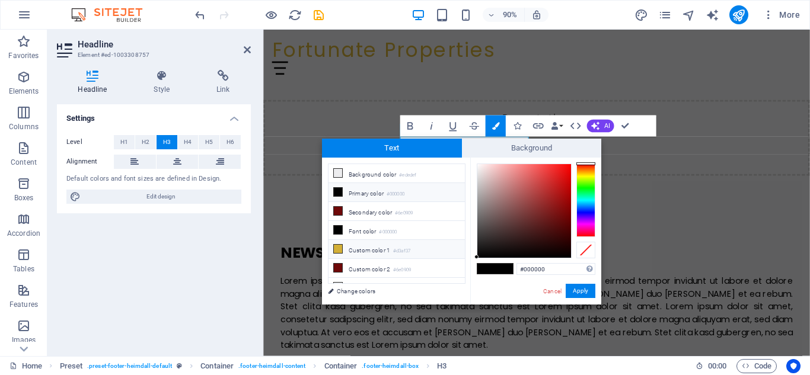
click at [339, 245] on icon at bounding box center [338, 249] width 8 height 8
type input "#d3af37"
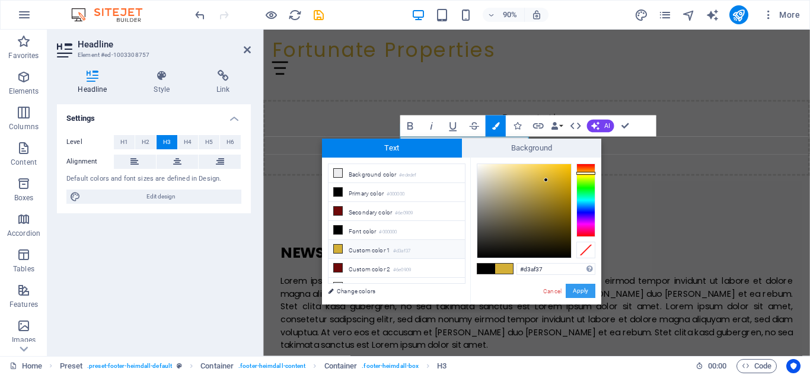
click at [583, 296] on button "Apply" at bounding box center [581, 291] width 30 height 14
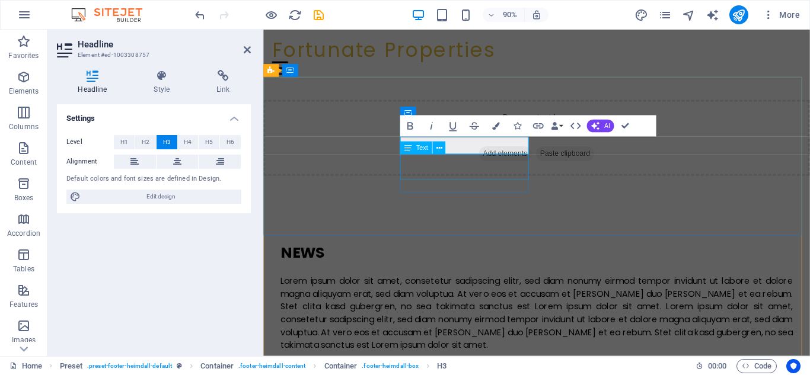
click at [404, 153] on div "Text" at bounding box center [416, 148] width 32 height 13
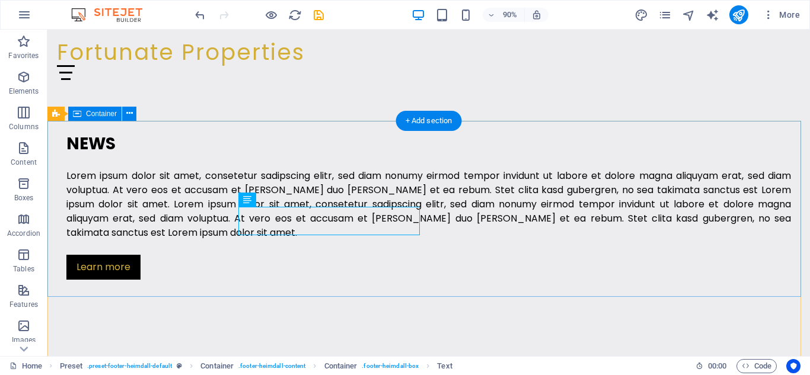
scroll to position [1310, 0]
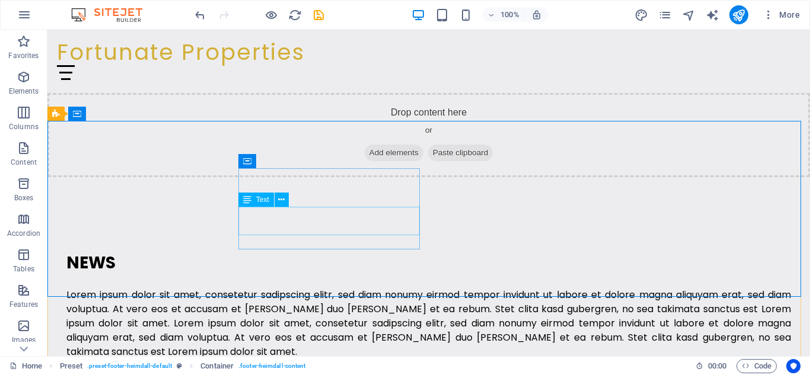
click at [283, 208] on div "Text" at bounding box center [267, 200] width 58 height 15
click at [282, 201] on icon at bounding box center [281, 200] width 7 height 12
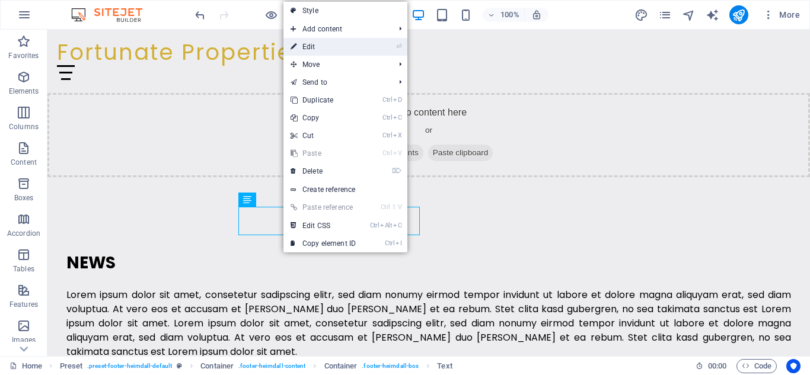
drag, startPoint x: 323, startPoint y: 51, endPoint x: 44, endPoint y: 108, distance: 284.5
click at [323, 51] on link "⏎ Edit" at bounding box center [322, 47] width 79 height 18
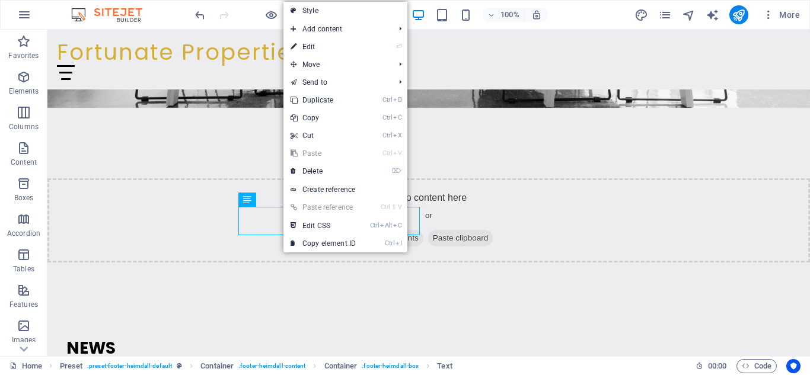
scroll to position [1430, 0]
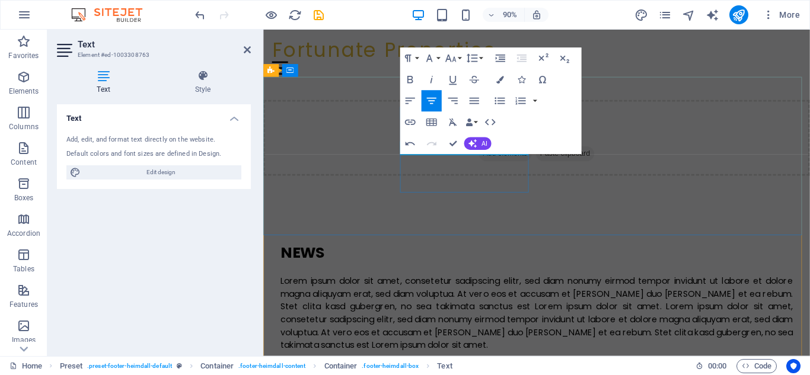
drag, startPoint x: 505, startPoint y: 188, endPoint x: 691, endPoint y: 174, distance: 186.7
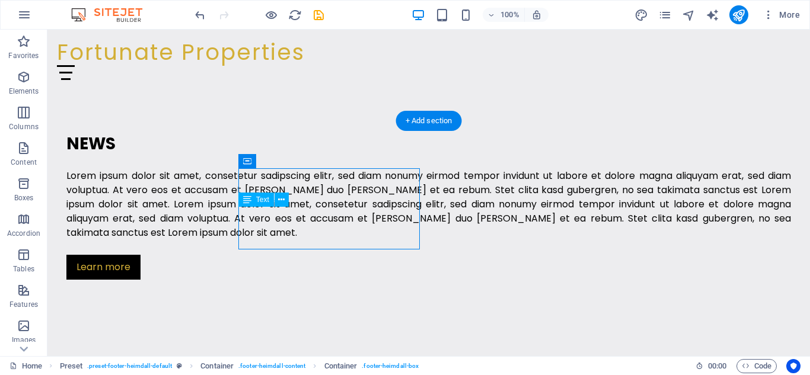
scroll to position [1310, 0]
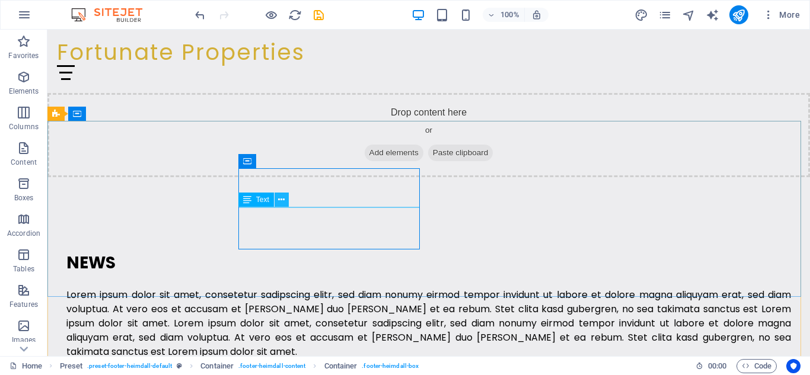
click at [282, 204] on icon at bounding box center [281, 200] width 7 height 12
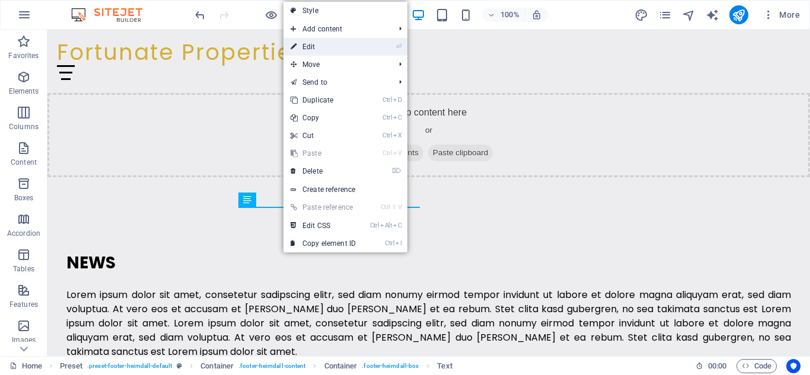
click at [315, 44] on link "⏎ Edit" at bounding box center [322, 47] width 79 height 18
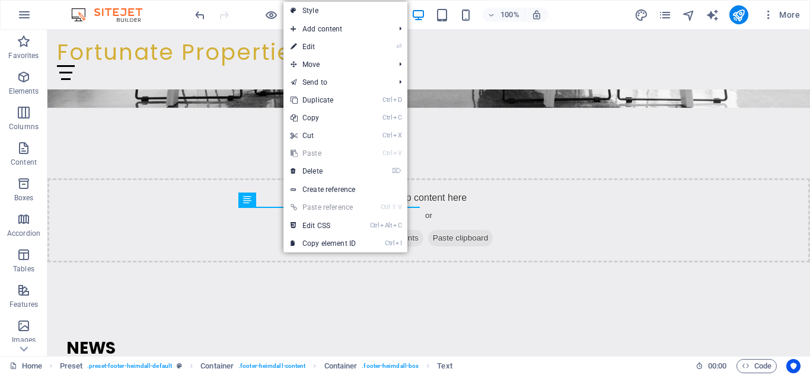
scroll to position [1430, 0]
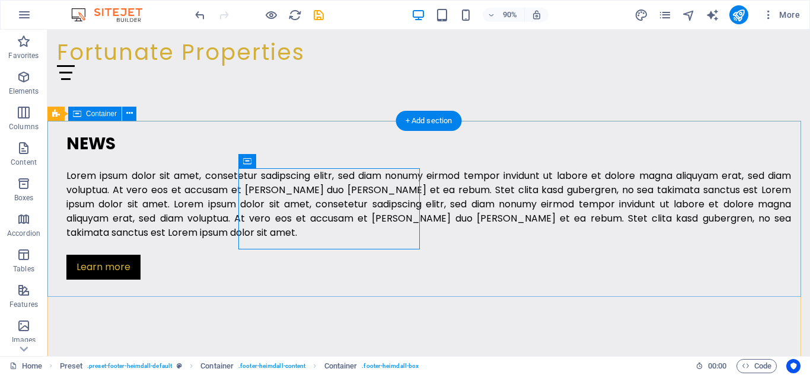
scroll to position [1310, 0]
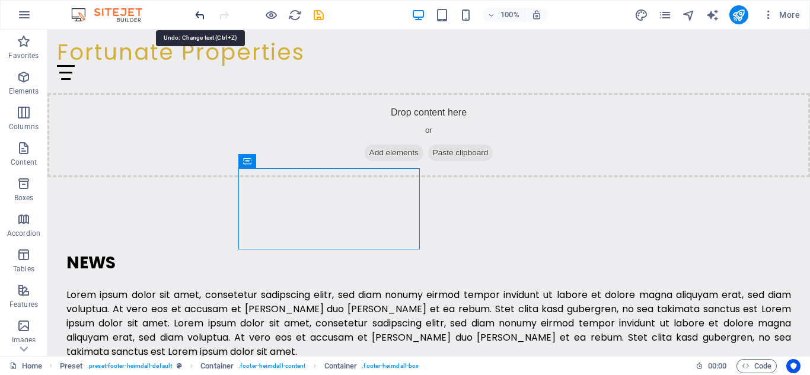
click at [202, 17] on icon "undo" at bounding box center [200, 15] width 14 height 14
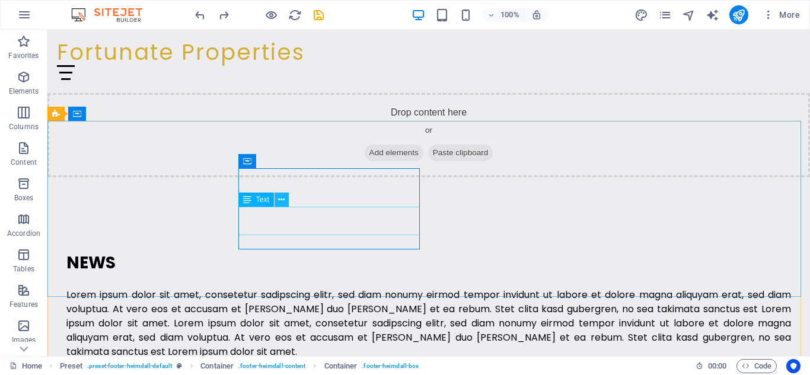
click at [285, 200] on icon at bounding box center [281, 200] width 7 height 12
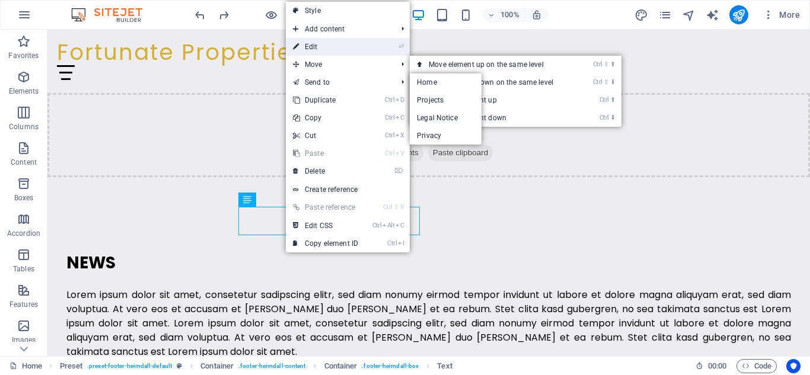
click at [323, 53] on link "⏎ Edit" at bounding box center [325, 47] width 79 height 18
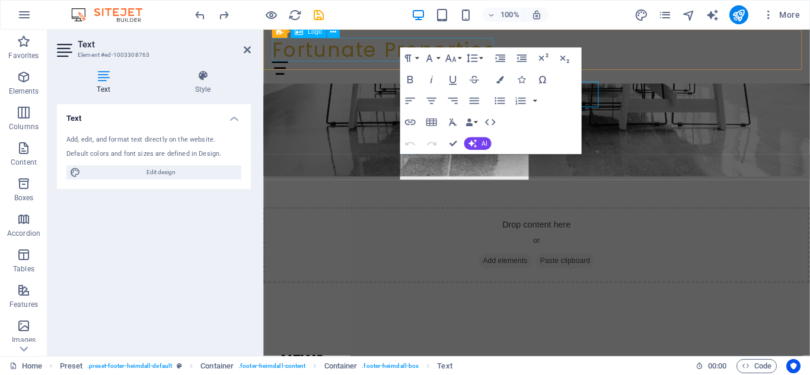
scroll to position [1430, 0]
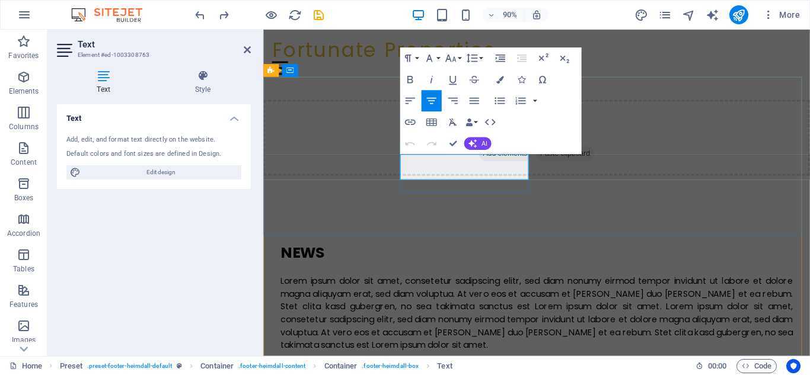
drag, startPoint x: 433, startPoint y: 174, endPoint x: 527, endPoint y: 335, distance: 186.8
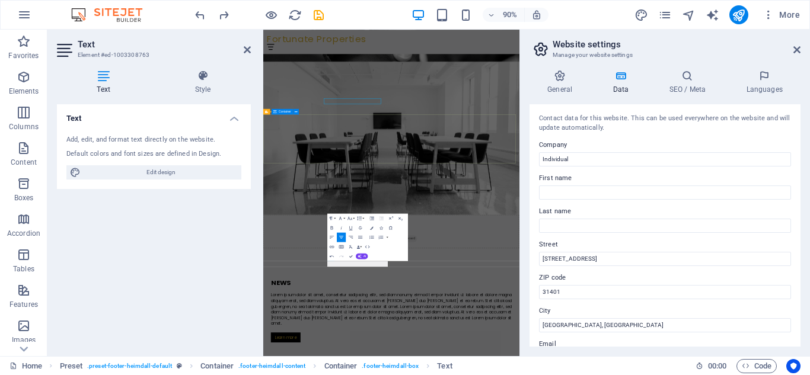
scroll to position [1396, 0]
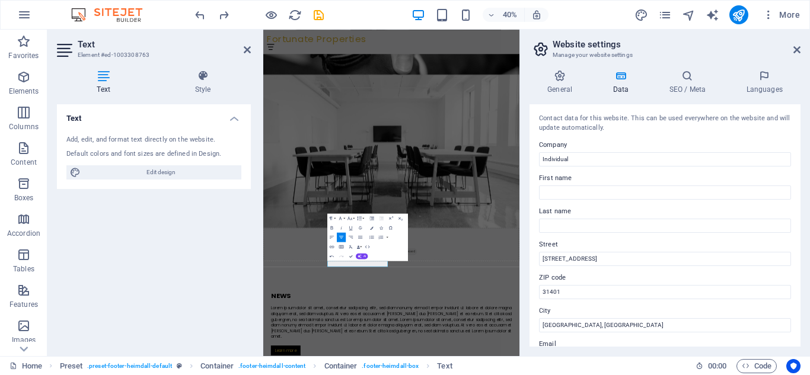
drag, startPoint x: 801, startPoint y: 54, endPoint x: 775, endPoint y: 60, distance: 26.3
click at [799, 54] on aside "Website settings Manage your website settings General Data SEO / Meta Languages…" at bounding box center [664, 193] width 291 height 327
click at [803, 52] on aside "Website settings Manage your website settings General Data SEO / Meta Languages…" at bounding box center [664, 193] width 291 height 327
drag, startPoint x: 441, startPoint y: 615, endPoint x: 585, endPoint y: 614, distance: 143.5
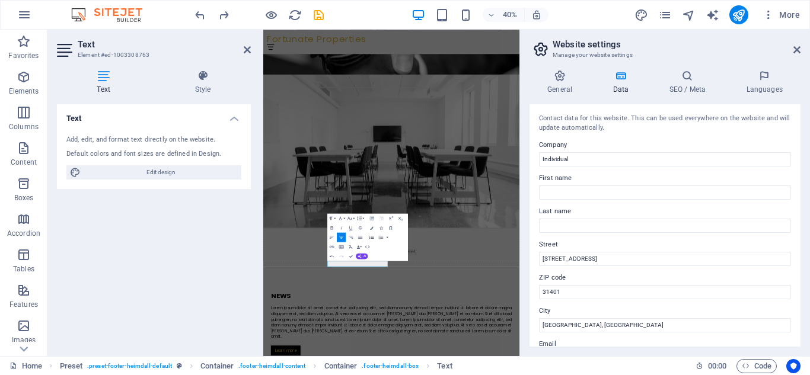
click at [374, 229] on button "Colors" at bounding box center [371, 227] width 9 height 9
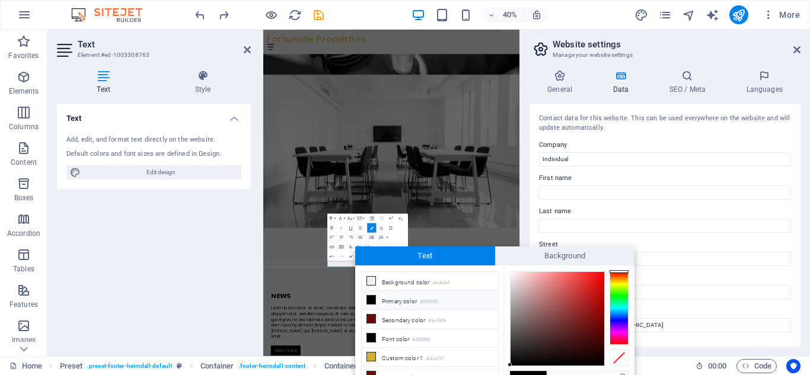
scroll to position [8, 0]
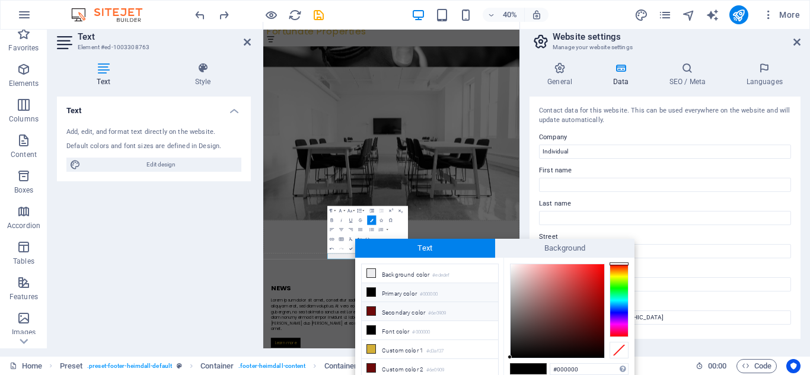
click at [373, 311] on icon at bounding box center [371, 311] width 8 height 8
type input "#6e0909"
drag, startPoint x: 802, startPoint y: 154, endPoint x: 801, endPoint y: 184, distance: 30.9
click at [802, 182] on div "General Data SEO / Meta Languages Website name Individual Logo Drag files here,…" at bounding box center [665, 201] width 290 height 296
drag, startPoint x: 797, startPoint y: 165, endPoint x: 799, endPoint y: 186, distance: 20.2
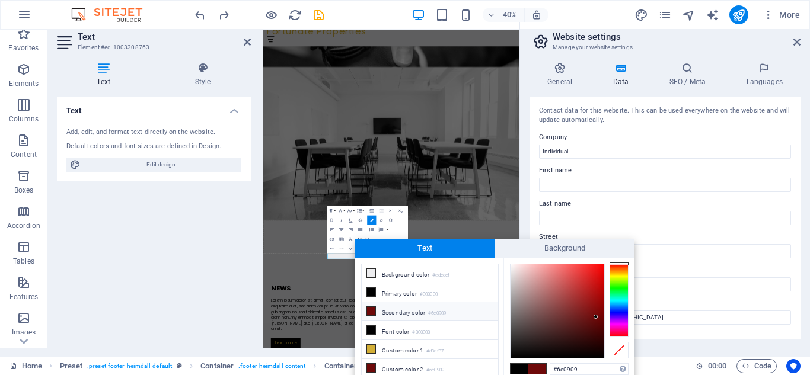
click at [799, 186] on div "Contact data for this website. This can be used everywhere on the website and w…" at bounding box center [665, 218] width 271 height 243
drag, startPoint x: 801, startPoint y: 180, endPoint x: 800, endPoint y: 191, distance: 10.7
click at [800, 191] on div "General Data SEO / Meta Languages Website name Individual Logo Drag files here,…" at bounding box center [665, 201] width 290 height 296
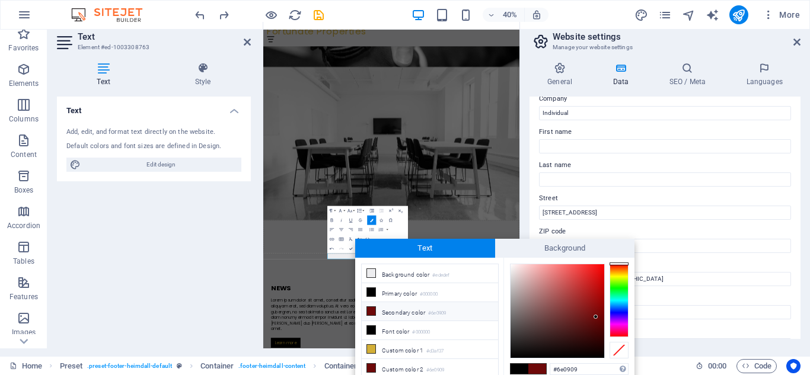
scroll to position [42, 0]
drag, startPoint x: 480, startPoint y: 249, endPoint x: 529, endPoint y: 541, distance: 295.9
click at [475, 237] on body "Individual Home Favorites Elements Columns Content Boxes Accordion Tables Featu…" at bounding box center [405, 179] width 810 height 375
click at [244, 46] on icon at bounding box center [247, 41] width 7 height 9
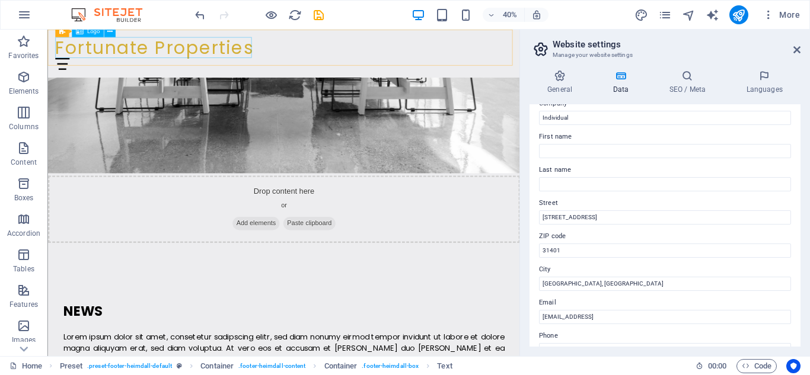
scroll to position [1389, 0]
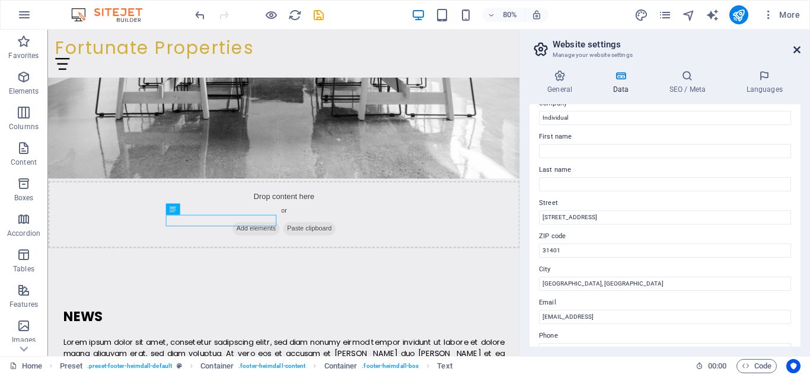
click at [794, 48] on icon at bounding box center [796, 49] width 7 height 9
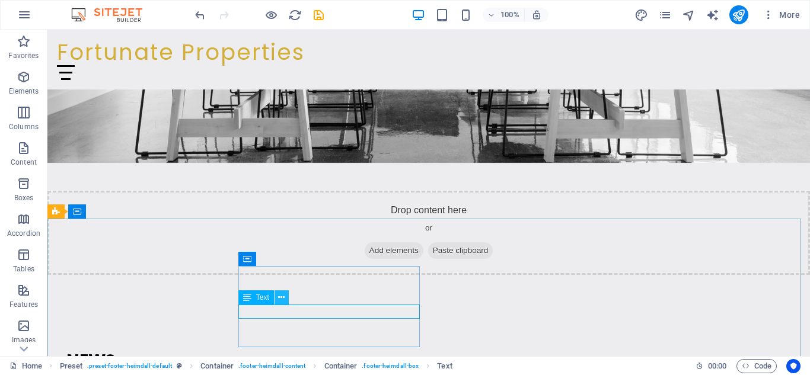
click at [279, 298] on icon at bounding box center [281, 298] width 7 height 12
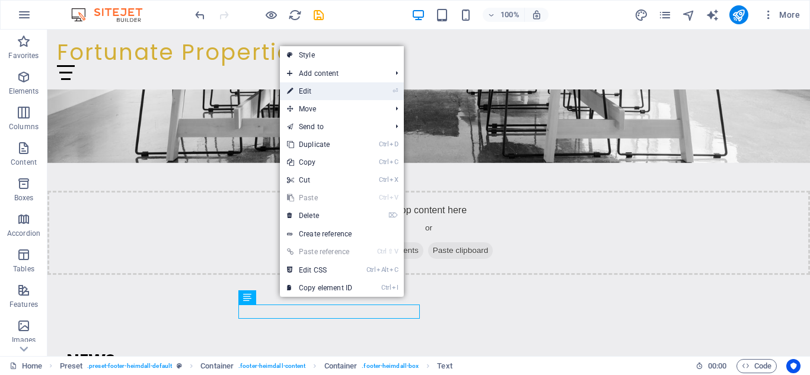
click at [329, 97] on link "⏎ Edit" at bounding box center [319, 91] width 79 height 18
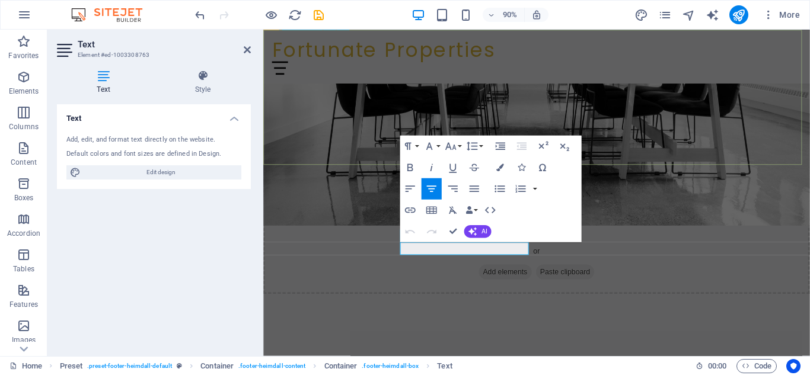
scroll to position [1332, 0]
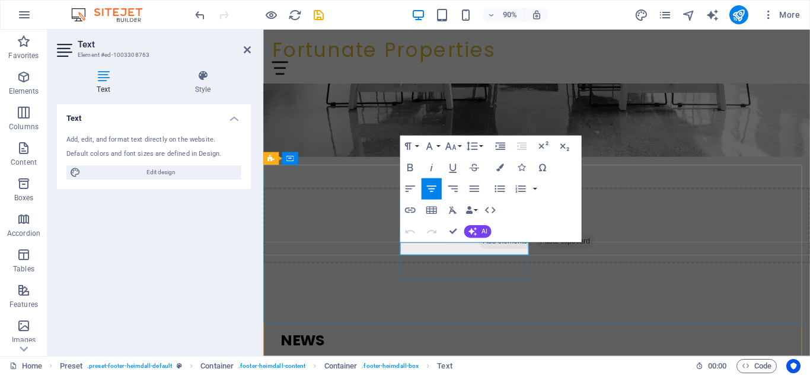
drag, startPoint x: 427, startPoint y: 274, endPoint x: 559, endPoint y: 274, distance: 132.2
click at [498, 173] on button "Colors" at bounding box center [500, 167] width 20 height 21
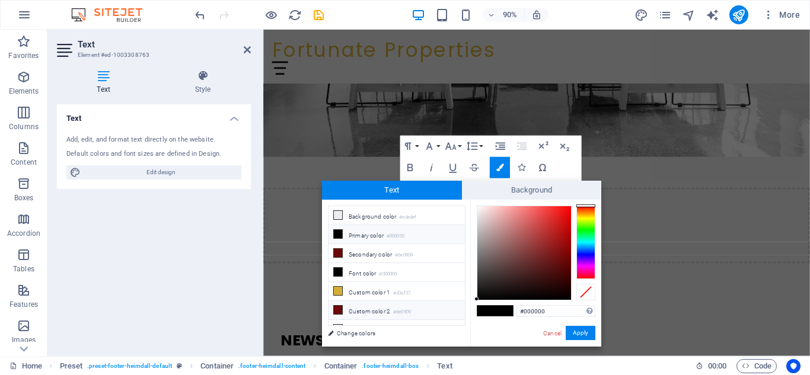
click at [335, 306] on icon at bounding box center [338, 310] width 8 height 8
type input "#6e0909"
click at [583, 334] on button "Apply" at bounding box center [581, 333] width 30 height 14
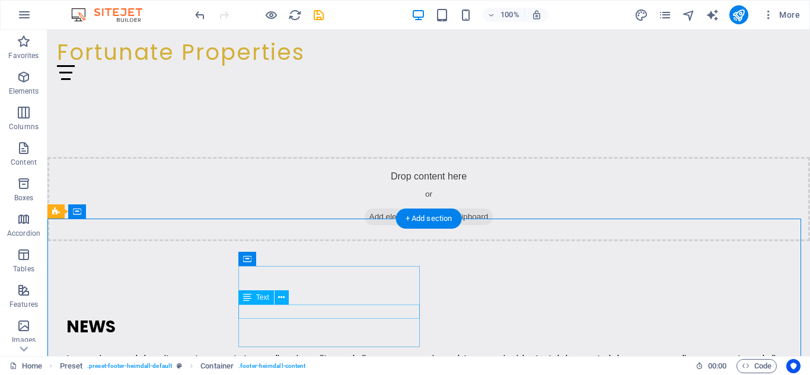
scroll to position [1213, 0]
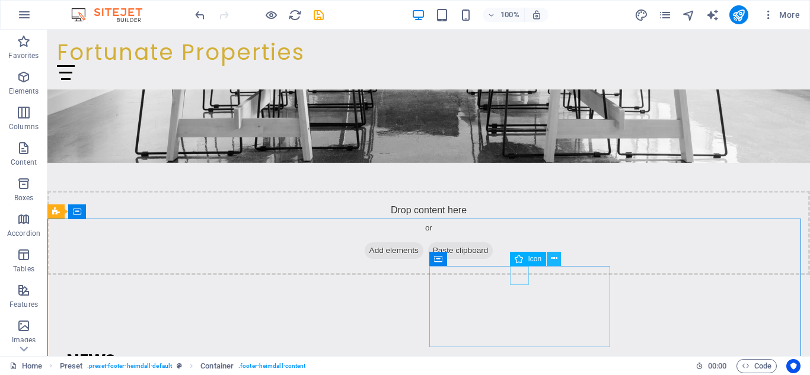
click at [556, 259] on icon at bounding box center [554, 259] width 7 height 12
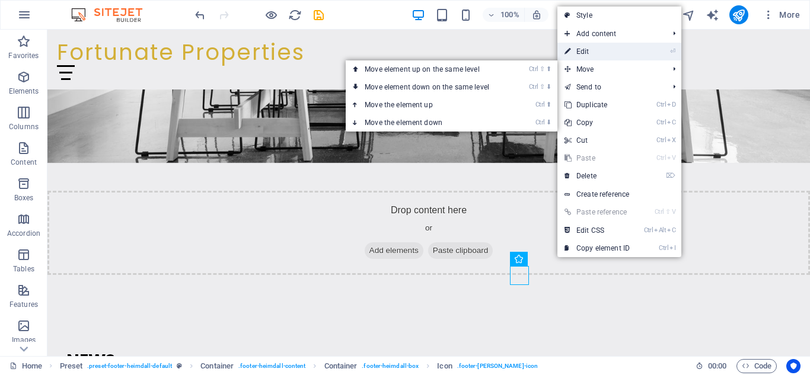
click at [604, 57] on link "⏎ Edit" at bounding box center [596, 52] width 79 height 18
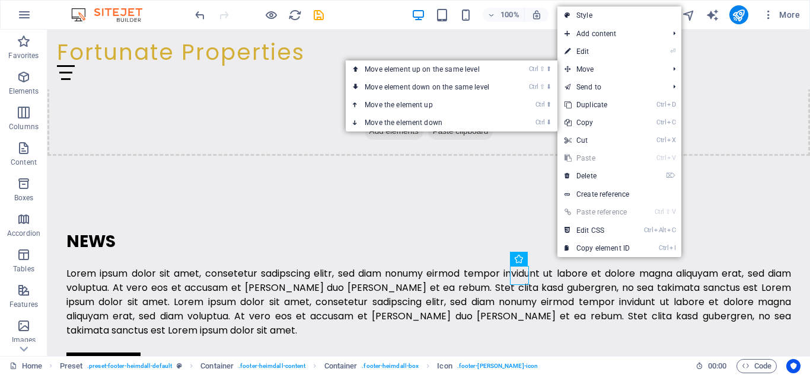
select select "xMidYMid"
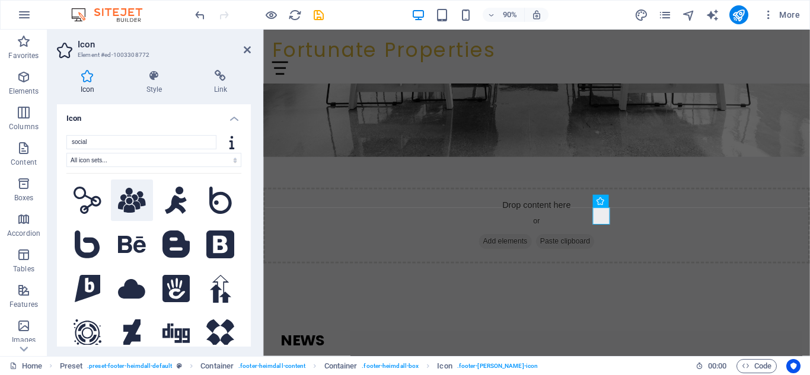
click at [131, 209] on icon at bounding box center [132, 200] width 28 height 25
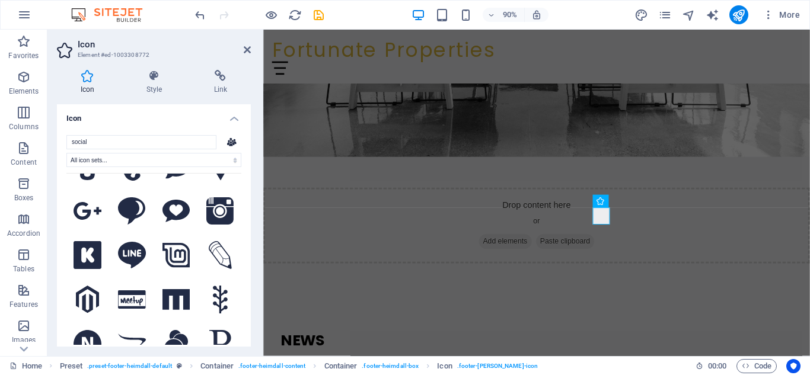
scroll to position [352, 0]
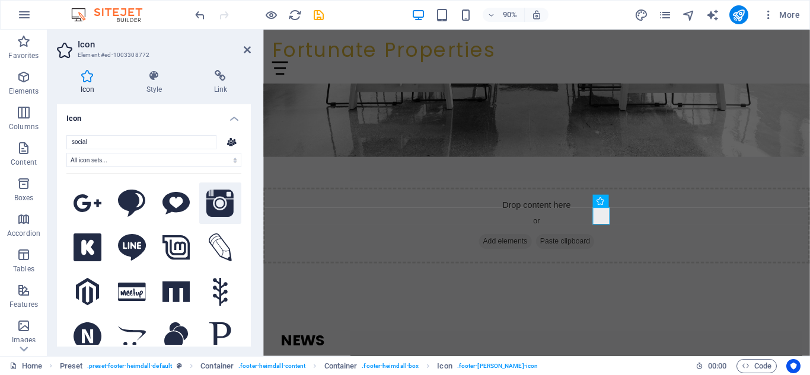
click at [220, 201] on icon at bounding box center [220, 204] width 28 height 28
click at [237, 214] on div "social All icon sets... IcoFont Ionicons FontAwesome Brands FontAwesome Duotone…" at bounding box center [154, 243] width 194 height 235
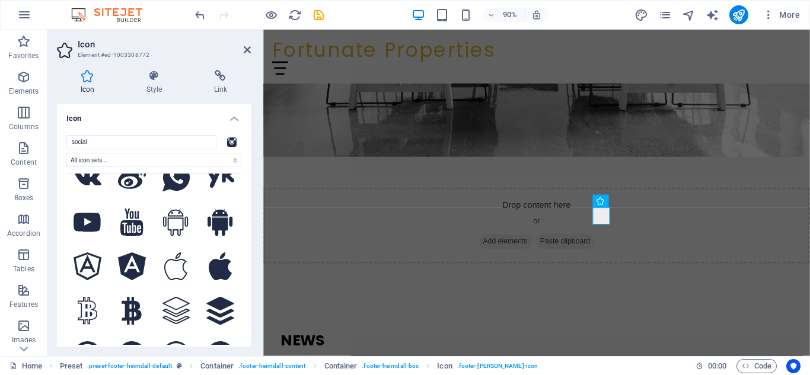
scroll to position [1227, 0]
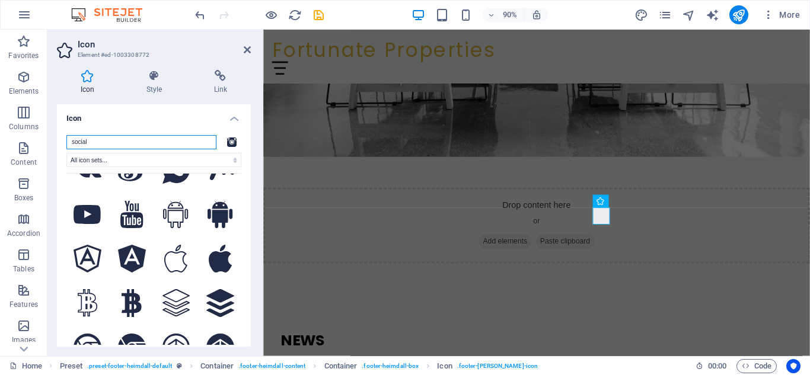
click at [149, 144] on input "social" at bounding box center [141, 142] width 150 height 14
type input "s"
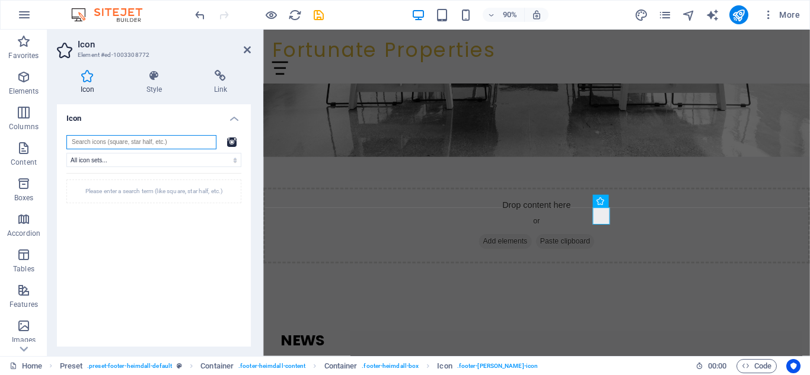
scroll to position [0, 0]
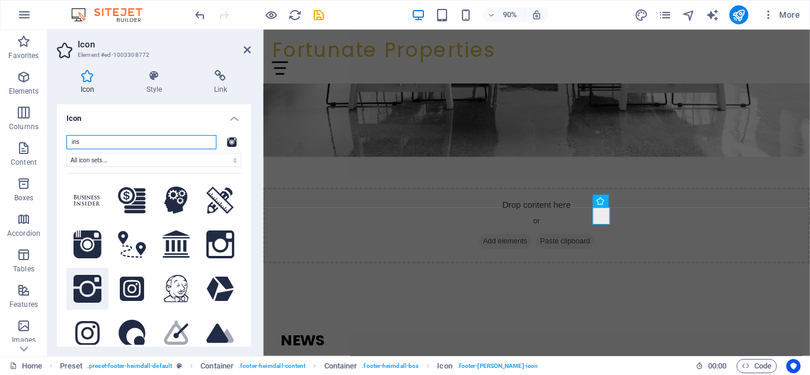
type input "ins"
click at [90, 288] on icon at bounding box center [88, 289] width 28 height 28
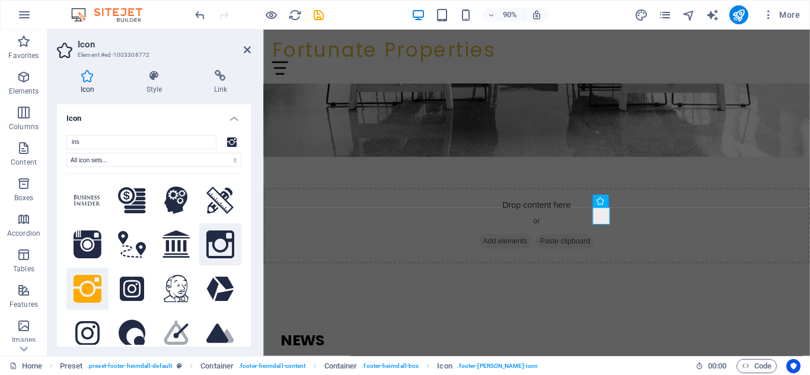
click at [216, 243] on icon at bounding box center [220, 245] width 28 height 28
click at [90, 329] on icon at bounding box center [87, 334] width 24 height 28
click at [249, 53] on icon at bounding box center [247, 49] width 7 height 9
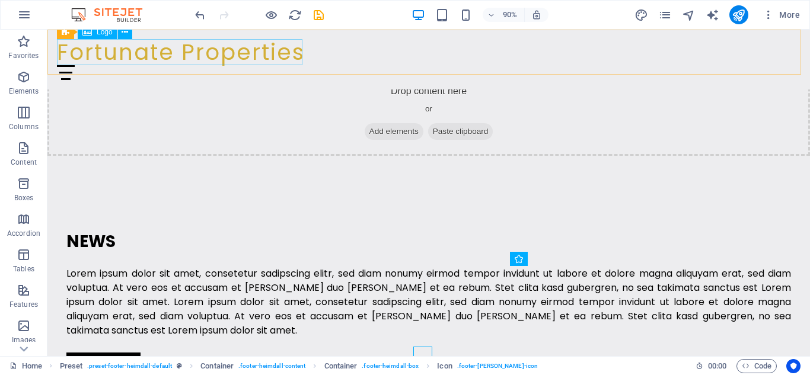
scroll to position [1213, 0]
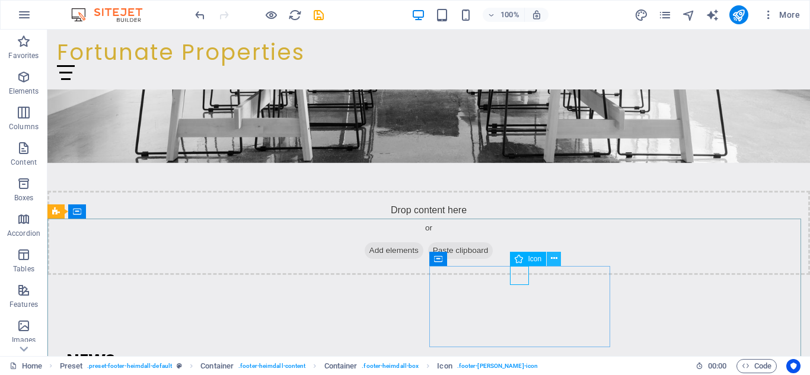
click at [554, 260] on icon at bounding box center [554, 259] width 7 height 12
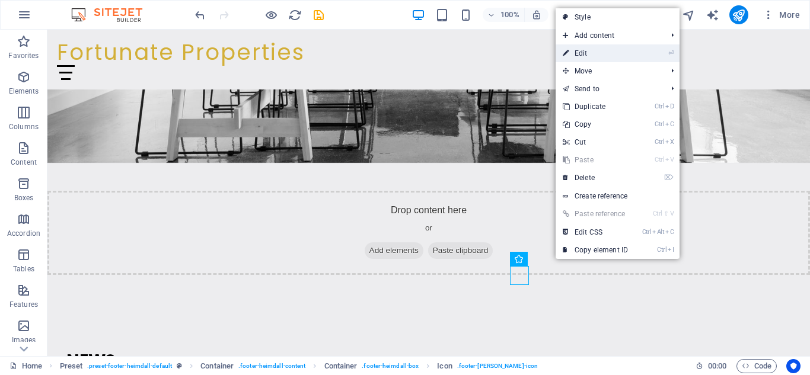
click at [592, 56] on link "⏎ Edit" at bounding box center [595, 53] width 79 height 18
select select "xMidYMid"
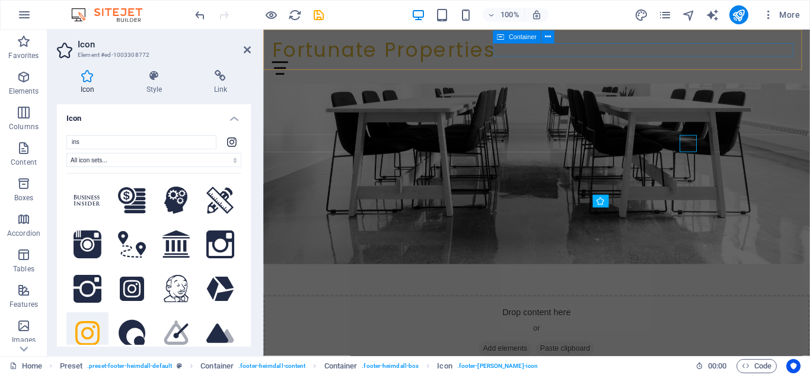
scroll to position [1332, 0]
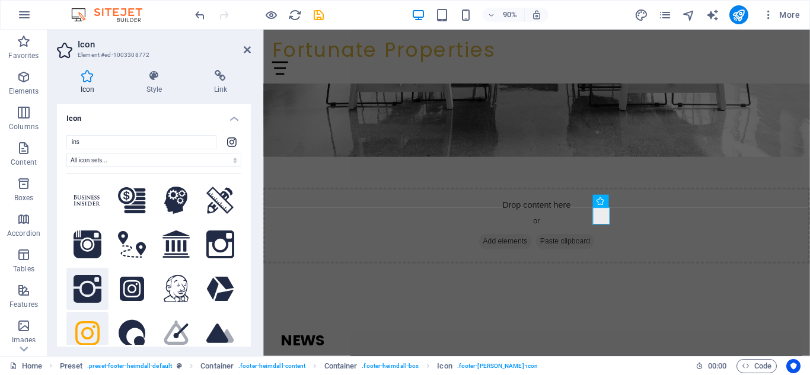
click at [84, 289] on icon at bounding box center [88, 289] width 28 height 28
click at [136, 291] on icon at bounding box center [132, 289] width 24 height 28
click at [247, 50] on icon at bounding box center [247, 49] width 7 height 9
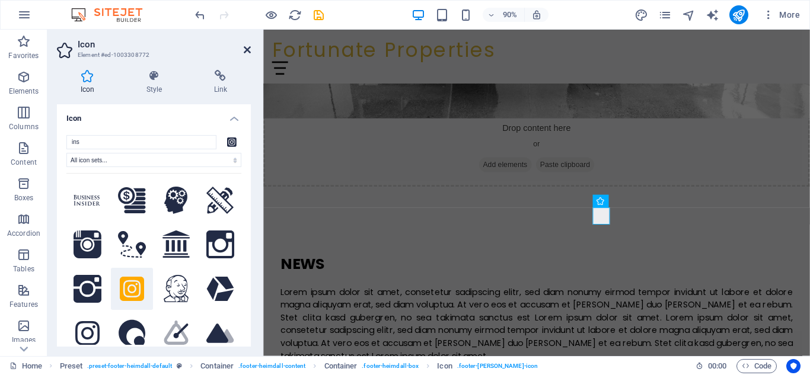
scroll to position [1213, 0]
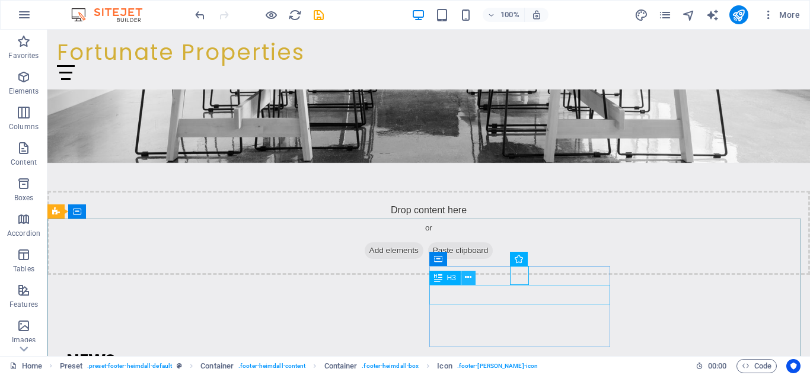
click at [465, 275] on icon at bounding box center [468, 278] width 7 height 12
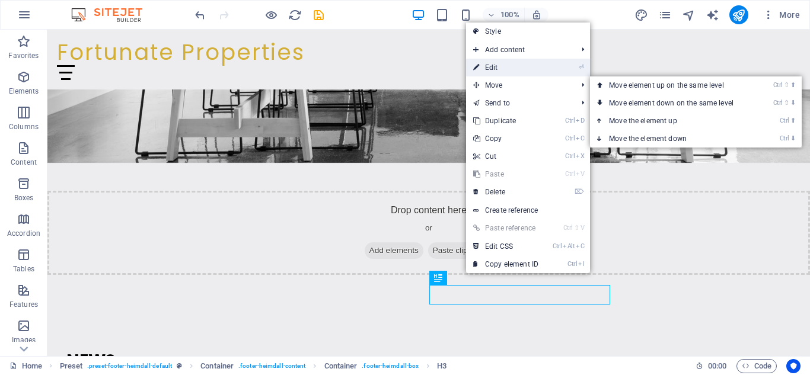
click at [521, 73] on link "⏎ Edit" at bounding box center [505, 68] width 79 height 18
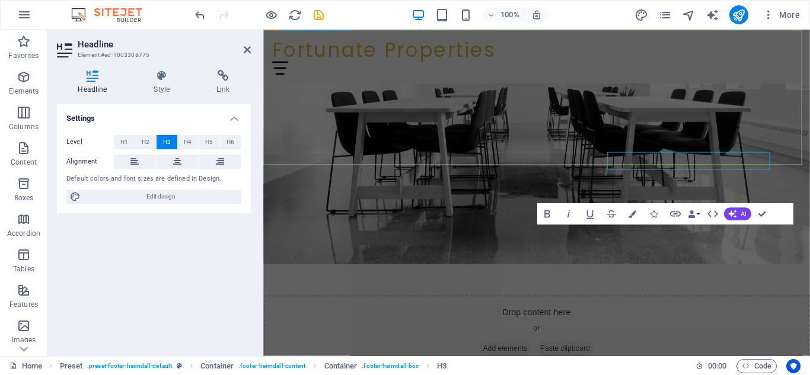
scroll to position [1332, 0]
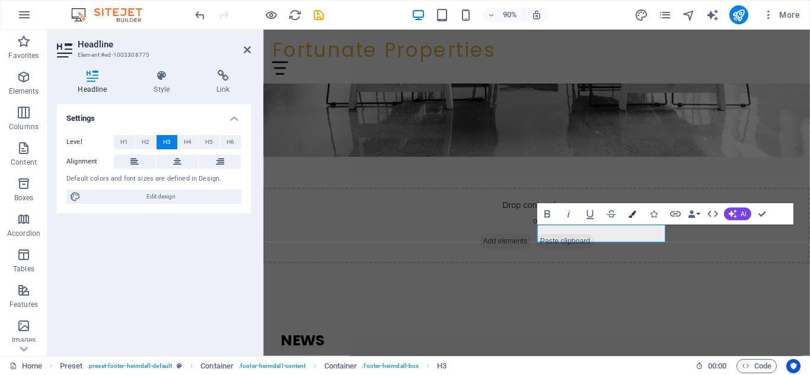
click at [633, 217] on icon "button" at bounding box center [633, 215] width 8 height 8
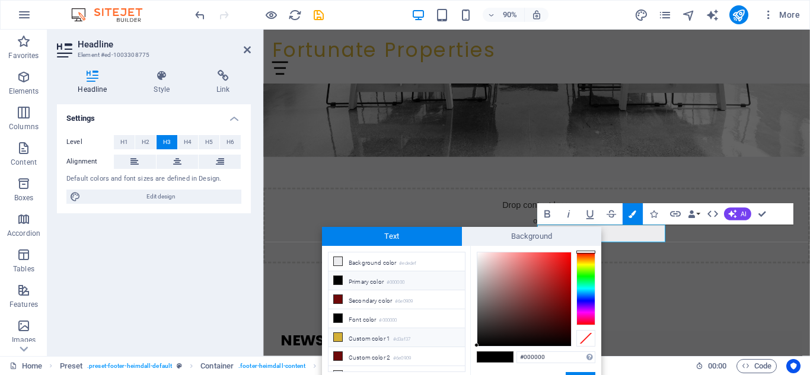
click at [331, 335] on li "Custom color 1 #d3af37" at bounding box center [397, 338] width 136 height 19
type input "#d3af37"
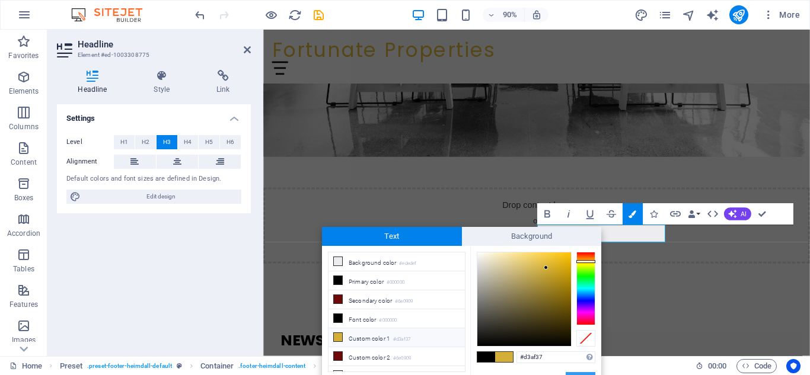
click at [586, 372] on button "Apply" at bounding box center [581, 379] width 30 height 14
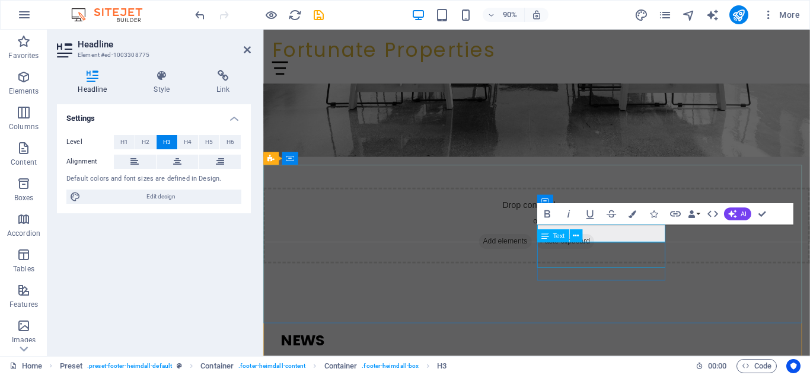
drag, startPoint x: 618, startPoint y: 273, endPoint x: 796, endPoint y: 250, distance: 179.4
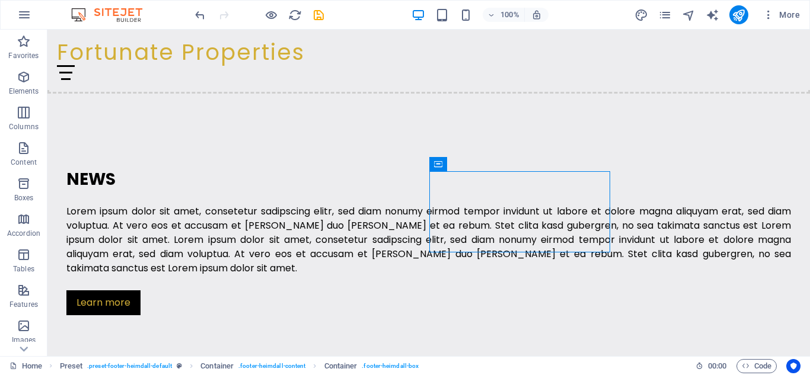
scroll to position [1428, 0]
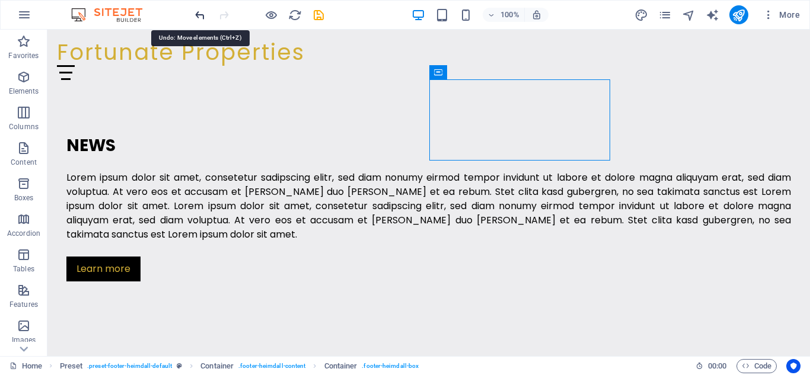
click at [194, 14] on icon "undo" at bounding box center [200, 15] width 14 height 14
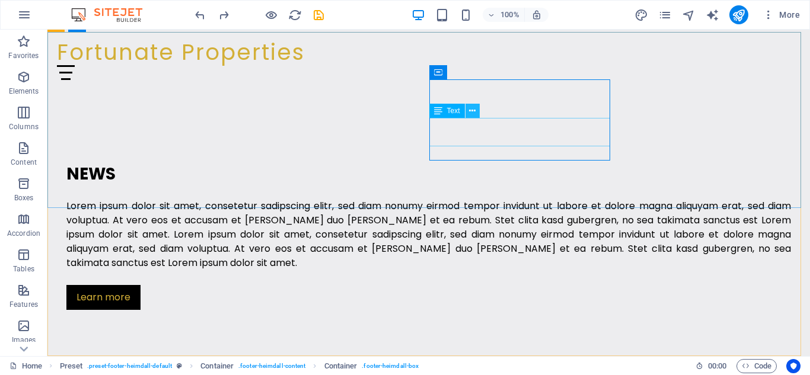
click at [475, 115] on icon at bounding box center [472, 111] width 7 height 12
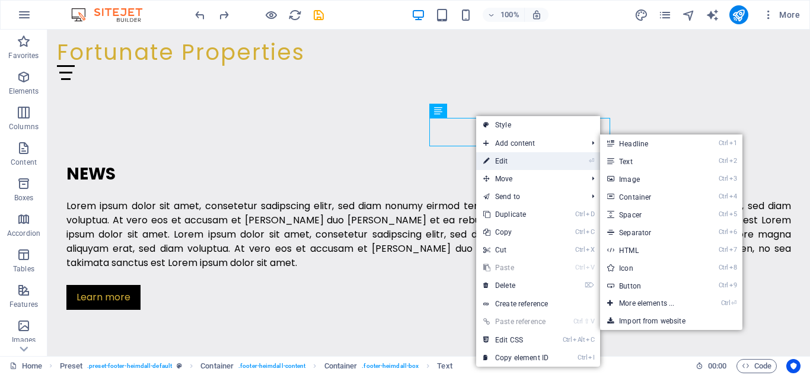
click at [511, 158] on link "⏎ Edit" at bounding box center [515, 161] width 79 height 18
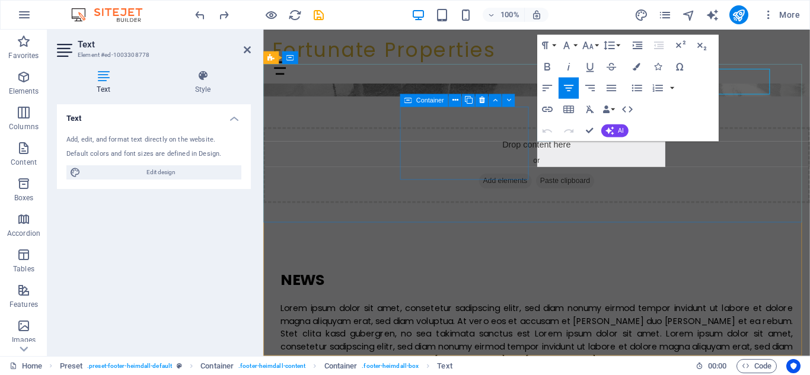
scroll to position [1444, 0]
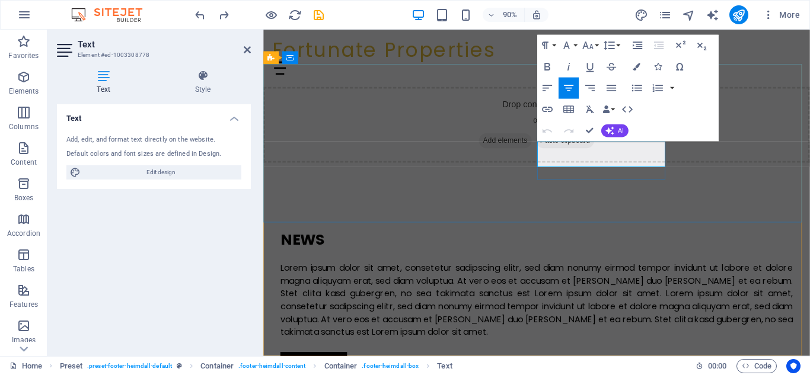
drag, startPoint x: 614, startPoint y: 161, endPoint x: 677, endPoint y: 163, distance: 63.5
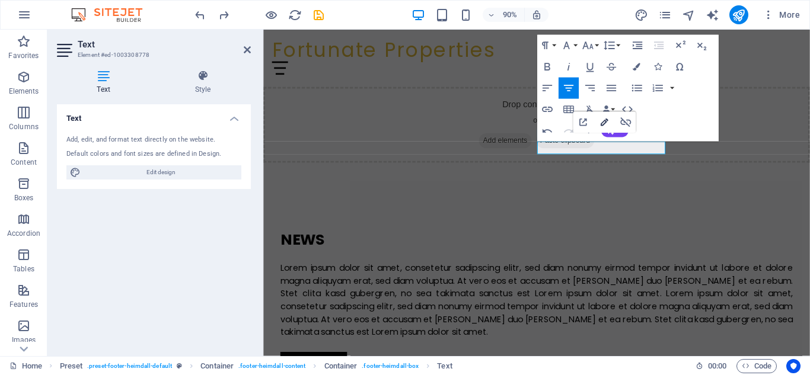
click at [605, 127] on icon "button" at bounding box center [604, 122] width 13 height 13
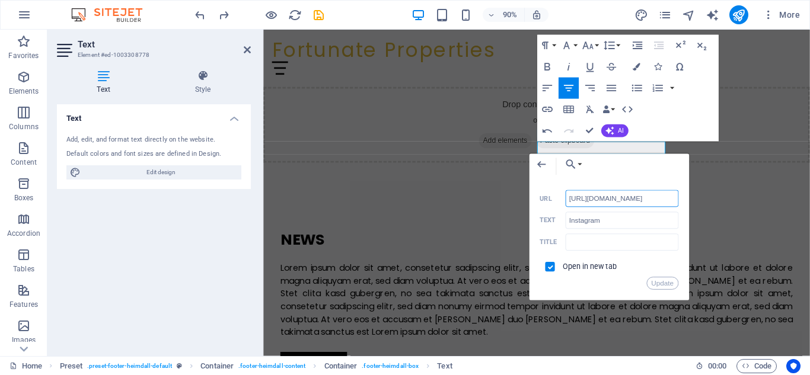
click at [667, 199] on input "https://www.instagram.com/?hl=en" at bounding box center [621, 198] width 113 height 17
click at [643, 206] on input "https://www.instn" at bounding box center [621, 198] width 113 height 17
type input "h"
type input "P"
paste input "https://www.instagram.com/fortunateproperties__dubai/"
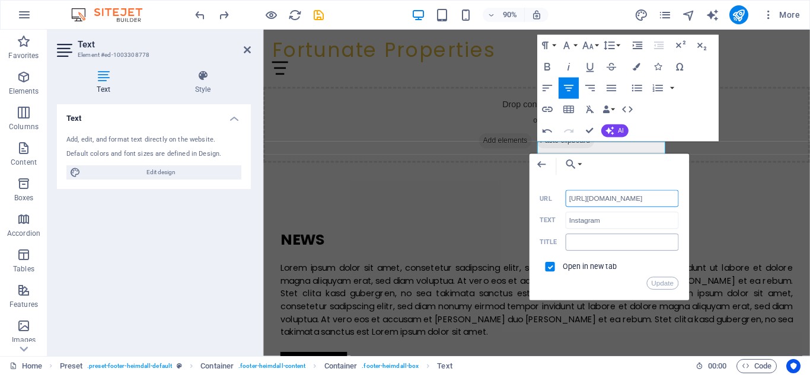
scroll to position [0, 71]
type input "https://www.instagram.com/fortunateproperties__dubai/"
click at [589, 245] on input "text" at bounding box center [621, 242] width 113 height 17
click at [652, 285] on button "Update" at bounding box center [662, 284] width 32 height 13
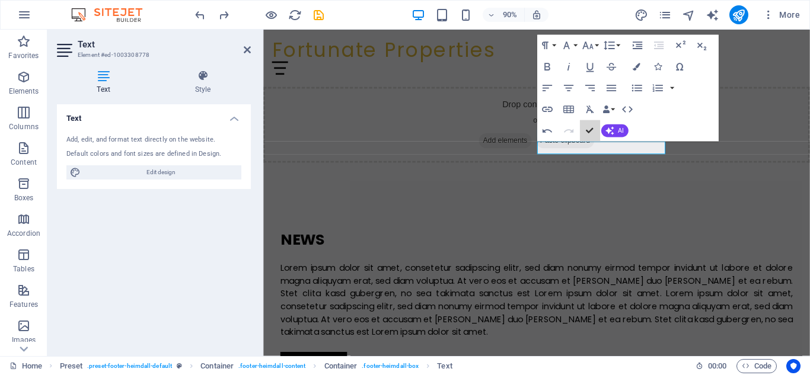
scroll to position [1325, 0]
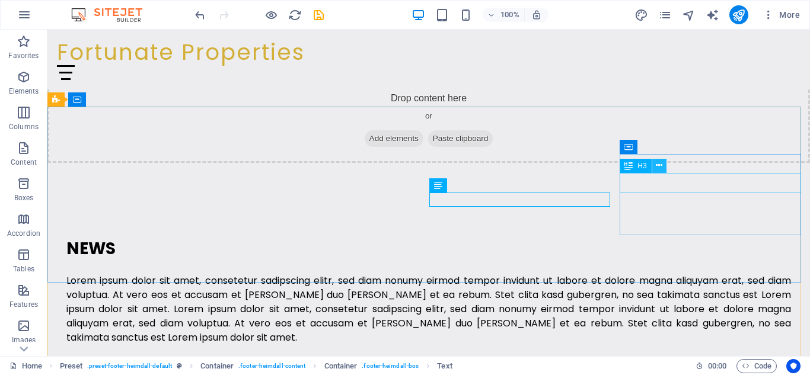
click at [656, 168] on icon at bounding box center [659, 166] width 7 height 12
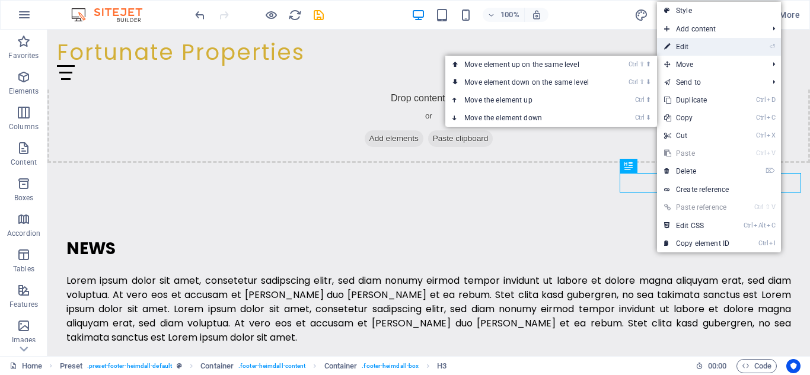
click at [693, 50] on link "⏎ Edit" at bounding box center [696, 47] width 79 height 18
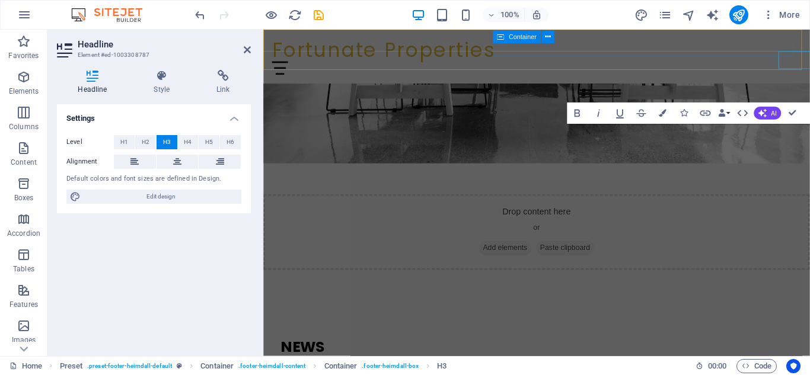
scroll to position [1444, 0]
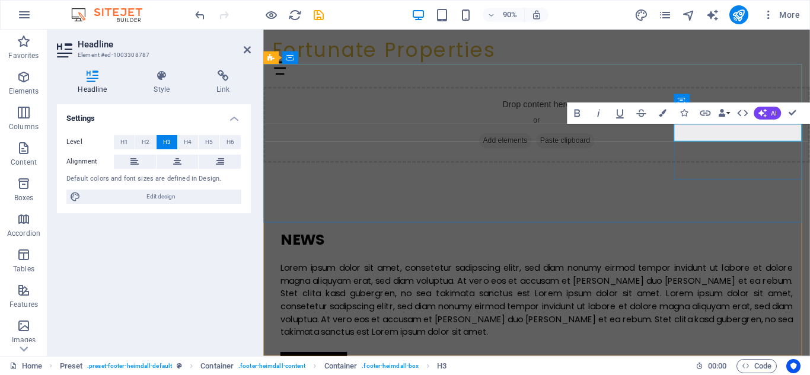
drag, startPoint x: 773, startPoint y: 145, endPoint x: 834, endPoint y: 138, distance: 61.5
click at [664, 117] on button "Colors" at bounding box center [662, 113] width 20 height 21
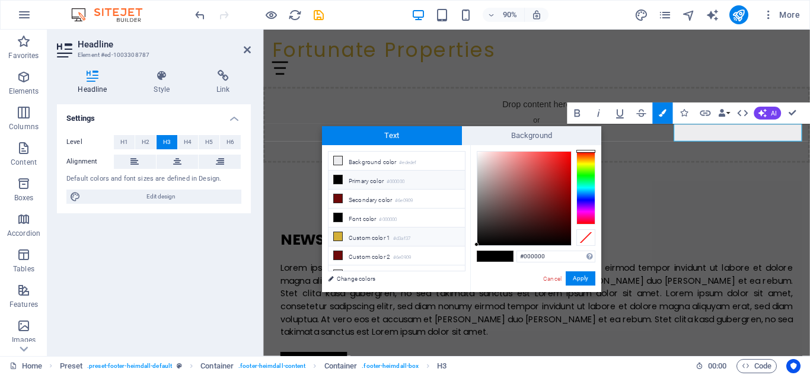
click at [334, 241] on li "Custom color 1 #d3af37" at bounding box center [397, 237] width 136 height 19
type input "#d3af37"
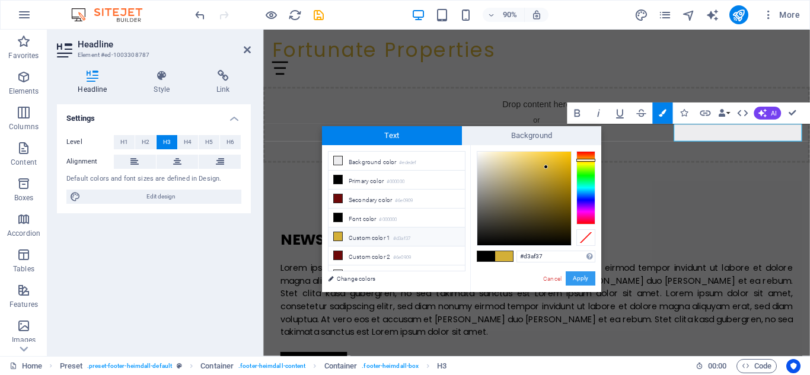
click at [578, 278] on button "Apply" at bounding box center [581, 279] width 30 height 14
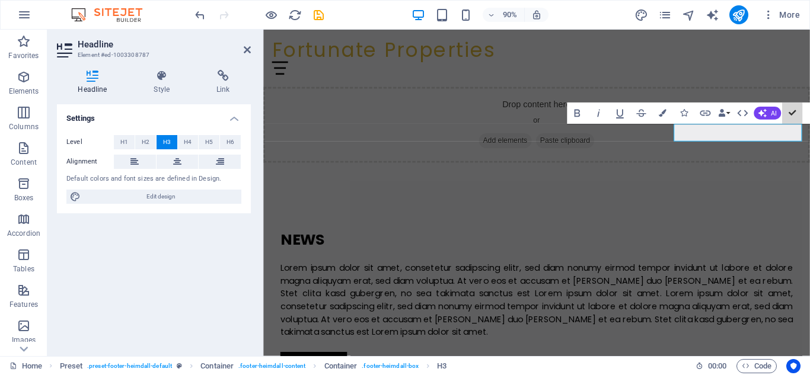
scroll to position [1325, 0]
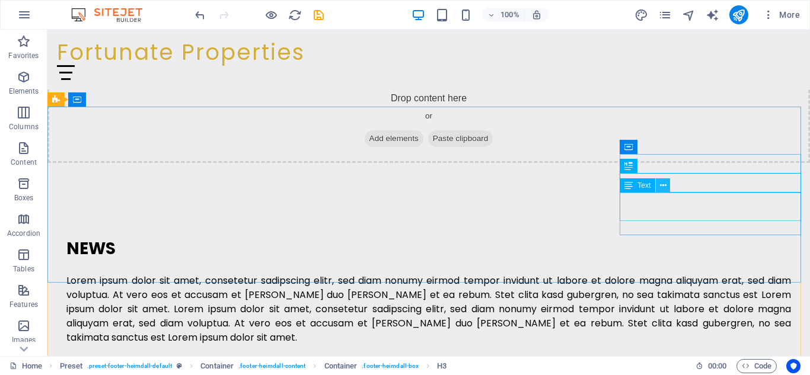
click at [666, 186] on icon at bounding box center [663, 186] width 7 height 12
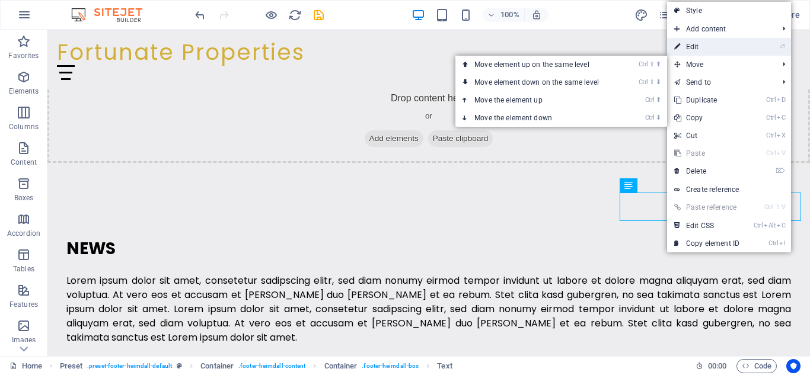
click at [719, 50] on link "⏎ Edit" at bounding box center [706, 47] width 79 height 18
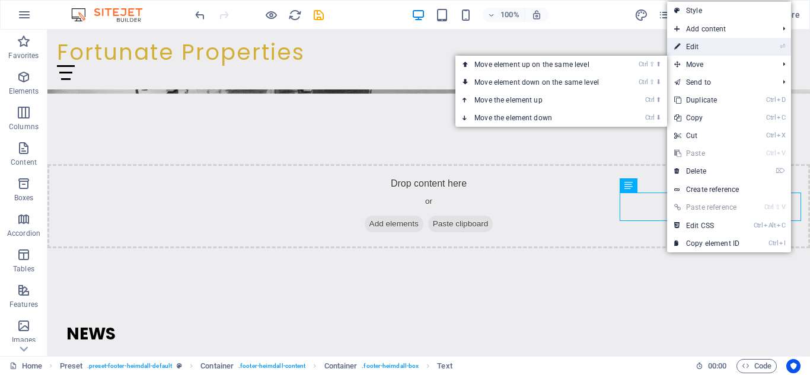
scroll to position [1444, 0]
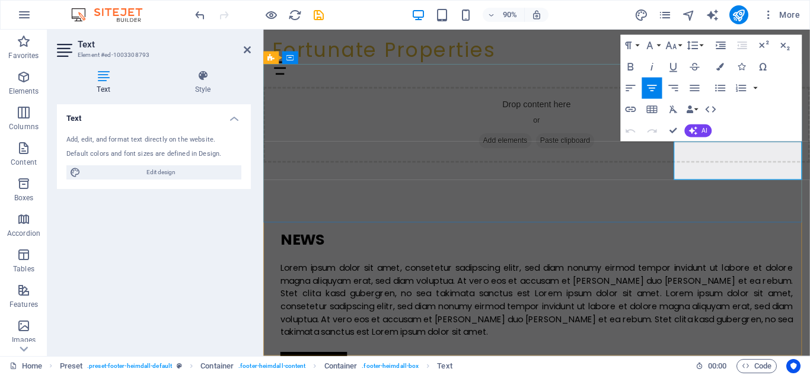
drag, startPoint x: 723, startPoint y: 160, endPoint x: 856, endPoint y: 192, distance: 136.2
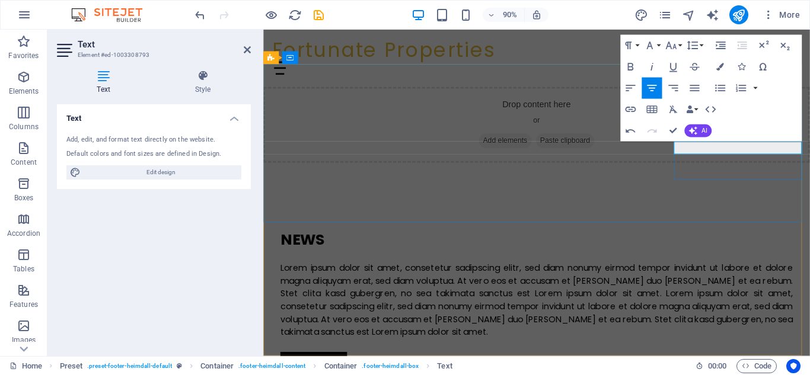
drag, startPoint x: 725, startPoint y: 161, endPoint x: 870, endPoint y: 173, distance: 145.7
drag, startPoint x: 786, startPoint y: 162, endPoint x: 796, endPoint y: 159, distance: 10.1
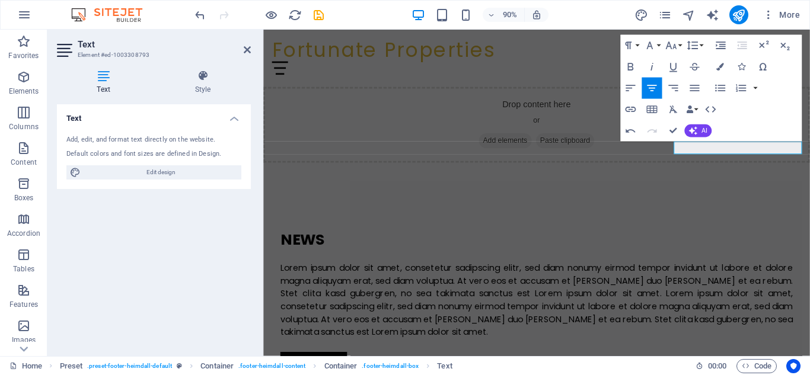
drag, startPoint x: 723, startPoint y: 159, endPoint x: 870, endPoint y: 177, distance: 148.1
drag, startPoint x: 806, startPoint y: 167, endPoint x: 820, endPoint y: 159, distance: 15.2
click at [628, 110] on icon "button" at bounding box center [630, 109] width 13 height 13
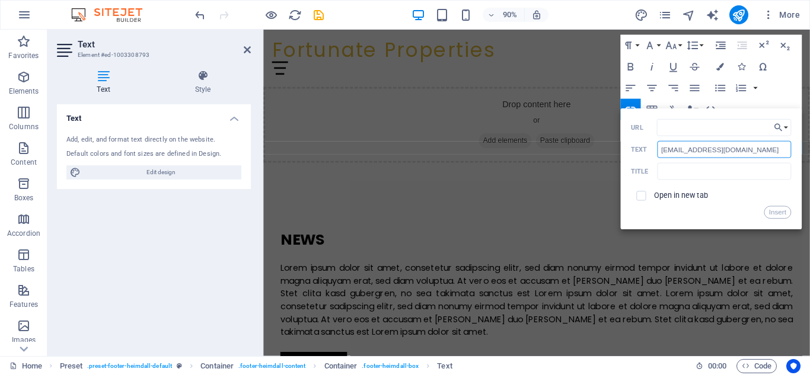
drag, startPoint x: 659, startPoint y: 149, endPoint x: 752, endPoint y: 144, distance: 93.8
click at [752, 144] on input "​[EMAIL_ADDRESS][DOMAIN_NAME]" at bounding box center [724, 149] width 133 height 17
drag, startPoint x: 699, startPoint y: 128, endPoint x: 693, endPoint y: 136, distance: 10.2
click at [696, 130] on input "URL" at bounding box center [723, 127] width 134 height 17
paste input "​[EMAIL_ADDRESS][DOMAIN_NAME]"
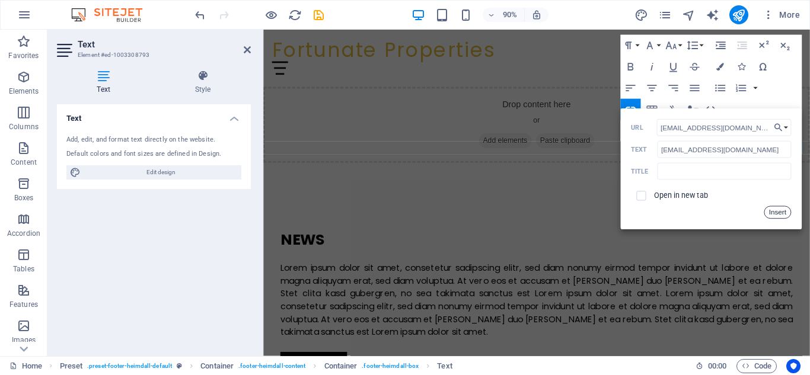
click at [774, 216] on button "Insert" at bounding box center [777, 212] width 27 height 13
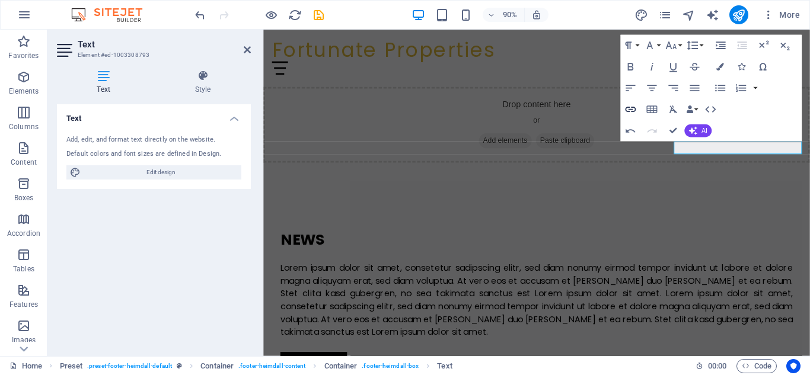
type input "mailto:​[EMAIL_ADDRESS][DOMAIN_NAME]"
click at [634, 113] on icon "button" at bounding box center [630, 109] width 13 height 13
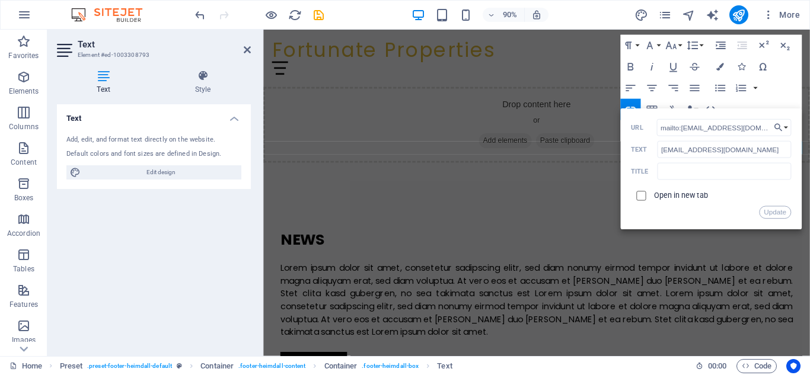
click at [637, 197] on input "checkbox" at bounding box center [638, 194] width 9 height 9
checkbox input "true"
click at [779, 212] on button "Update" at bounding box center [775, 212] width 32 height 13
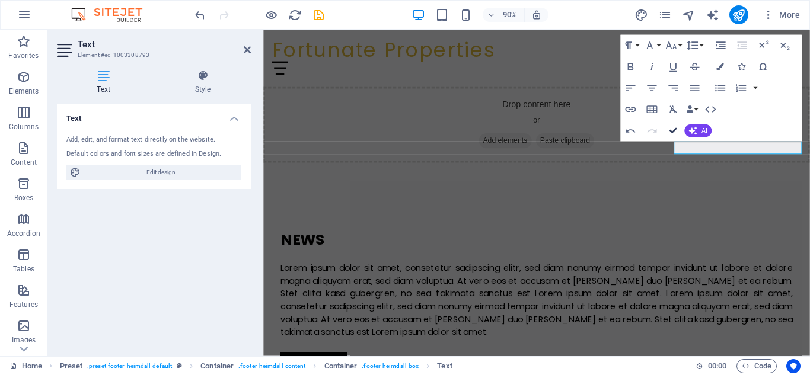
drag, startPoint x: 668, startPoint y: 134, endPoint x: 624, endPoint y: 113, distance: 48.5
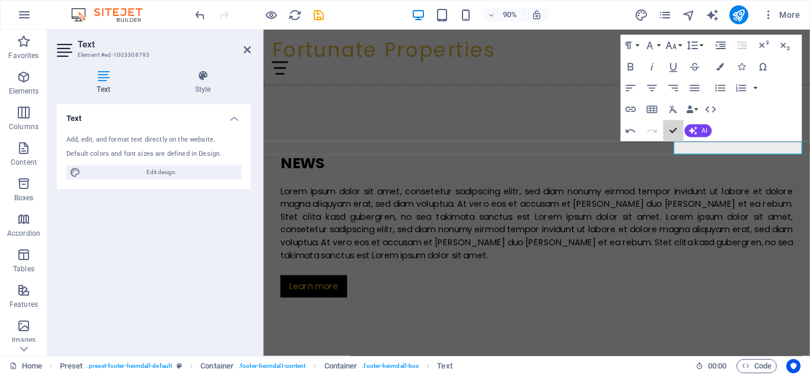
scroll to position [1325, 0]
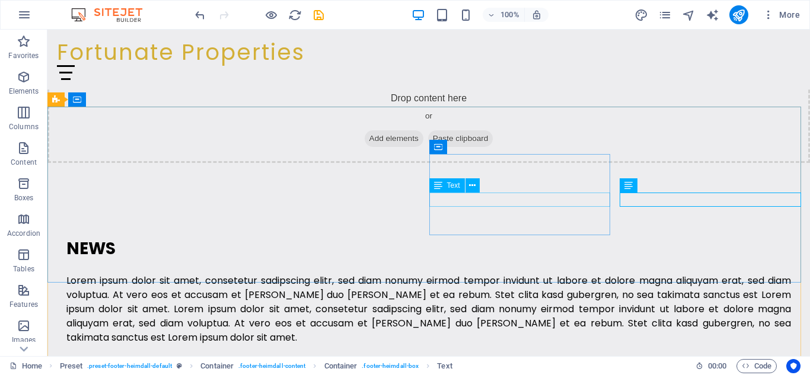
drag, startPoint x: 474, startPoint y: 189, endPoint x: 460, endPoint y: 191, distance: 13.8
click at [471, 189] on icon at bounding box center [472, 186] width 7 height 12
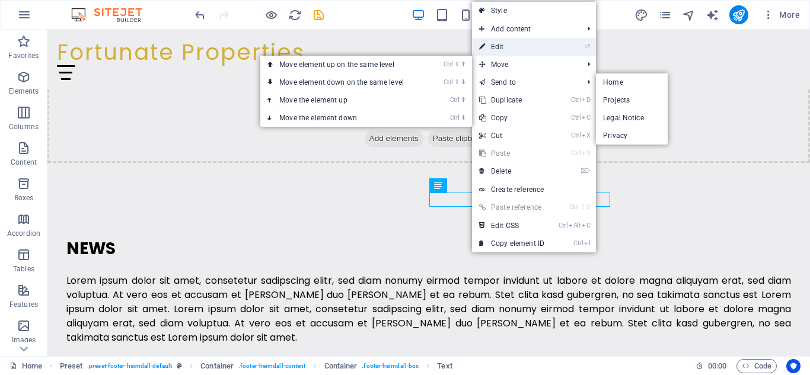
click at [516, 48] on link "⏎ Edit" at bounding box center [511, 47] width 79 height 18
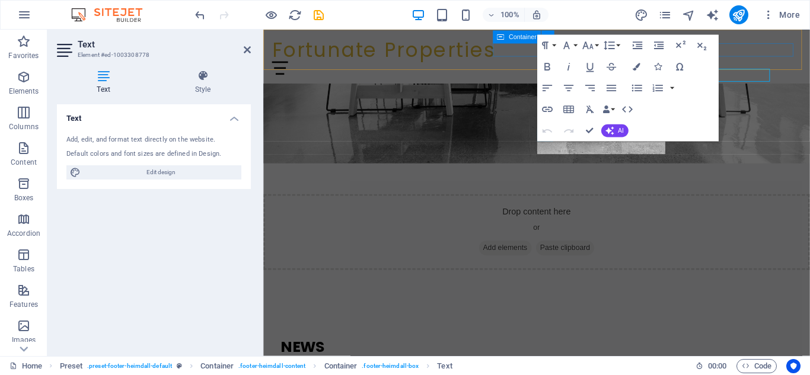
scroll to position [1444, 0]
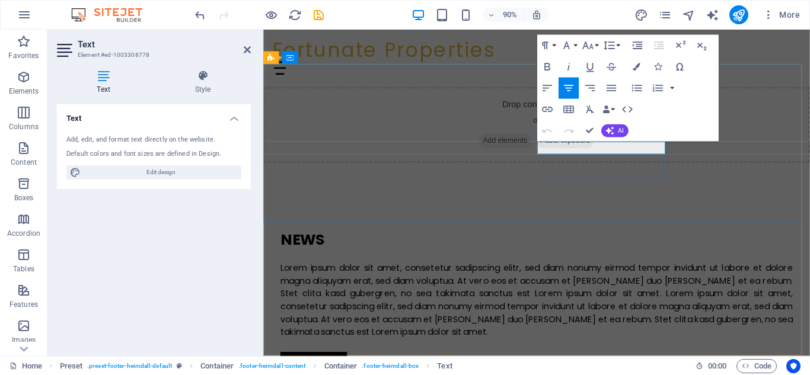
drag, startPoint x: 611, startPoint y: 157, endPoint x: 687, endPoint y: 161, distance: 76.0
drag, startPoint x: 642, startPoint y: 66, endPoint x: 638, endPoint y: 74, distance: 9.0
click at [640, 70] on button "Colors" at bounding box center [636, 66] width 20 height 21
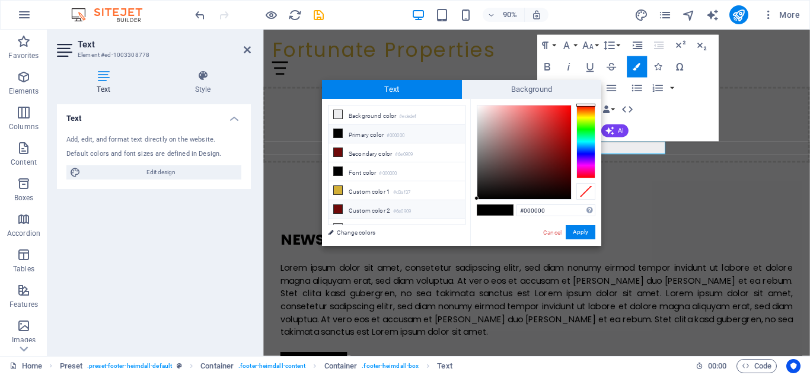
click at [333, 206] on li "Custom color 2 #6e0909" at bounding box center [397, 209] width 136 height 19
type input "#6e0909"
click at [566, 230] on button "Apply" at bounding box center [581, 232] width 30 height 14
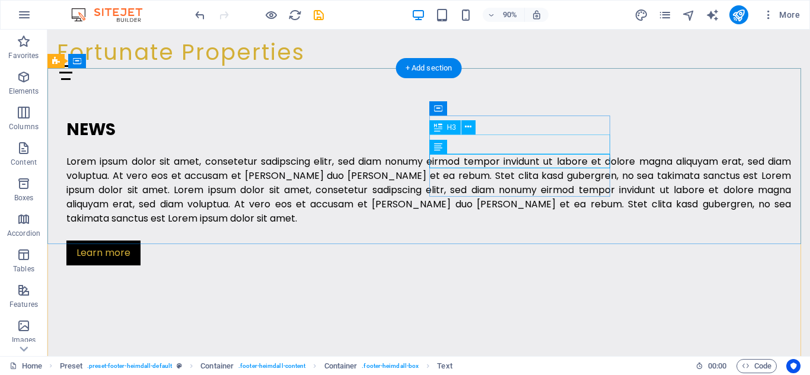
scroll to position [1363, 0]
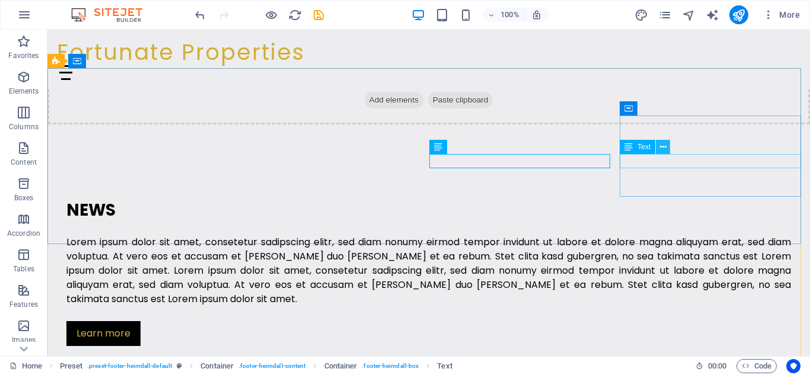
click at [664, 146] on icon at bounding box center [663, 147] width 7 height 12
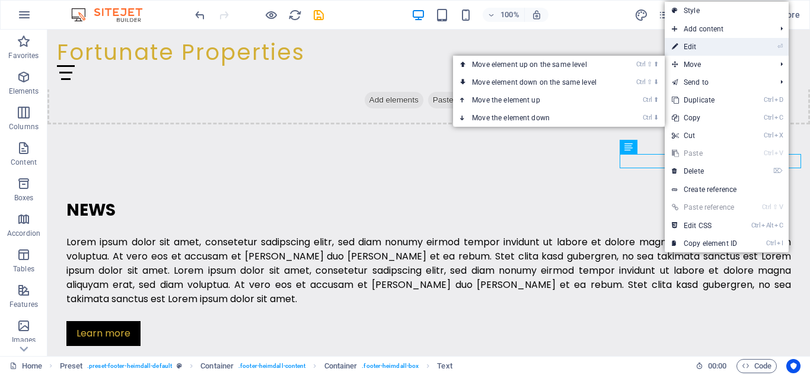
click at [699, 52] on link "⏎ Edit" at bounding box center [704, 47] width 79 height 18
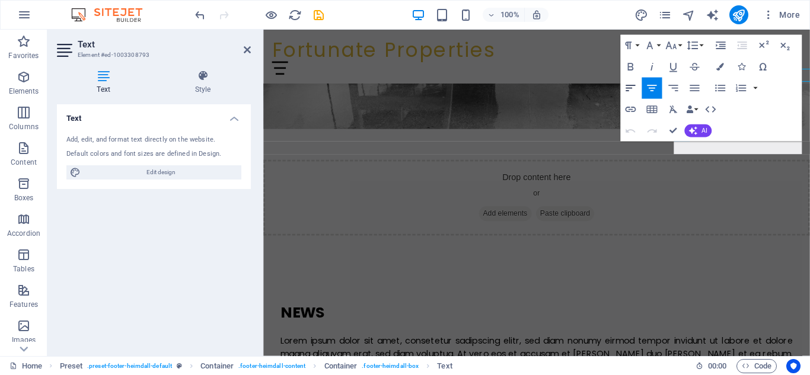
scroll to position [1444, 0]
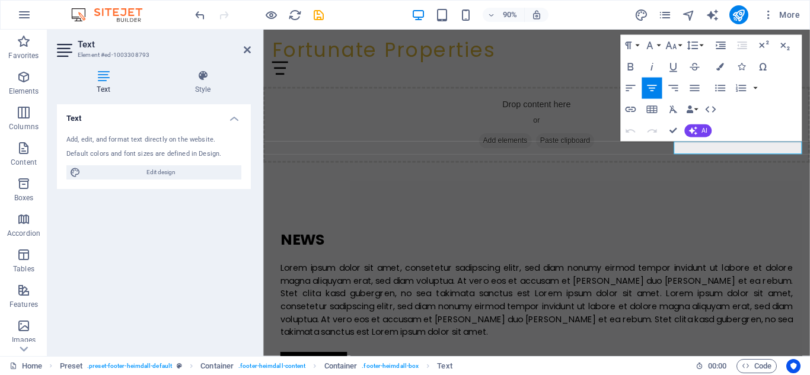
drag, startPoint x: 722, startPoint y: 157, endPoint x: 870, endPoint y: 158, distance: 148.3
click at [715, 72] on button "Colors" at bounding box center [720, 66] width 20 height 21
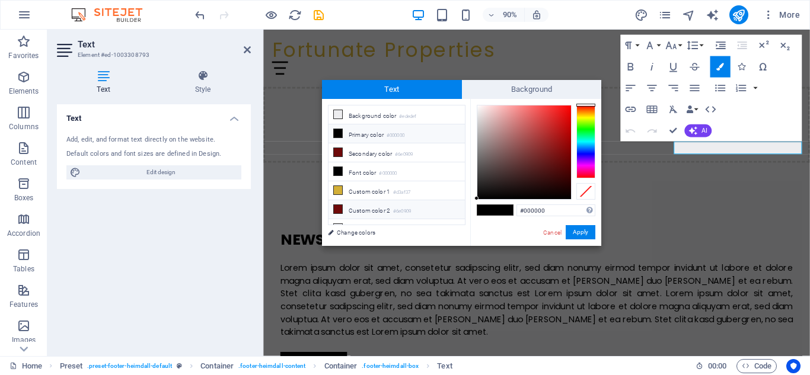
click at [341, 207] on icon at bounding box center [338, 209] width 8 height 8
type input "#6e0909"
click at [577, 229] on button "Apply" at bounding box center [581, 232] width 30 height 14
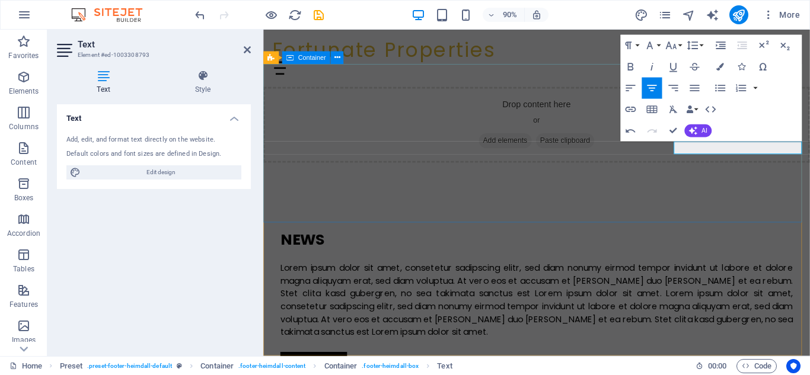
drag, startPoint x: 691, startPoint y: 214, endPoint x: 863, endPoint y: 199, distance: 173.2
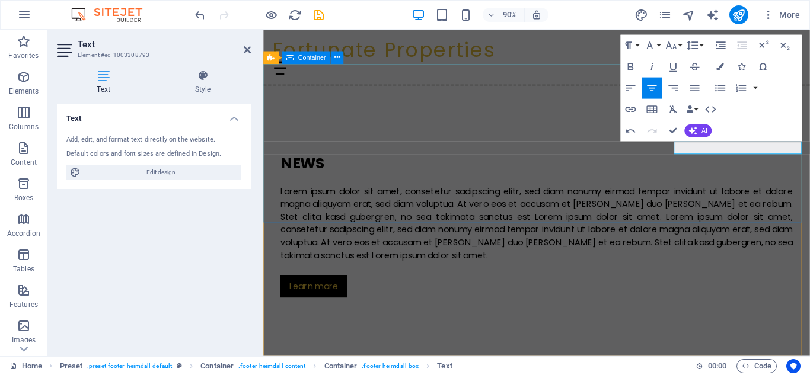
scroll to position [1325, 0]
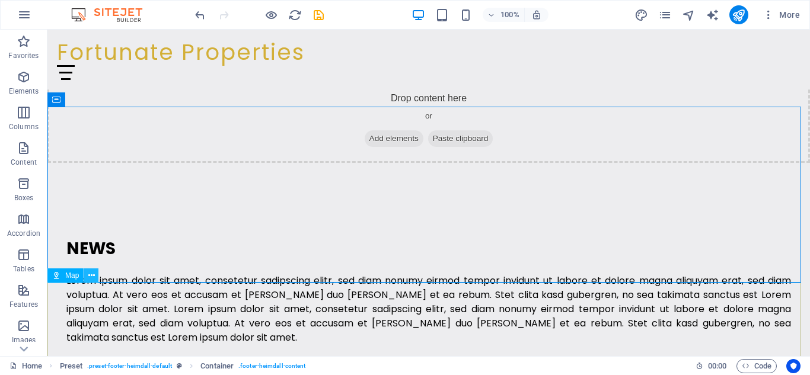
drag, startPoint x: 92, startPoint y: 276, endPoint x: 88, endPoint y: 282, distance: 6.8
click at [89, 279] on icon at bounding box center [91, 276] width 7 height 12
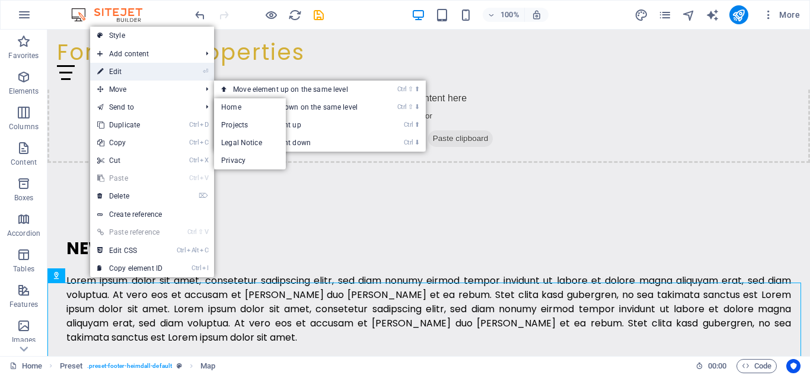
click at [137, 75] on link "⏎ Edit" at bounding box center [129, 72] width 79 height 18
select select "1"
select select "px"
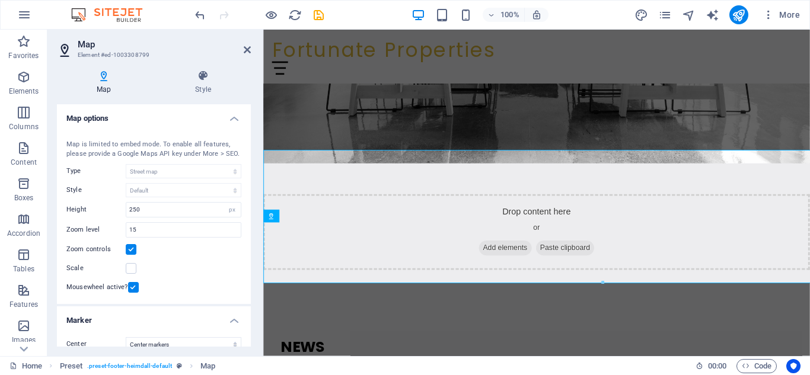
scroll to position [1444, 0]
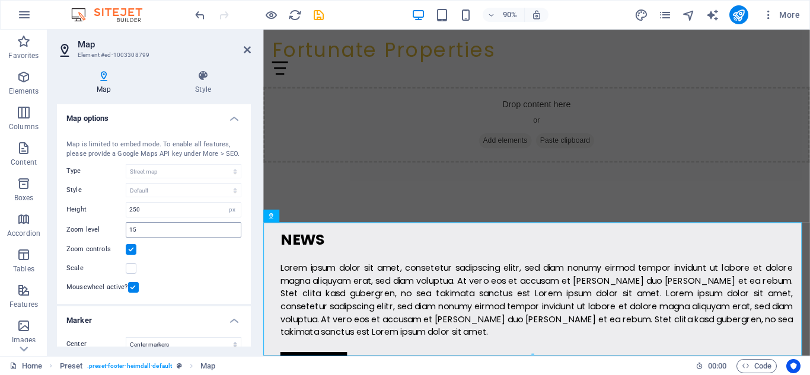
drag, startPoint x: 251, startPoint y: 216, endPoint x: 238, endPoint y: 237, distance: 24.0
click at [248, 243] on div "Map Style Map options Map center [STREET_ADDRESS] Map is limited to embed mode.…" at bounding box center [153, 208] width 213 height 296
drag, startPoint x: 251, startPoint y: 231, endPoint x: 251, endPoint y: 244, distance: 13.1
click at [251, 244] on div "Map Style Map options Map center [STREET_ADDRESS] Map is limited to embed mode.…" at bounding box center [153, 208] width 213 height 296
drag, startPoint x: 251, startPoint y: 244, endPoint x: 252, endPoint y: 260, distance: 16.1
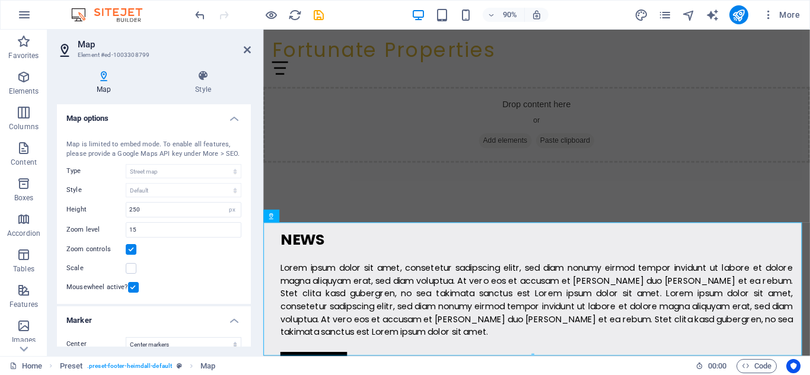
click at [253, 261] on div "Map Style Map options Map center [STREET_ADDRESS] Map is limited to embed mode.…" at bounding box center [153, 208] width 213 height 296
click at [251, 259] on div "Map Style Map options Map center [STREET_ADDRESS] Map is limited to embed mode.…" at bounding box center [153, 208] width 213 height 296
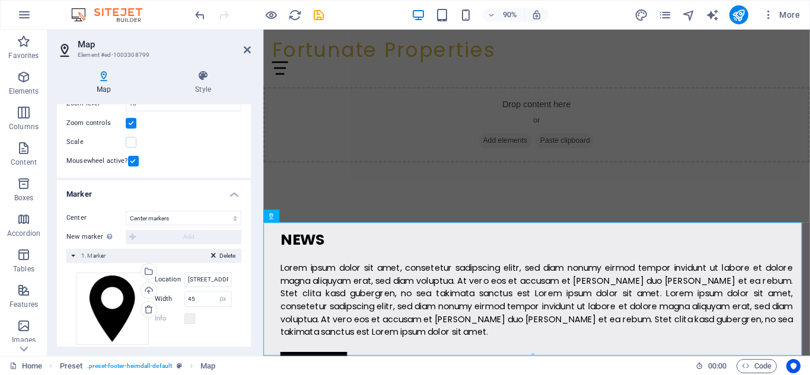
scroll to position [142, 0]
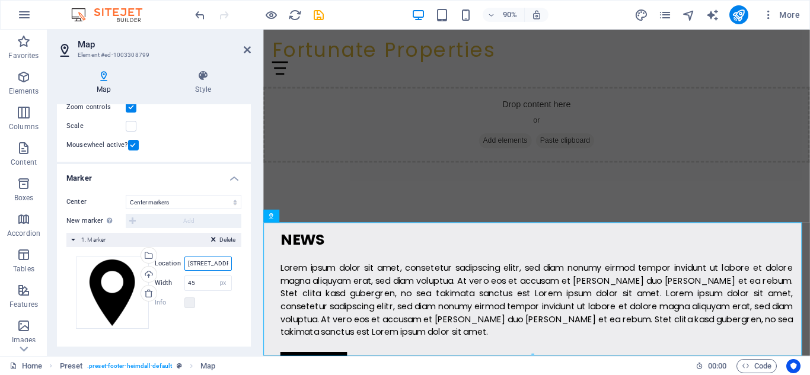
click at [221, 264] on input "[STREET_ADDRESS]" at bounding box center [207, 264] width 47 height 14
drag, startPoint x: 487, startPoint y: 296, endPoint x: 278, endPoint y: 292, distance: 208.8
drag, startPoint x: 184, startPoint y: 261, endPoint x: 243, endPoint y: 259, distance: 58.2
click at [243, 259] on div "Center [GEOGRAPHIC_DATA] markers Center and zoom markers New marker To enable t…" at bounding box center [154, 267] width 194 height 163
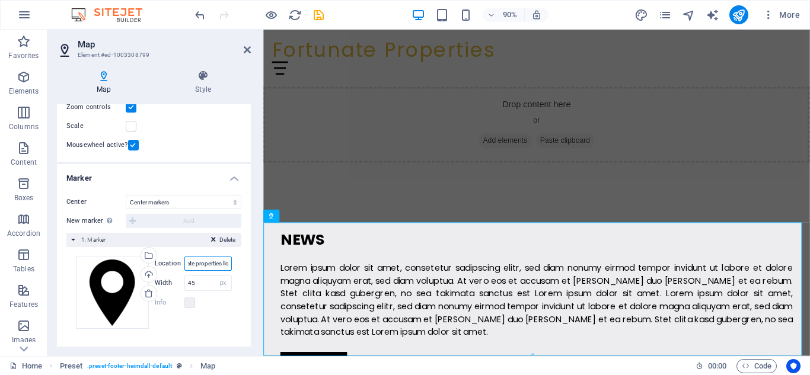
scroll to position [0, 21]
type input "fortunate properties llc"
drag, startPoint x: 251, startPoint y: 274, endPoint x: 252, endPoint y: 292, distance: 17.8
click at [252, 292] on div "Map Style Map options Map center [STREET_ADDRESS] Map is limited to embed mode.…" at bounding box center [153, 208] width 213 height 296
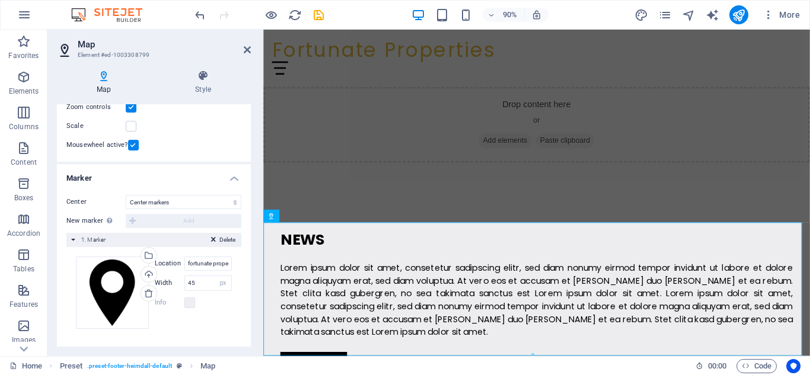
click at [240, 48] on h2 "Map" at bounding box center [164, 44] width 173 height 11
click at [248, 51] on icon at bounding box center [247, 49] width 7 height 9
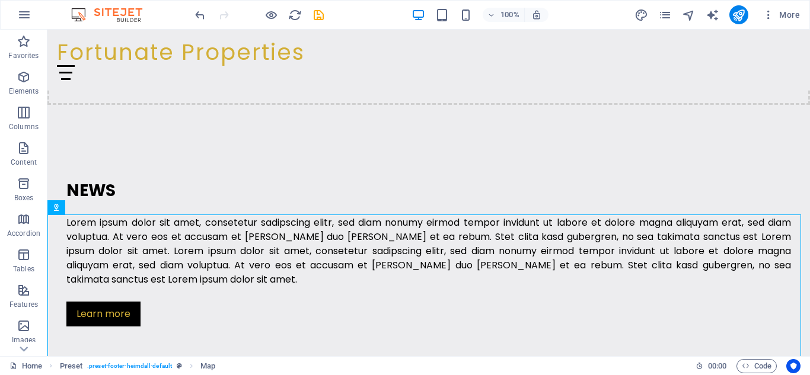
scroll to position [1399, 0]
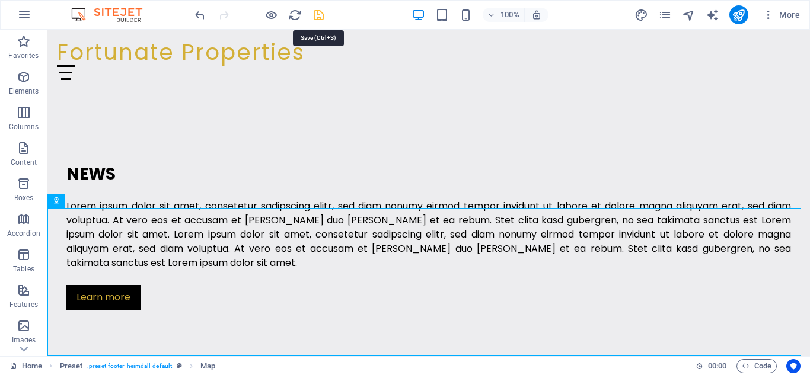
click at [314, 9] on icon "save" at bounding box center [319, 15] width 14 height 14
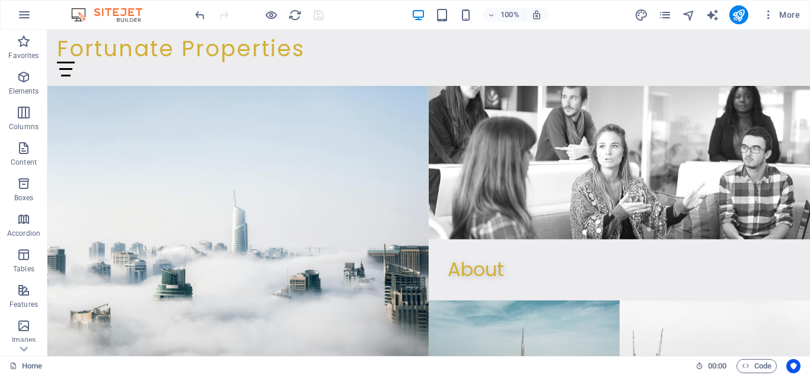
scroll to position [0, 0]
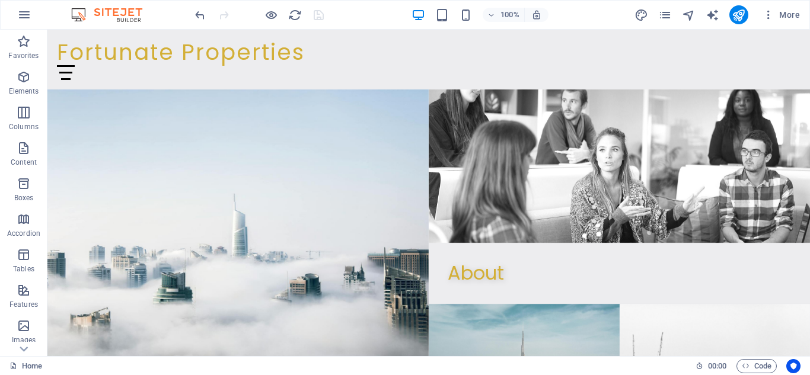
drag, startPoint x: 808, startPoint y: 326, endPoint x: 843, endPoint y: 45, distance: 283.2
drag, startPoint x: 808, startPoint y: 74, endPoint x: 779, endPoint y: 55, distance: 34.9
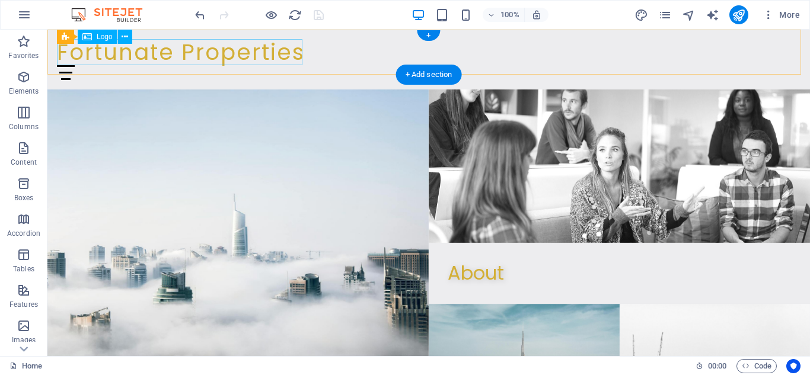
click at [254, 56] on div "Fortunate Properties" at bounding box center [429, 52] width 744 height 26
click at [286, 58] on div "Fortunate Properties" at bounding box center [429, 52] width 744 height 26
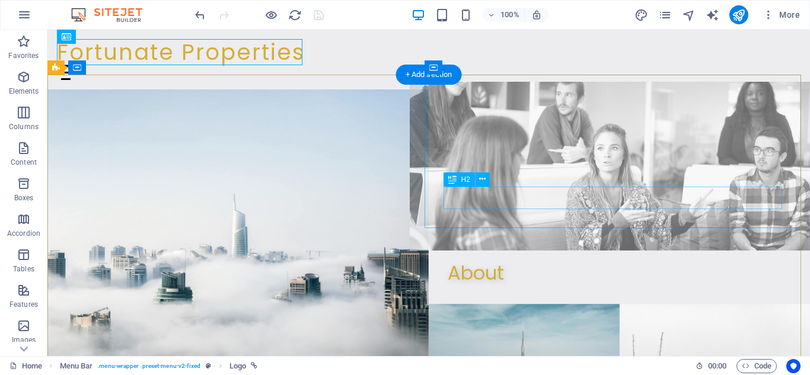
click at [482, 262] on div "About" at bounding box center [619, 273] width 343 height 23
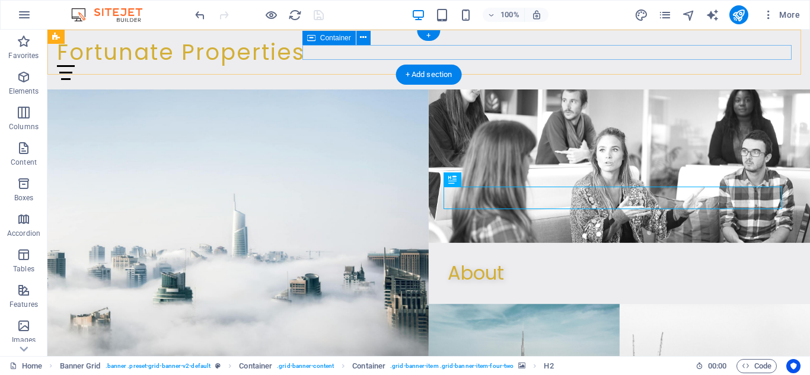
click at [347, 65] on div "Menu" at bounding box center [429, 72] width 744 height 15
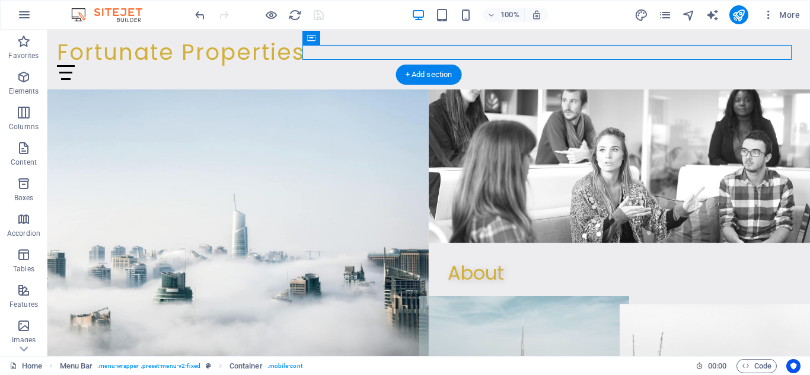
click at [508, 296] on figure at bounding box center [524, 380] width 210 height 169
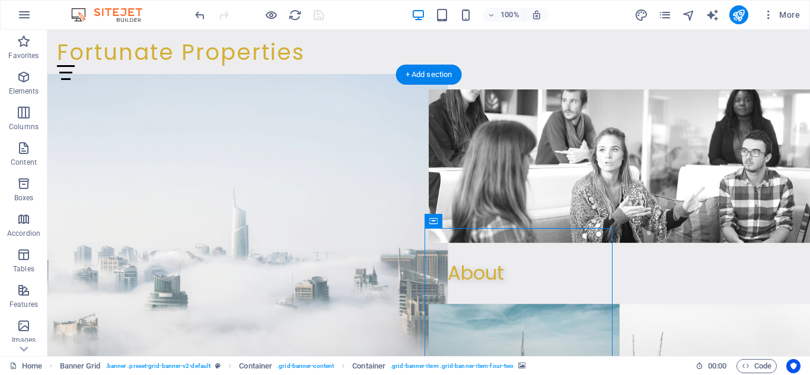
click at [251, 192] on figure at bounding box center [237, 243] width 419 height 338
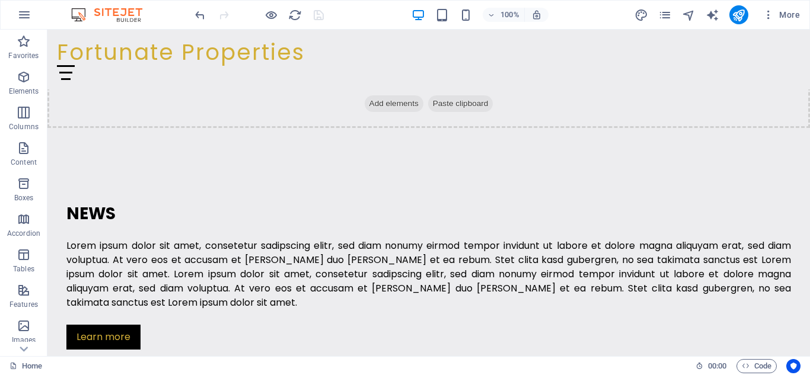
scroll to position [1363, 0]
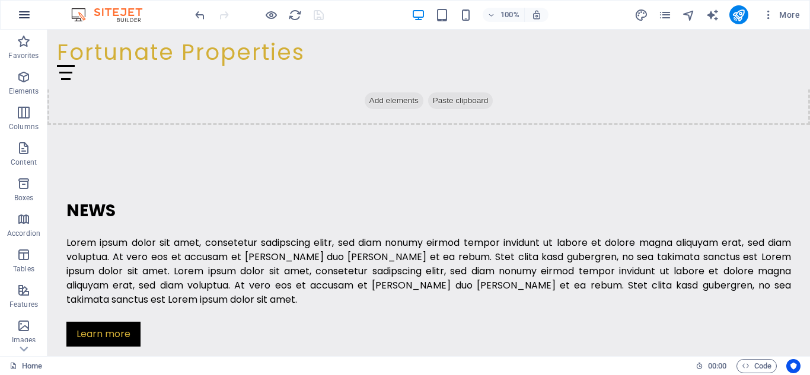
click at [16, 11] on button "button" at bounding box center [24, 15] width 28 height 28
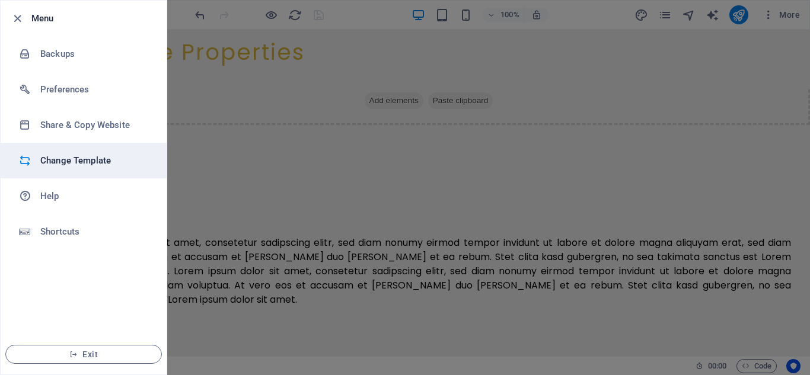
click at [64, 159] on h6 "Change Template" at bounding box center [95, 161] width 110 height 14
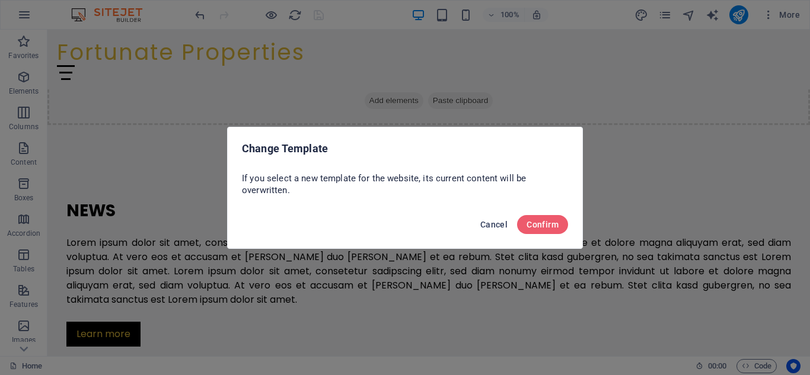
click at [506, 229] on button "Cancel" at bounding box center [494, 224] width 37 height 19
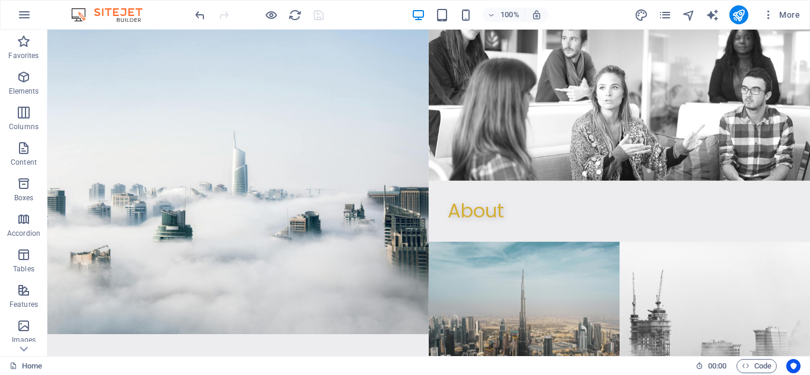
scroll to position [0, 0]
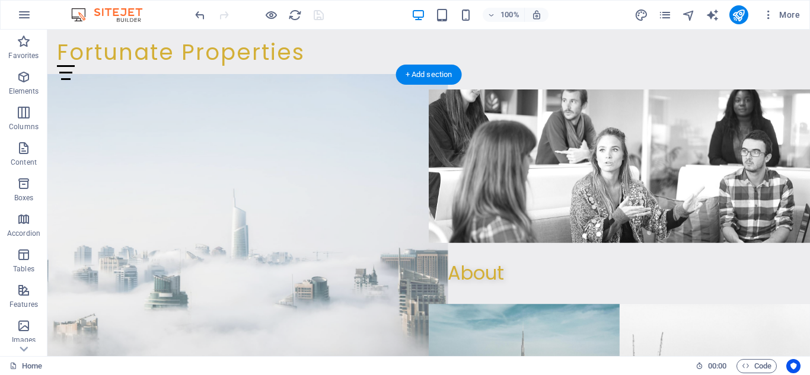
drag, startPoint x: 206, startPoint y: 110, endPoint x: 206, endPoint y: 121, distance: 10.7
click at [208, 114] on figure at bounding box center [237, 243] width 419 height 338
drag, startPoint x: 175, startPoint y: 107, endPoint x: 174, endPoint y: 116, distance: 8.9
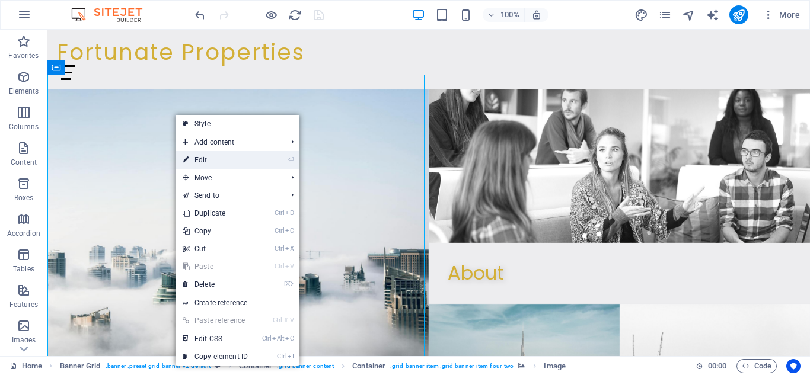
drag, startPoint x: 193, startPoint y: 164, endPoint x: 145, endPoint y: 135, distance: 56.4
click at [193, 164] on link "⏎ Edit" at bounding box center [215, 160] width 79 height 18
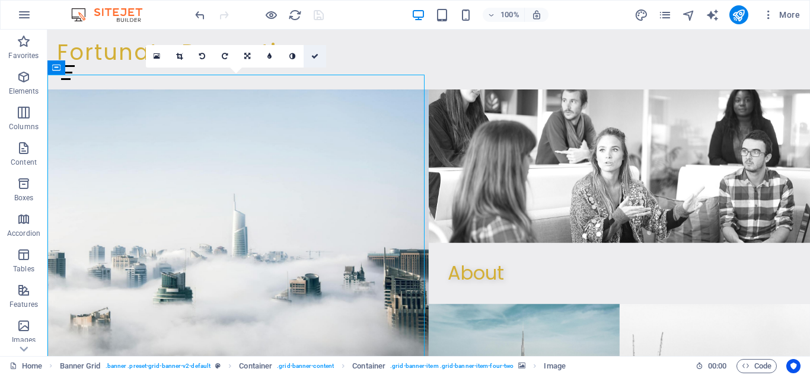
click at [310, 55] on link at bounding box center [315, 56] width 23 height 23
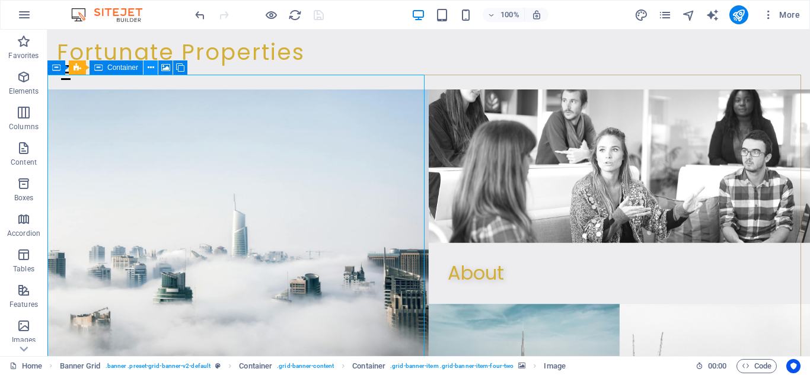
click at [156, 69] on button at bounding box center [151, 67] width 14 height 14
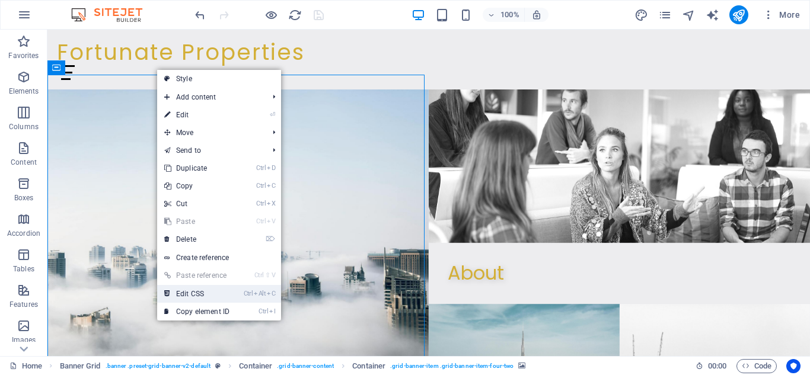
drag, startPoint x: 206, startPoint y: 291, endPoint x: 196, endPoint y: 328, distance: 38.0
click at [206, 291] on link "Ctrl Alt C Edit CSS" at bounding box center [196, 294] width 79 height 18
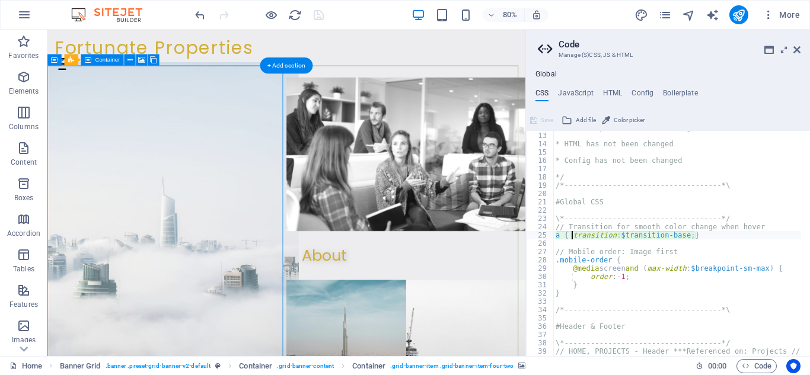
scroll to position [100, 0]
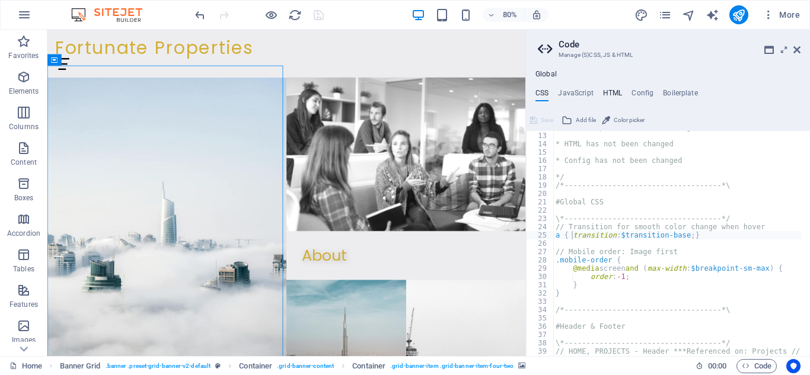
click at [613, 97] on h4 "HTML" at bounding box center [613, 95] width 20 height 13
type textarea "<a href="#main-content" class="wv-link-content button">Skip to main content</a>"
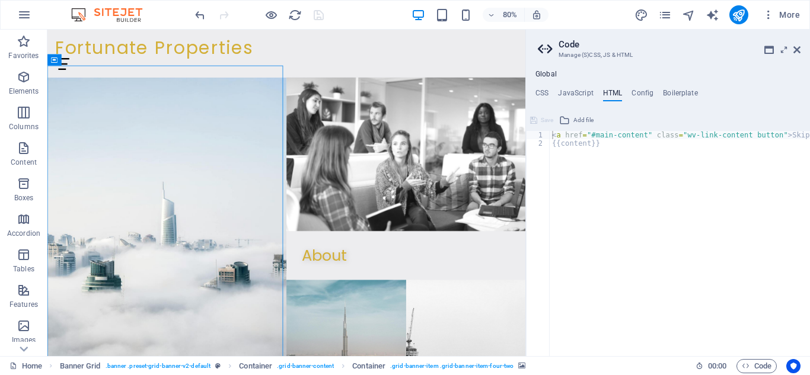
click at [801, 54] on aside "Code Manage (S)CSS, JS & HTML Global CSS JavaScript HTML Config Boilerplate a {…" at bounding box center [667, 193] width 285 height 327
click at [801, 50] on aside "Code Manage (S)CSS, JS & HTML Global CSS JavaScript HTML Config Boilerplate a {…" at bounding box center [667, 193] width 285 height 327
click at [800, 53] on icon at bounding box center [796, 49] width 7 height 9
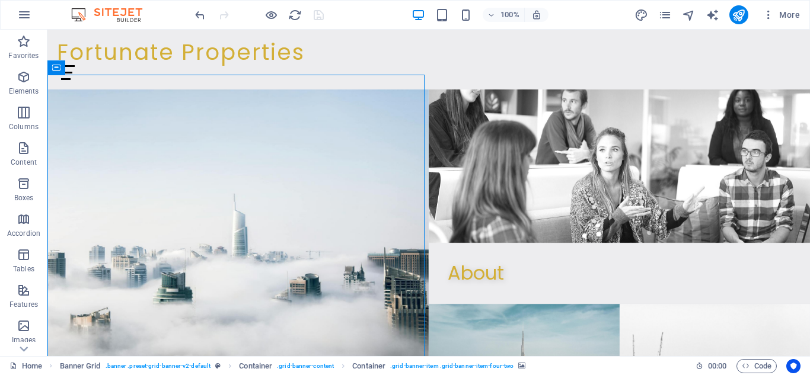
click at [442, 23] on div "100%" at bounding box center [480, 14] width 137 height 19
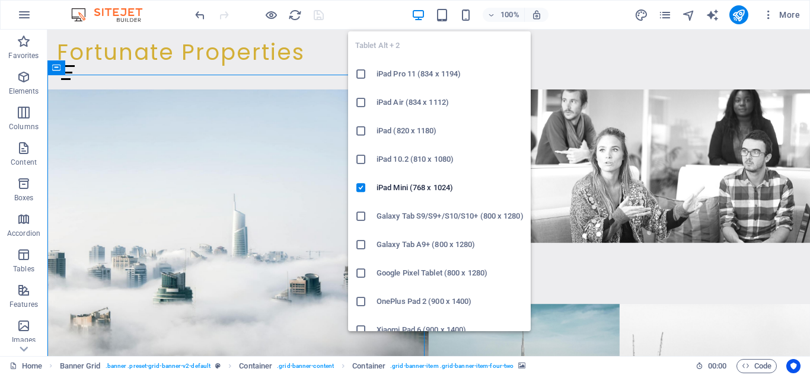
click at [444, 21] on icon "button" at bounding box center [442, 15] width 14 height 14
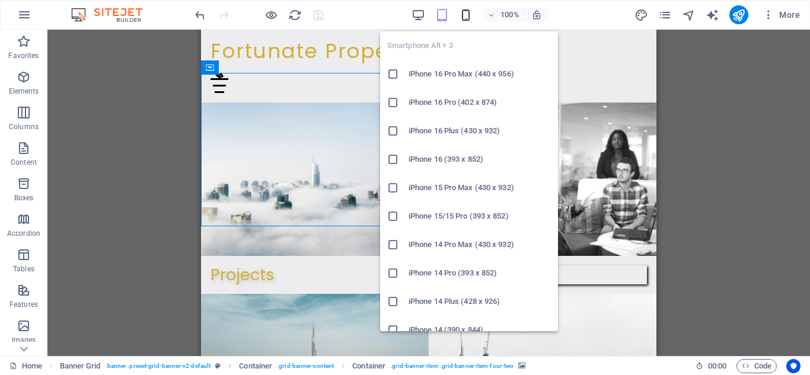
click at [470, 14] on icon "button" at bounding box center [466, 15] width 14 height 14
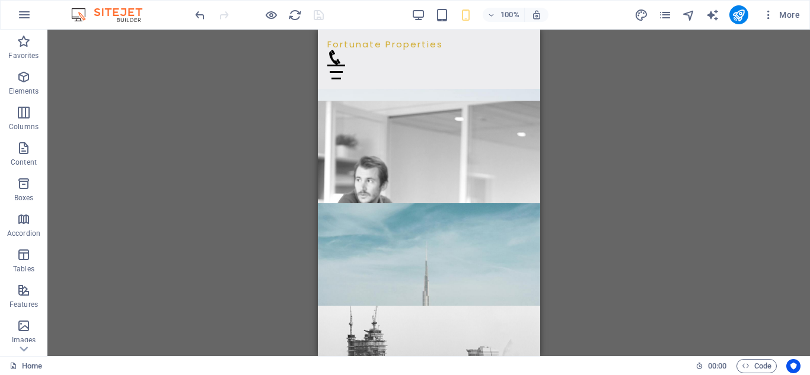
scroll to position [0, 0]
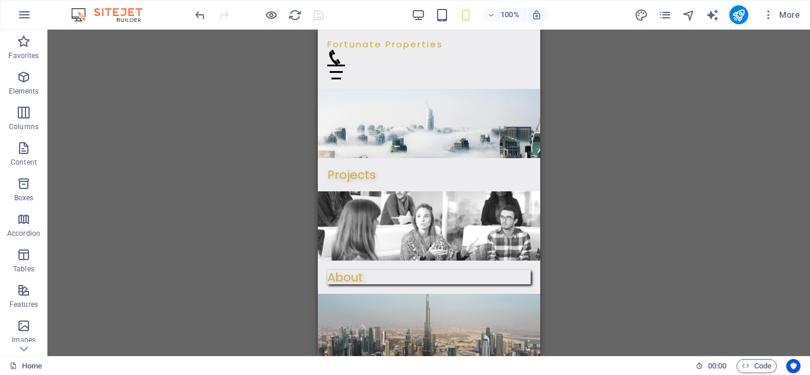
drag, startPoint x: 536, startPoint y: 55, endPoint x: 857, endPoint y: 72, distance: 321.9
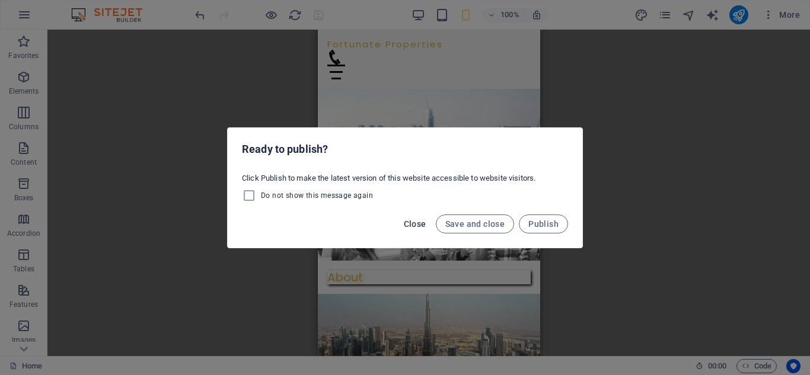
click at [410, 228] on span "Close" at bounding box center [415, 223] width 23 height 9
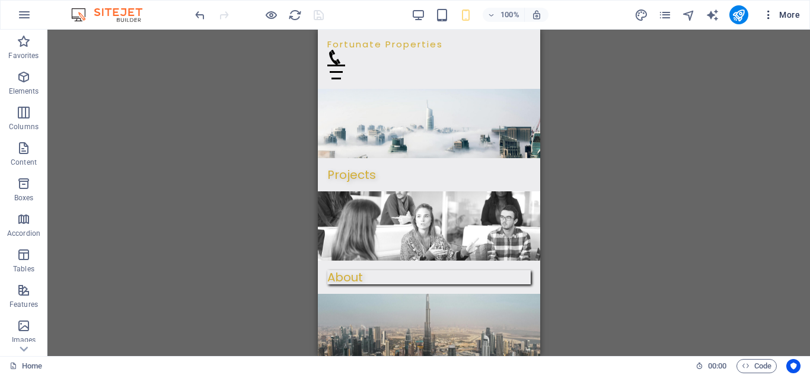
click at [770, 20] on icon "button" at bounding box center [769, 15] width 12 height 12
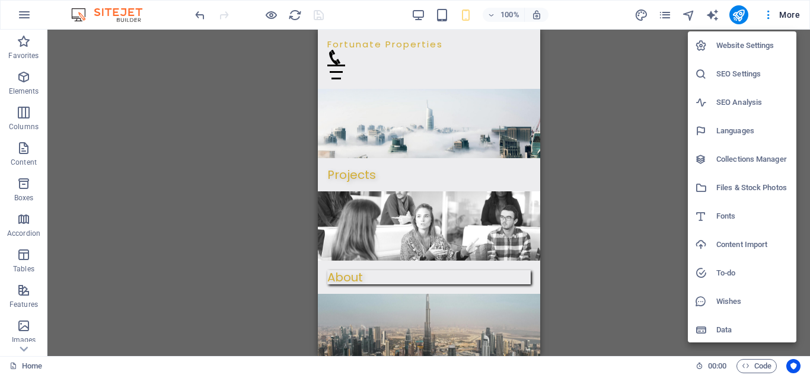
click at [746, 53] on li "Website Settings" at bounding box center [742, 45] width 109 height 28
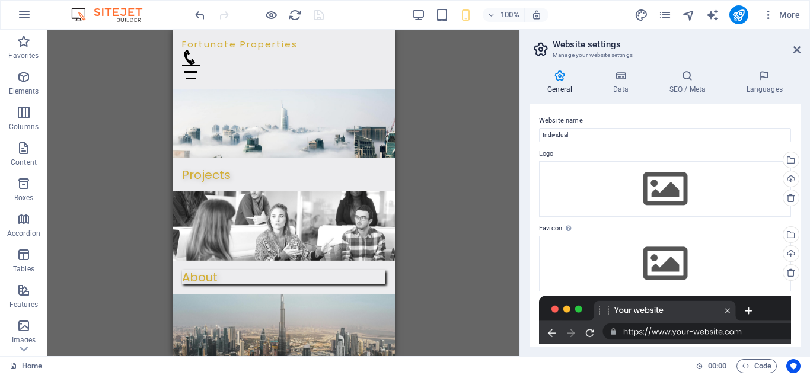
drag, startPoint x: 801, startPoint y: 212, endPoint x: 798, endPoint y: 237, distance: 24.5
click at [803, 240] on div "General Data SEO / Meta Languages Website name Individual Logo Drag files here,…" at bounding box center [665, 208] width 290 height 296
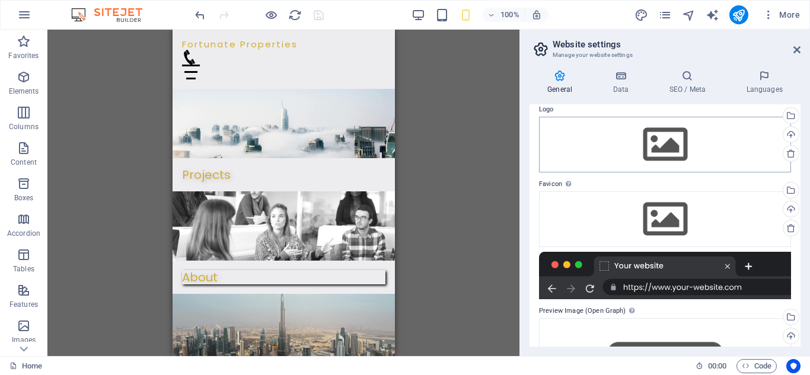
scroll to position [17, 0]
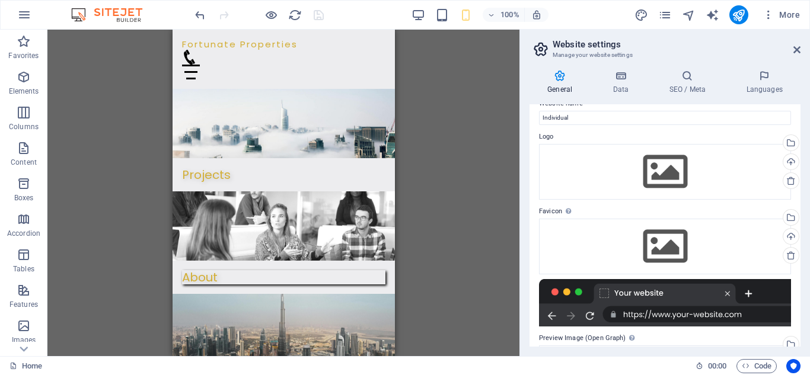
drag, startPoint x: 639, startPoint y: 100, endPoint x: 627, endPoint y: 96, distance: 13.0
click at [636, 100] on div "General Data SEO / Meta Languages Website name Individual Logo Drag files here,…" at bounding box center [665, 208] width 271 height 277
click at [626, 98] on div "General Data SEO / Meta Languages Website name Individual Logo Drag files here,…" at bounding box center [665, 208] width 271 height 277
click at [626, 95] on div "General Data SEO / Meta Languages Website name Individual Logo Drag files here,…" at bounding box center [665, 208] width 271 height 277
click at [622, 93] on h4 "Data" at bounding box center [623, 82] width 56 height 25
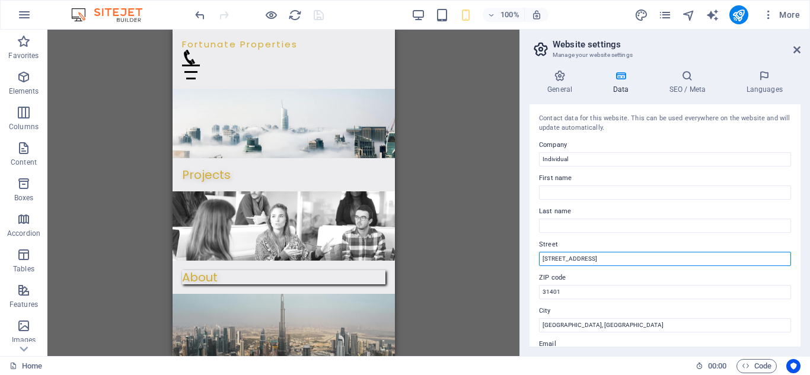
click at [626, 264] on input "[STREET_ADDRESS]" at bounding box center [665, 259] width 252 height 14
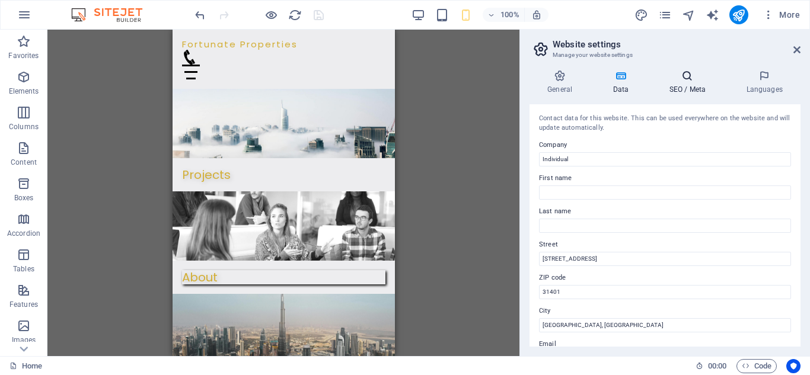
drag, startPoint x: 679, startPoint y: 81, endPoint x: 678, endPoint y: 88, distance: 7.2
click at [680, 83] on h4 "SEO / Meta" at bounding box center [689, 82] width 77 height 25
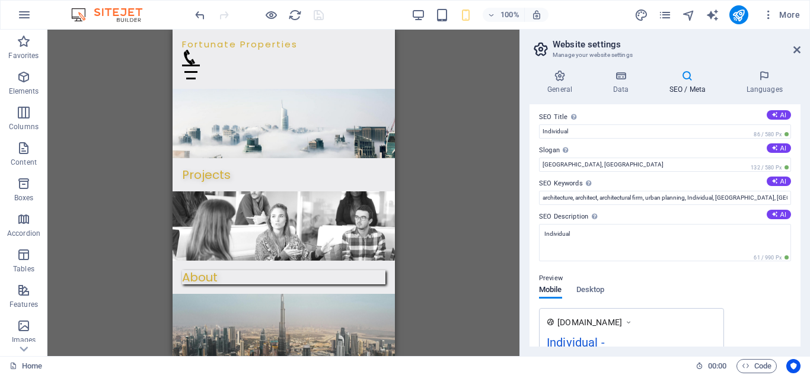
scroll to position [0, 0]
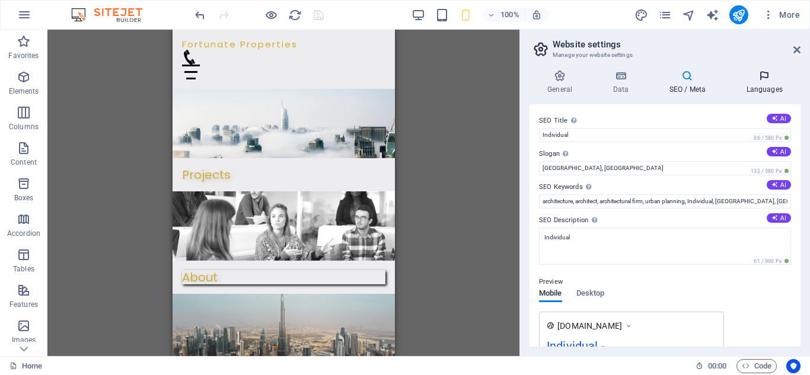
click at [762, 79] on icon at bounding box center [764, 76] width 72 height 12
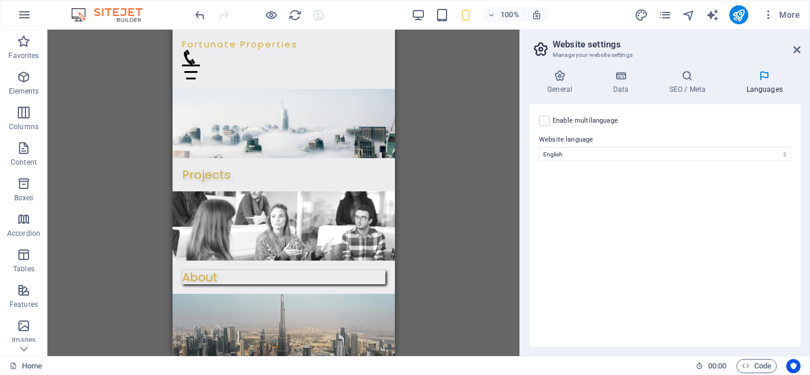
click at [543, 127] on div "Enable multilanguage To disable multilanguage delete all languages until only o…" at bounding box center [665, 121] width 252 height 14
click at [546, 125] on label at bounding box center [544, 121] width 11 height 11
click at [0, 0] on input "Enable multilanguage To disable multilanguage delete all languages until only o…" at bounding box center [0, 0] width 0 height 0
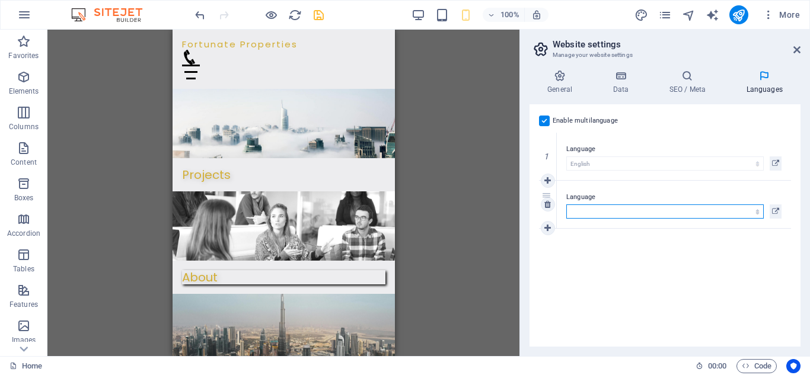
click at [752, 213] on select "Abkhazian Afar Afrikaans Akan Albanian Amharic Arabic Aragonese Armenian Assame…" at bounding box center [664, 212] width 197 height 14
select select "6"
click at [566, 205] on select "Abkhazian Afar Afrikaans Akan Albanian Amharic Arabic Aragonese Armenian Assame…" at bounding box center [664, 212] width 197 height 14
click at [546, 209] on link at bounding box center [548, 204] width 14 height 14
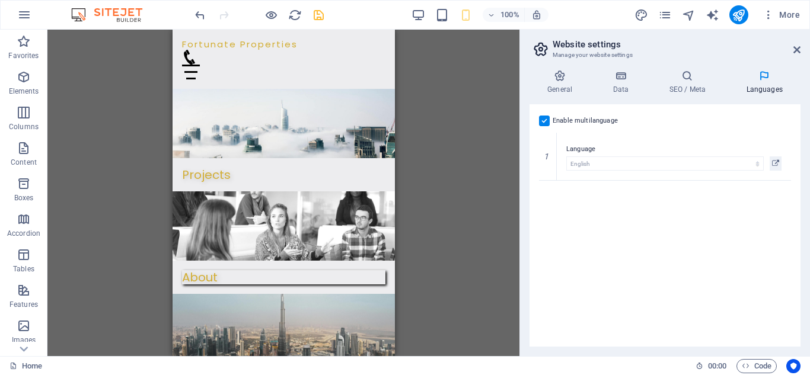
click at [540, 119] on label at bounding box center [544, 121] width 11 height 11
click at [0, 0] on input "Enable multilanguage To disable multilanguage delete all languages until only o…" at bounding box center [0, 0] width 0 height 0
click at [545, 99] on div "General Data SEO / Meta Languages Website name Individual Logo Drag files here,…" at bounding box center [665, 208] width 271 height 277
click at [551, 93] on h4 "General" at bounding box center [562, 82] width 65 height 25
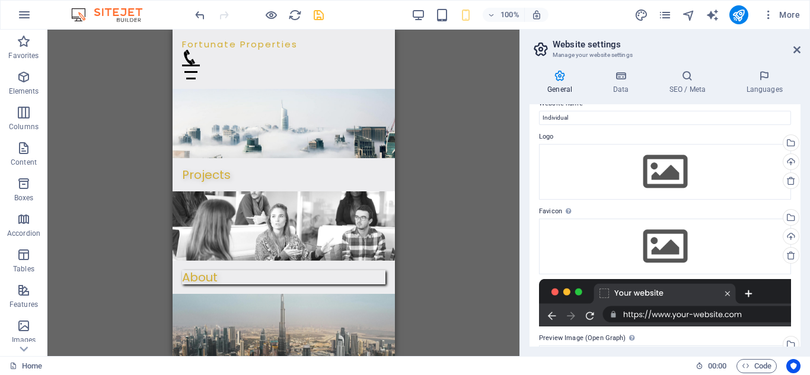
drag, startPoint x: 797, startPoint y: 146, endPoint x: 795, endPoint y: 197, distance: 51.6
click at [795, 197] on div "Website name Individual Logo Drag files here, click to choose files or select f…" at bounding box center [665, 225] width 271 height 243
drag, startPoint x: 798, startPoint y: 193, endPoint x: 799, endPoint y: 225, distance: 31.5
click at [799, 225] on div "Website name Individual Logo Drag files here, click to choose files or select f…" at bounding box center [665, 225] width 271 height 243
click at [25, 23] on button "button" at bounding box center [24, 15] width 28 height 28
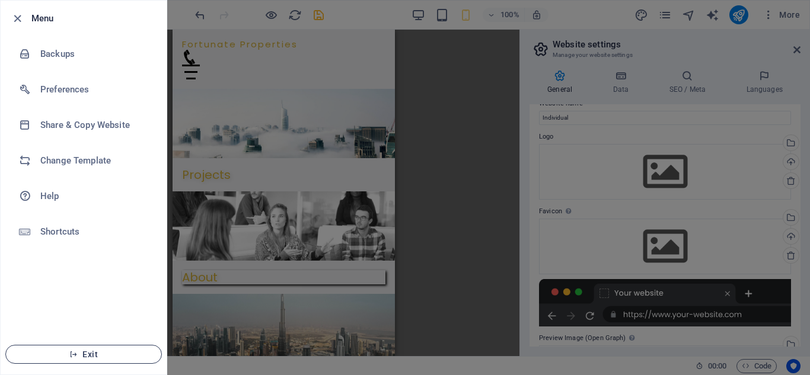
click at [92, 360] on button "Exit" at bounding box center [83, 354] width 157 height 19
click at [321, 17] on div at bounding box center [405, 187] width 810 height 375
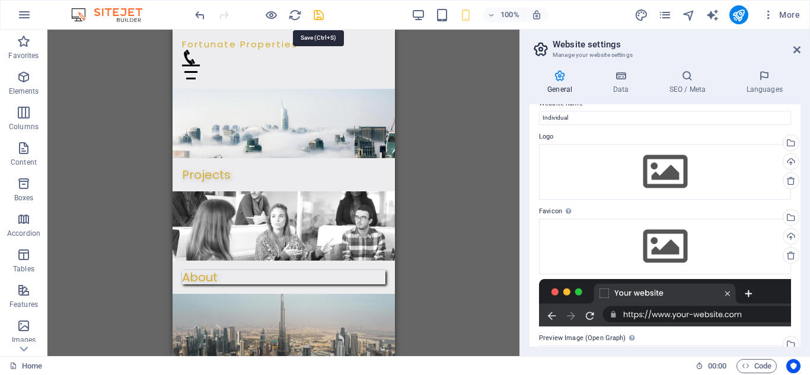
click at [320, 18] on icon "save" at bounding box center [319, 15] width 14 height 14
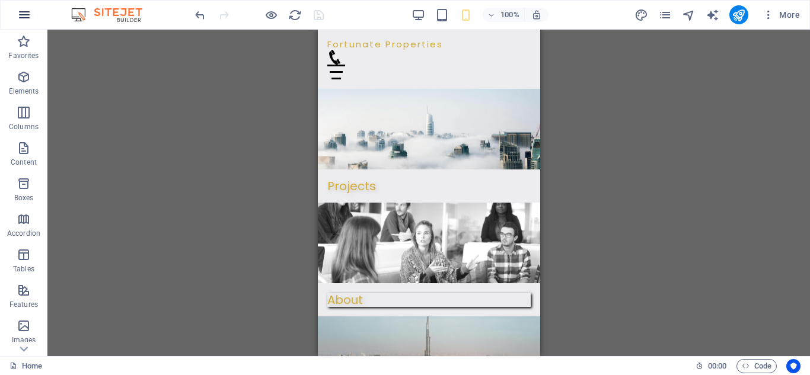
click at [27, 16] on icon "button" at bounding box center [24, 15] width 14 height 14
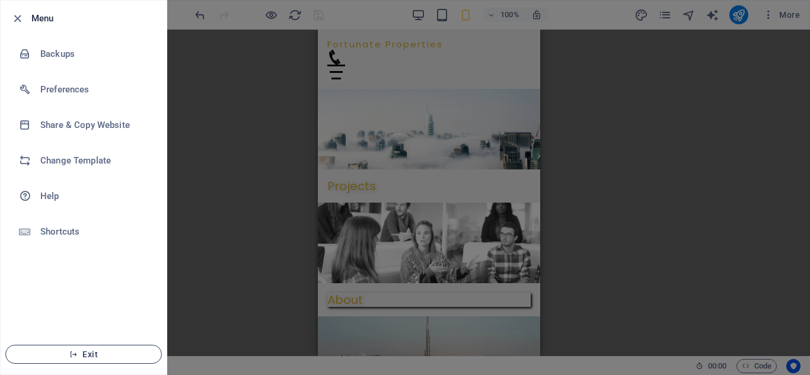
click at [75, 348] on button "Exit" at bounding box center [83, 354] width 157 height 19
